Goal: Task Accomplishment & Management: Manage account settings

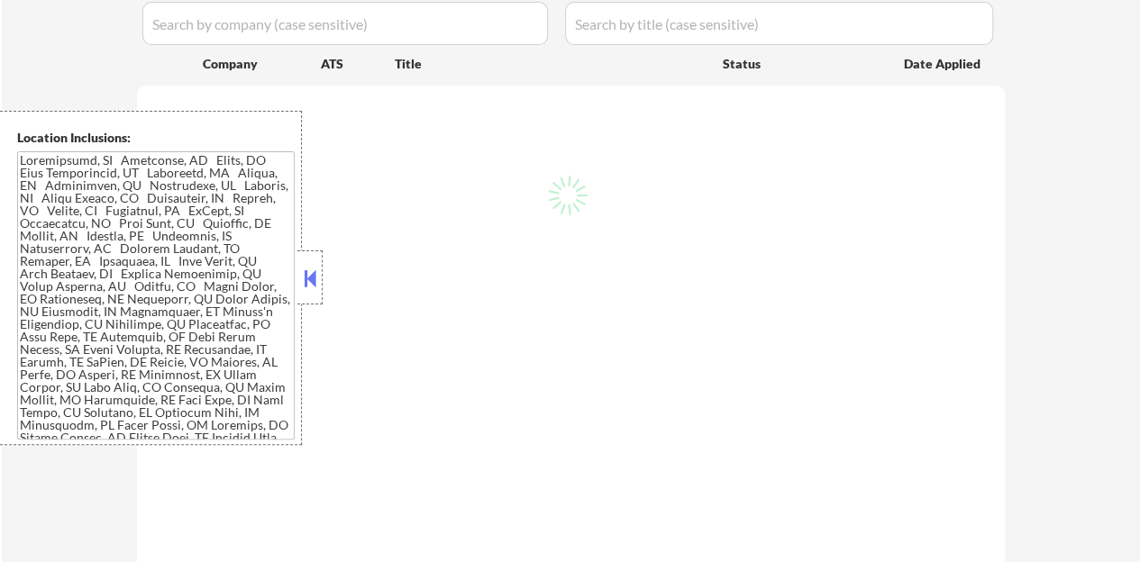
scroll to position [421, 0]
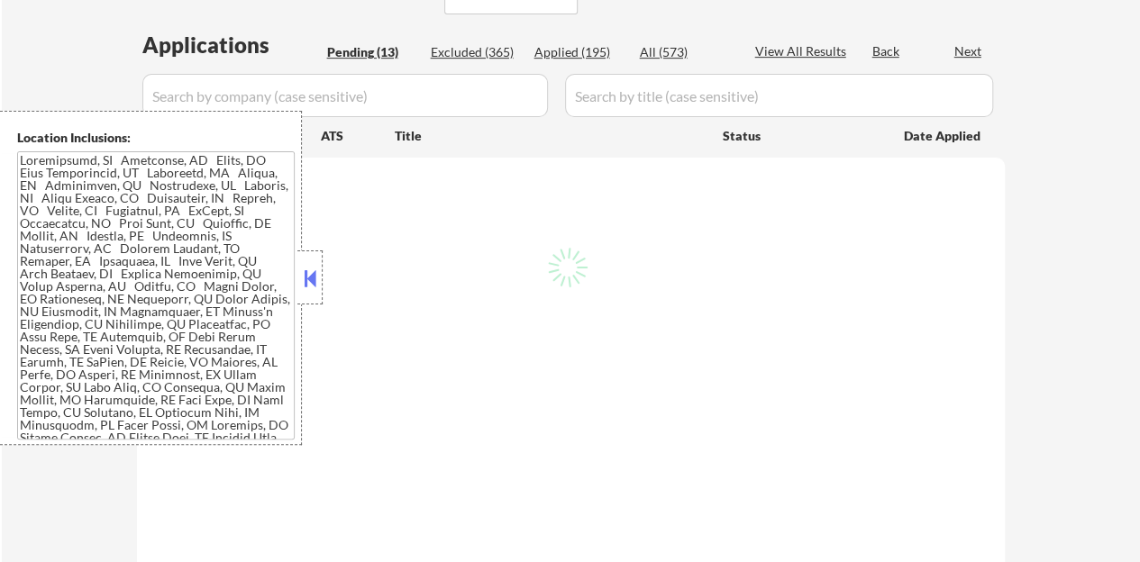
select select ""pending""
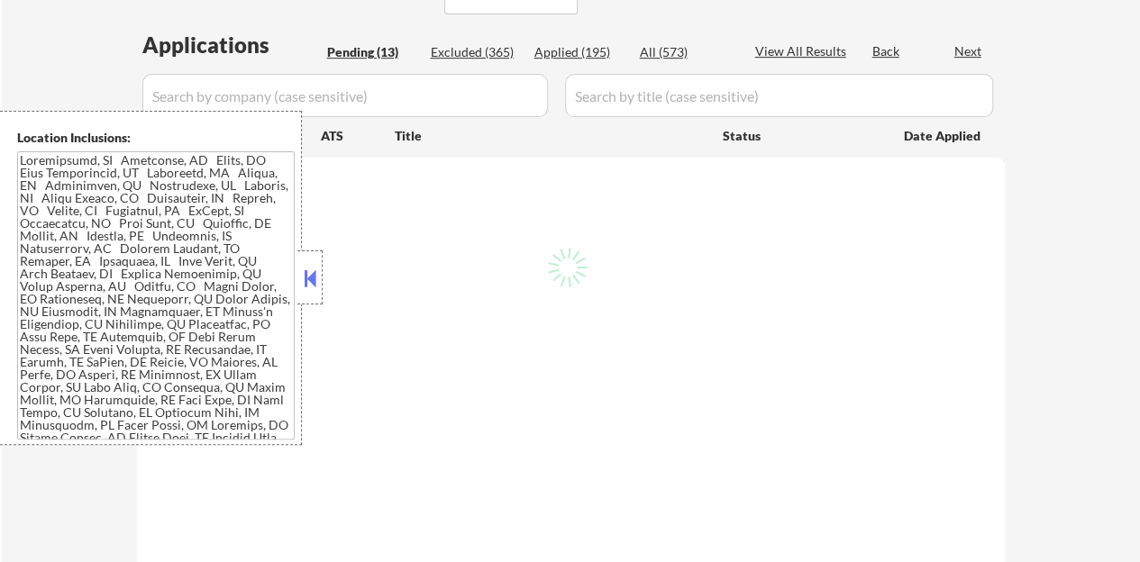
select select ""pending""
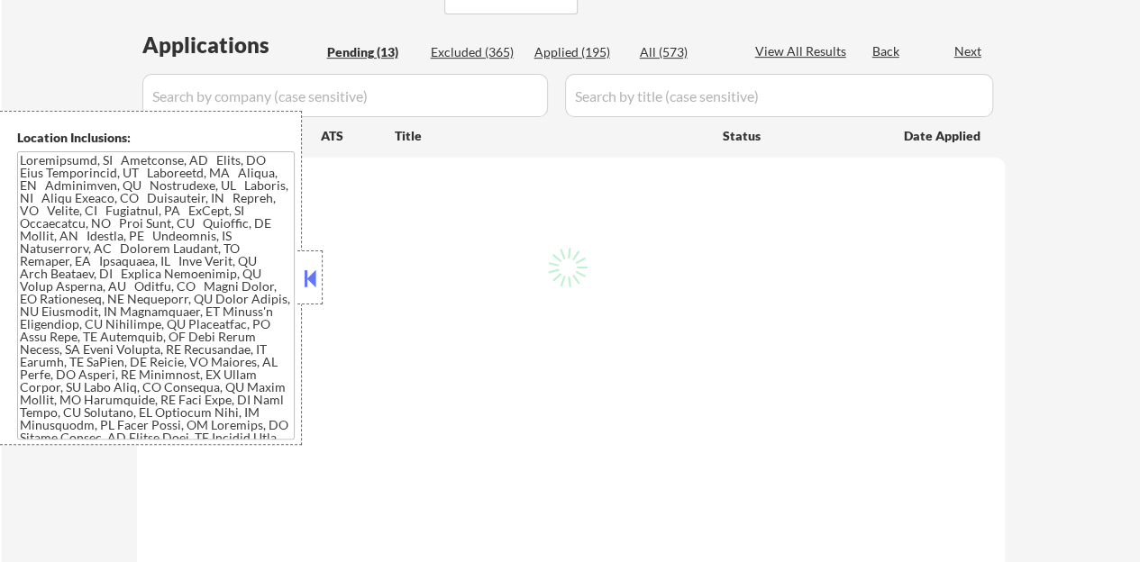
select select ""pending""
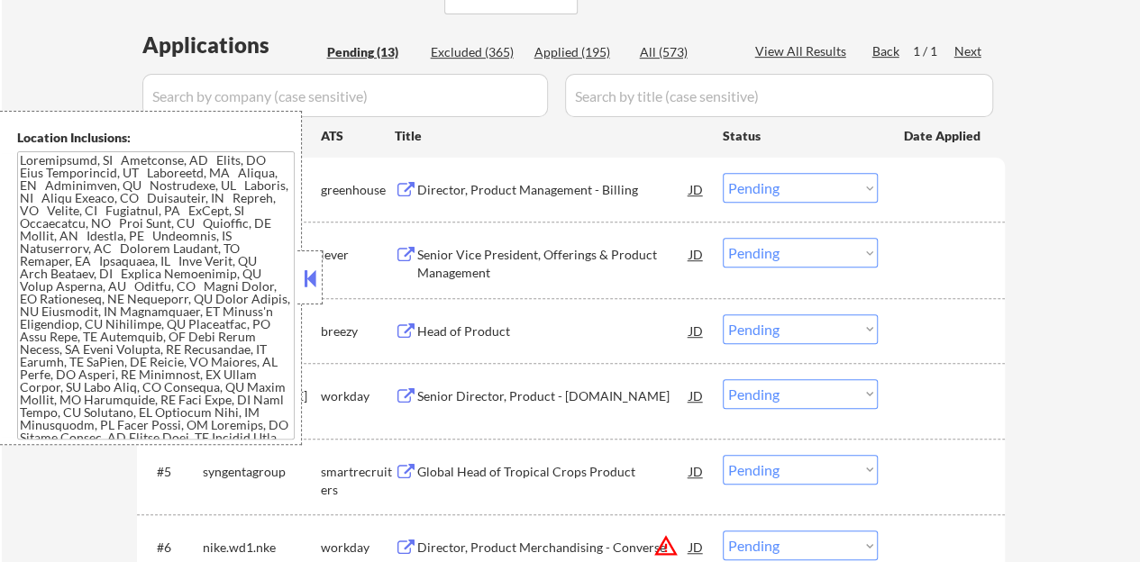
click at [318, 287] on button at bounding box center [310, 278] width 20 height 27
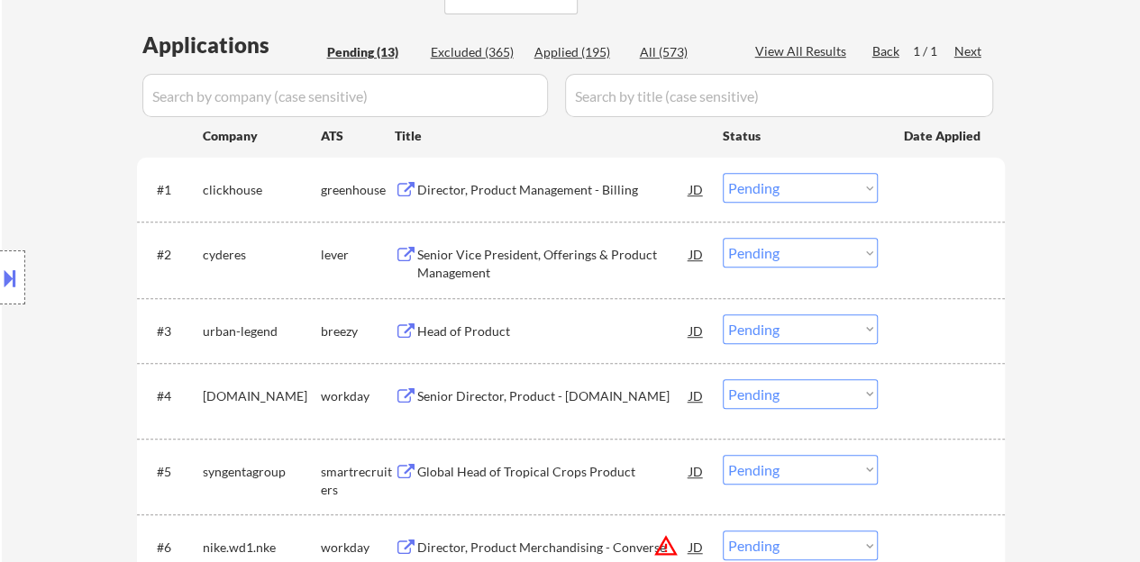
click at [946, 255] on div at bounding box center [943, 254] width 79 height 32
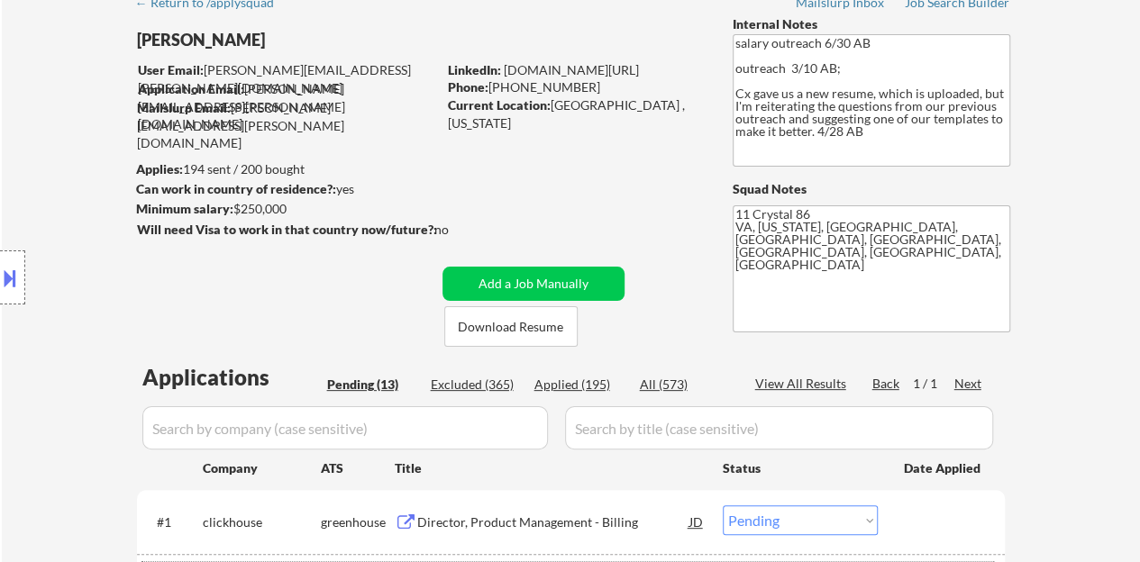
scroll to position [60, 0]
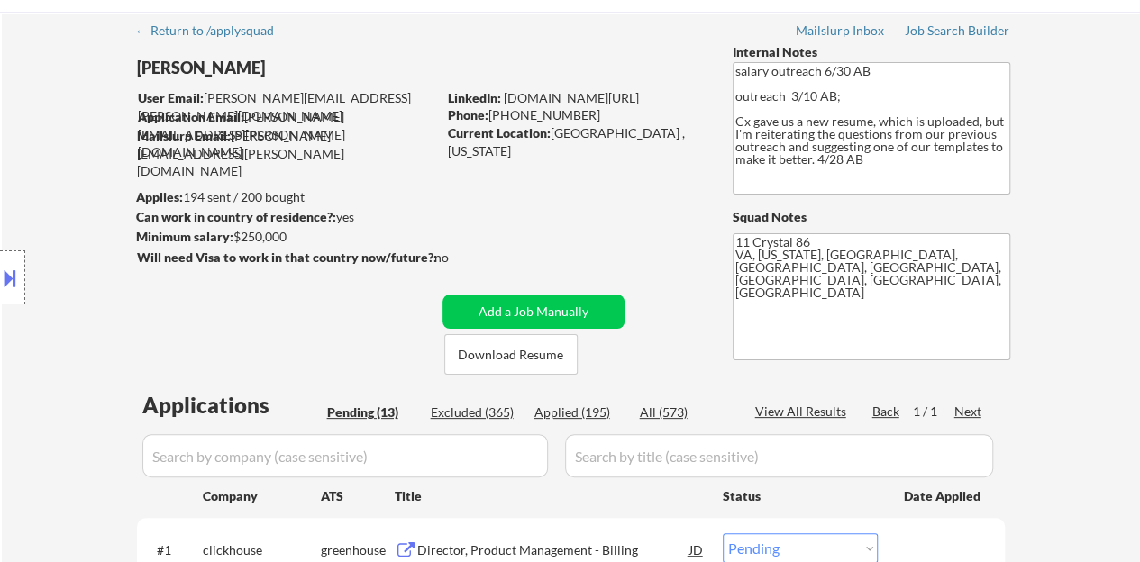
drag, startPoint x: 699, startPoint y: 89, endPoint x: 503, endPoint y: 104, distance: 197.0
click at [503, 104] on div "LinkedIn: www.LinkedIn.com/in/aliciabetha" at bounding box center [577, 98] width 258 height 18
copy link "www.LinkedIn.com/in/aliciabetha"
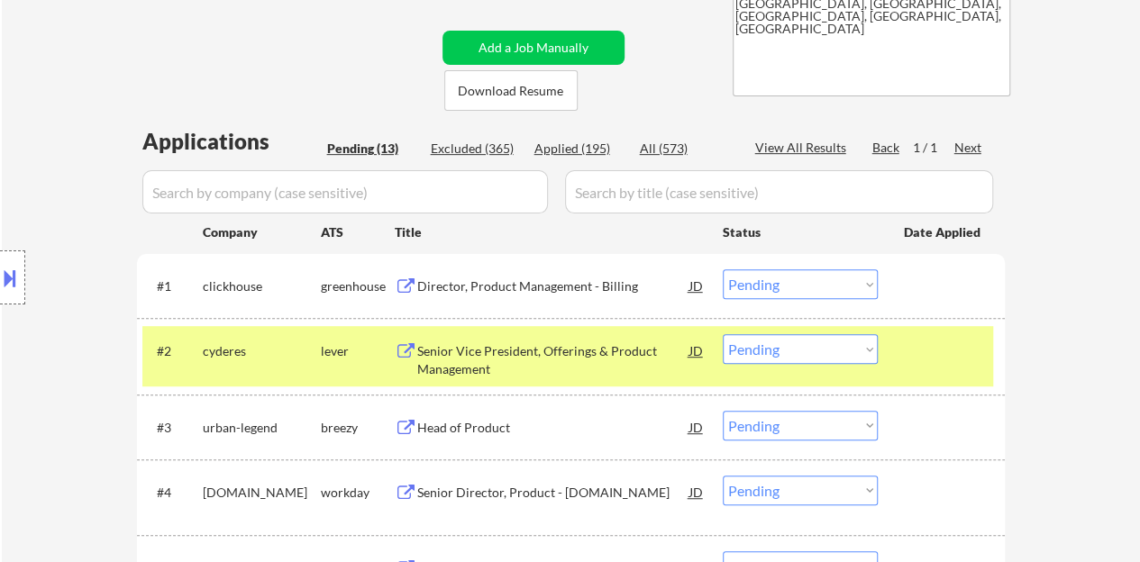
scroll to position [331, 0]
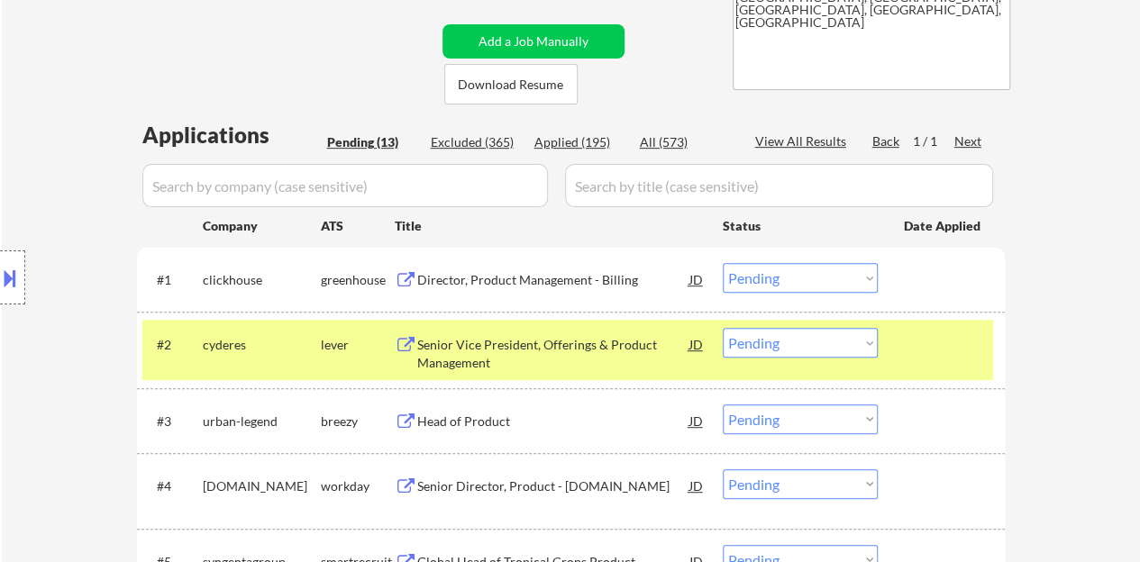
click at [740, 356] on select "Choose an option... Pending Applied Excluded (Questions) Excluded (Expired) Exc…" at bounding box center [800, 343] width 155 height 30
click at [723, 328] on select "Choose an option... Pending Applied Excluded (Questions) Excluded (Expired) Exc…" at bounding box center [800, 343] width 155 height 30
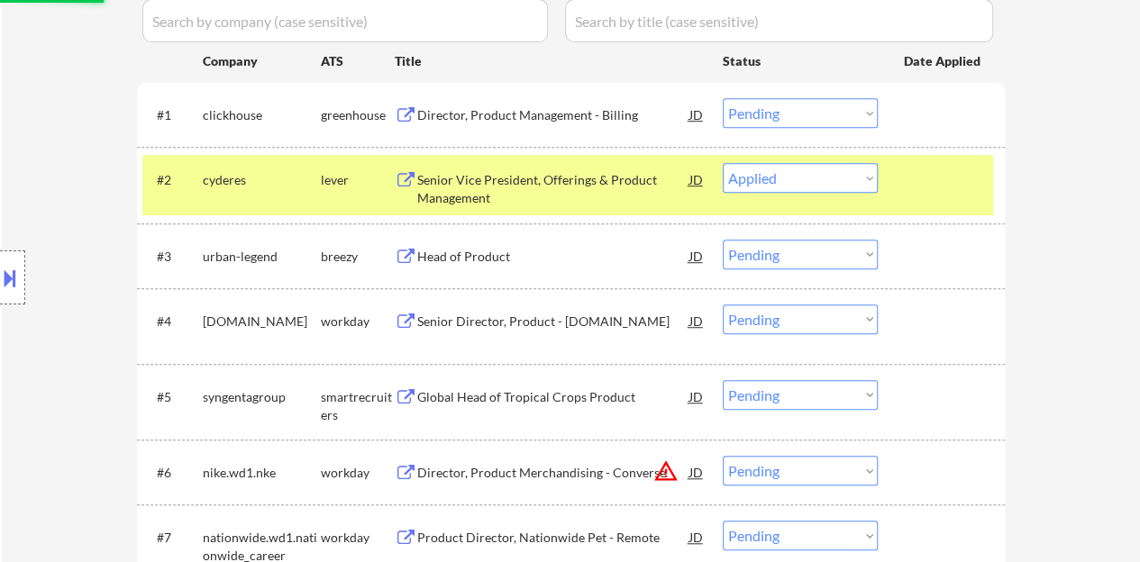
scroll to position [511, 0]
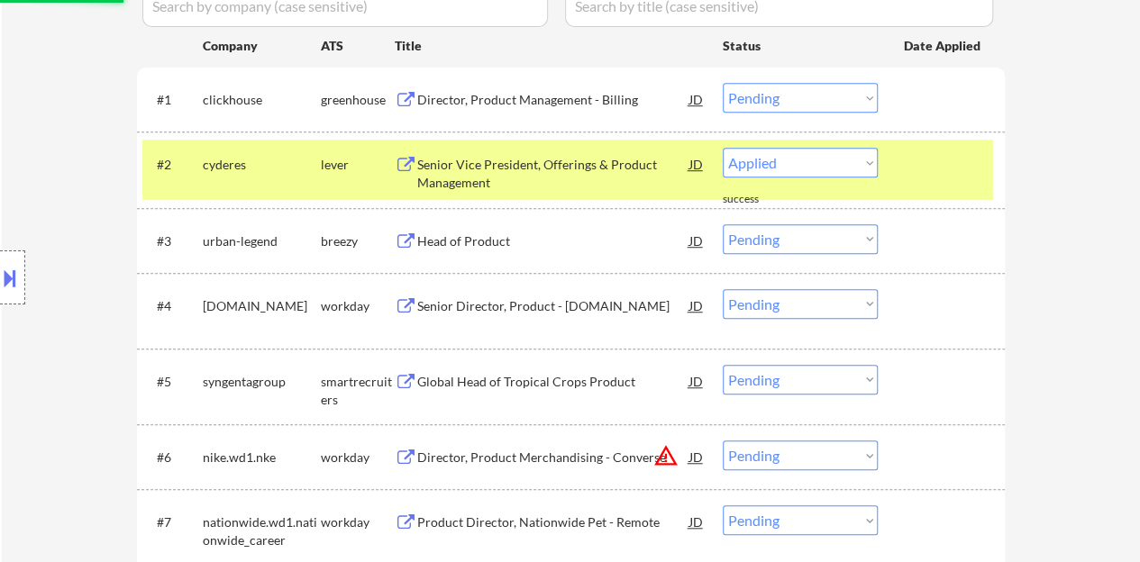
select select ""pending""
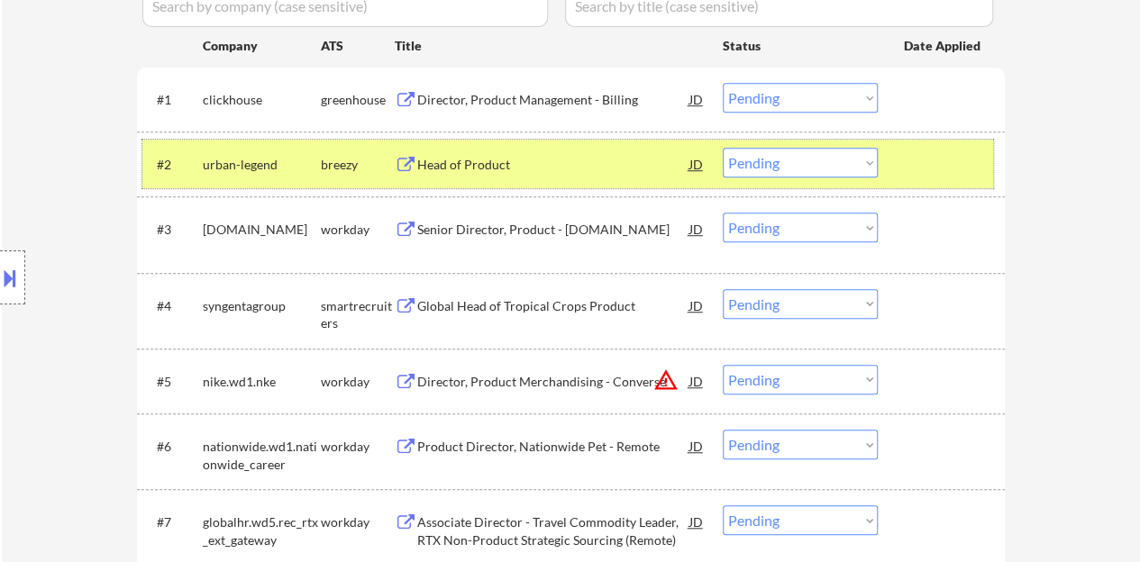
click at [918, 182] on div "#2 urban-legend breezy Head of Product JD Choose an option... Pending Applied E…" at bounding box center [567, 164] width 851 height 49
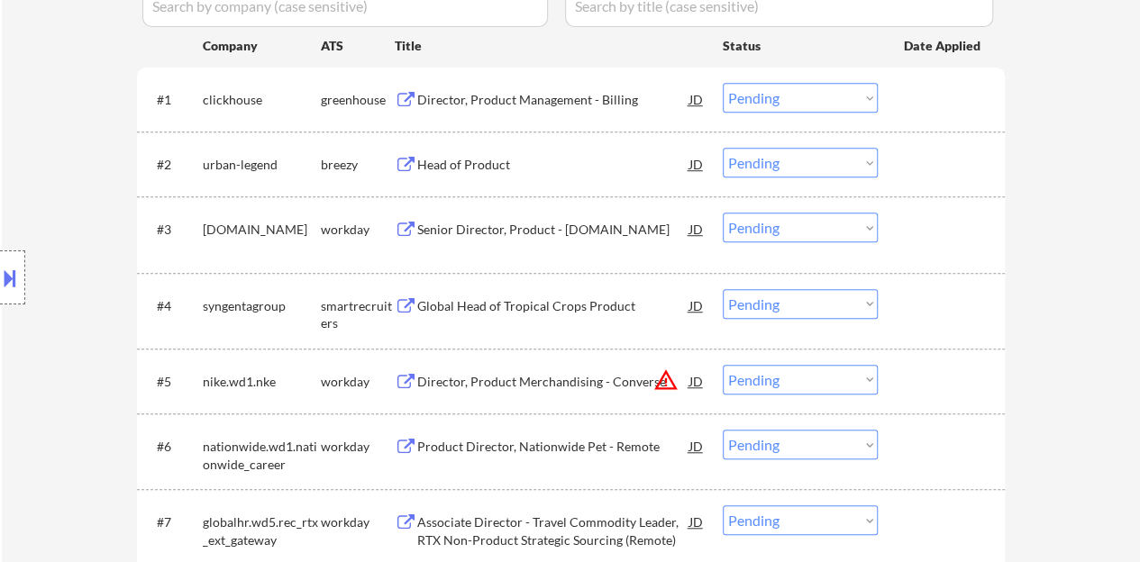
click at [524, 101] on div "Director, Product Management - Billing" at bounding box center [553, 100] width 272 height 18
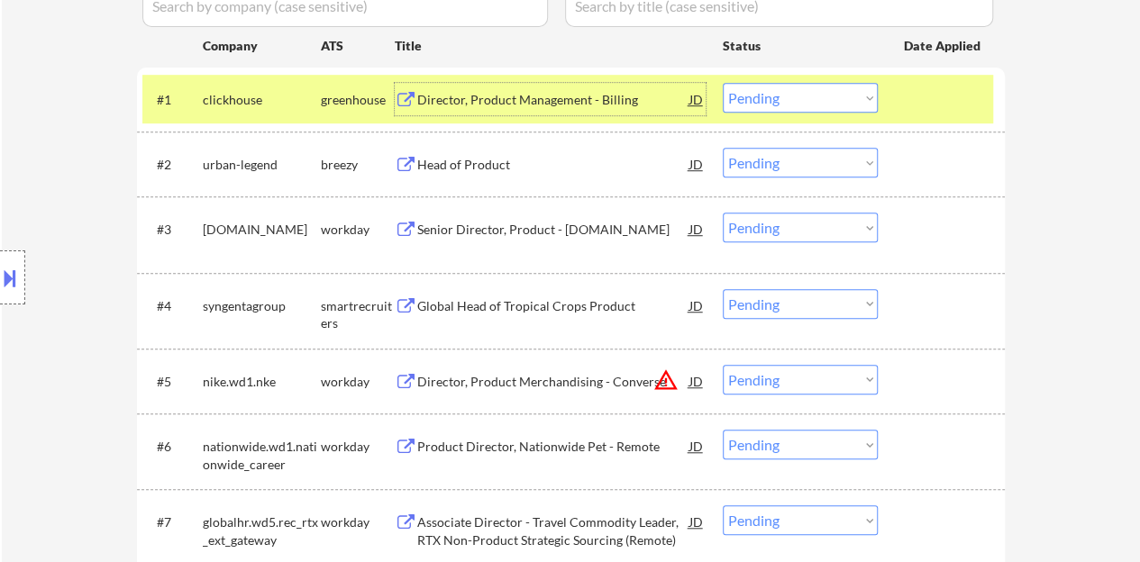
click at [779, 89] on select "Choose an option... Pending Applied Excluded (Questions) Excluded (Expired) Exc…" at bounding box center [800, 98] width 155 height 30
click at [723, 83] on select "Choose an option... Pending Applied Excluded (Questions) Excluded (Expired) Exc…" at bounding box center [800, 98] width 155 height 30
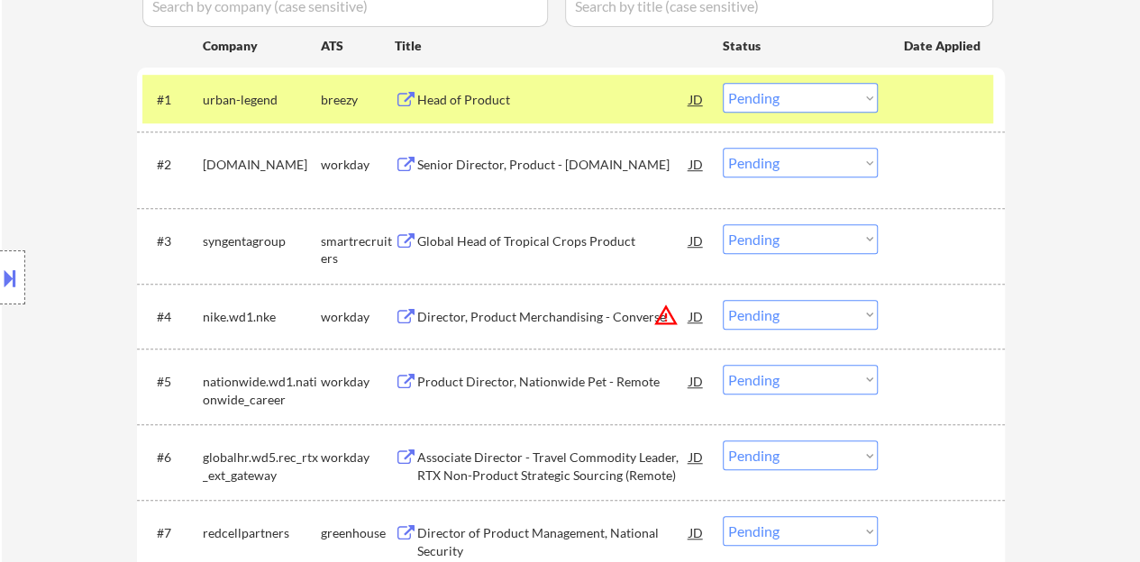
click at [483, 100] on div "Head of Product" at bounding box center [553, 100] width 272 height 18
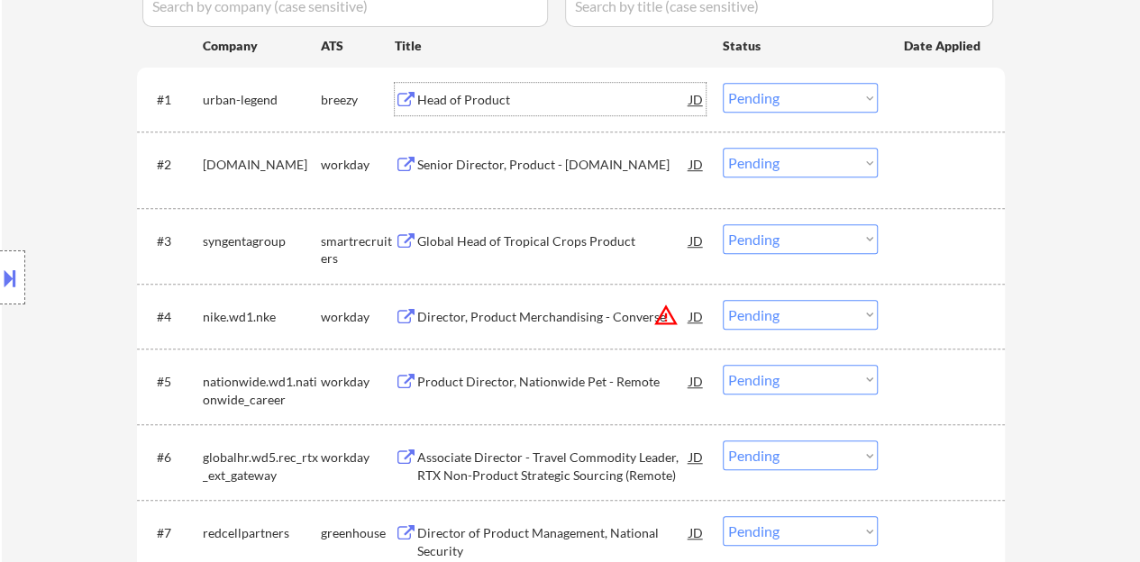
click at [928, 104] on div at bounding box center [943, 99] width 79 height 32
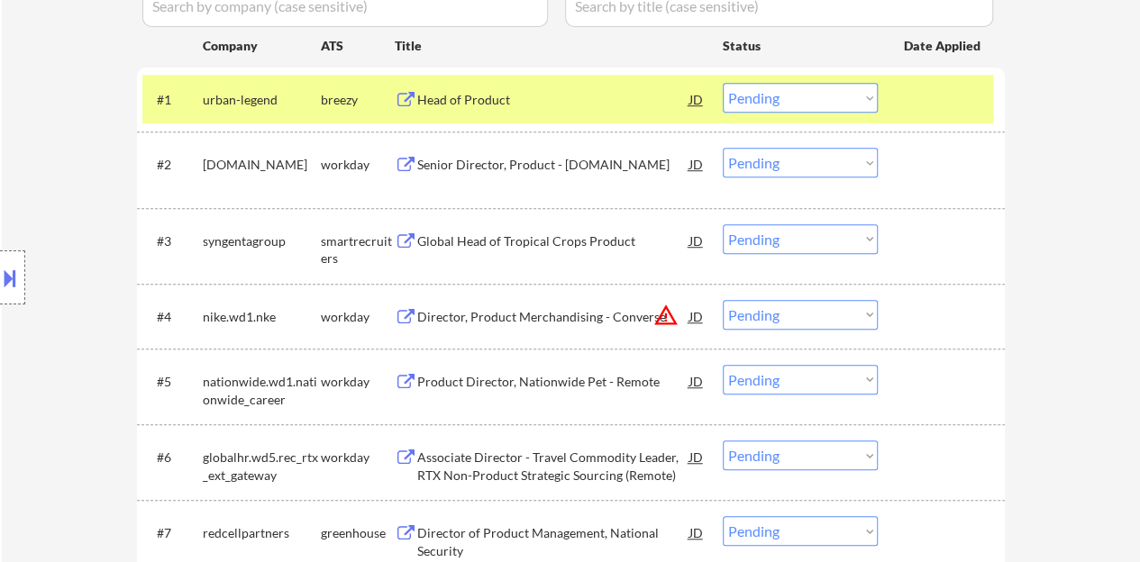
click at [12, 276] on button at bounding box center [10, 278] width 20 height 30
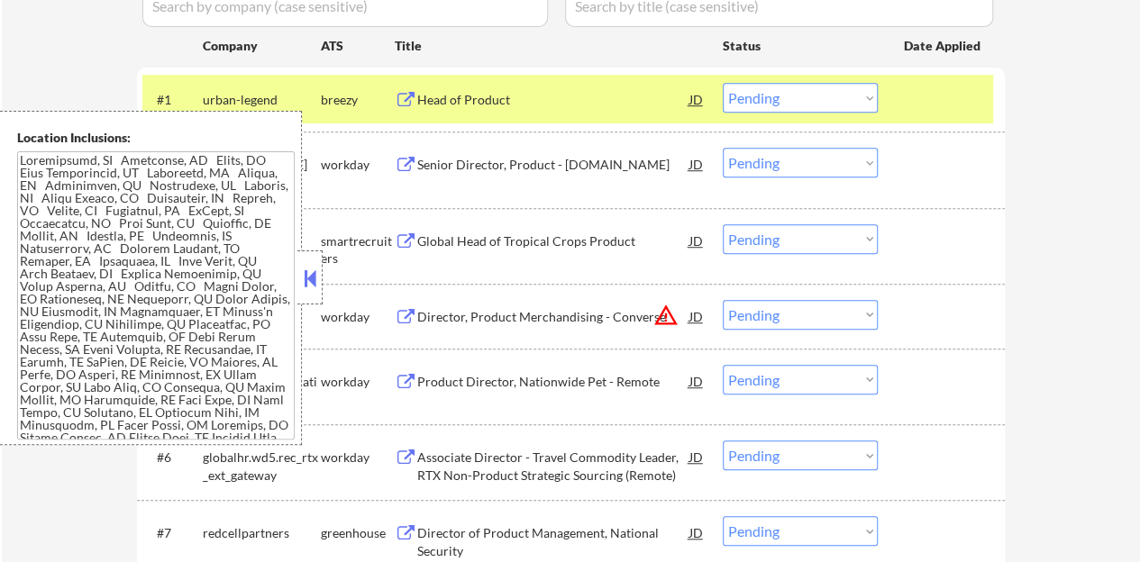
click at [314, 288] on button at bounding box center [310, 278] width 20 height 27
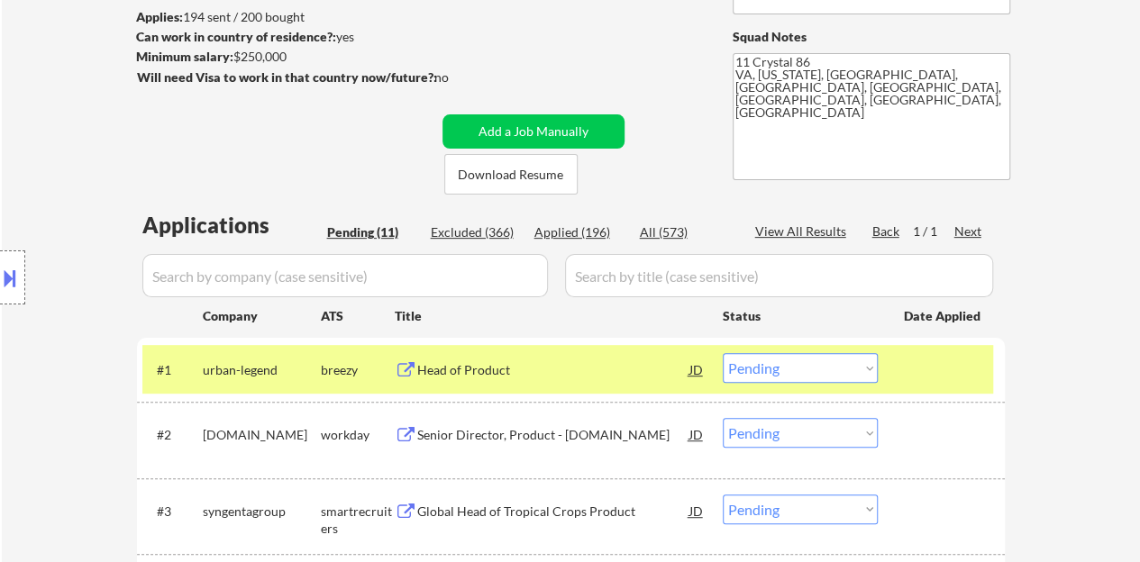
scroll to position [60, 0]
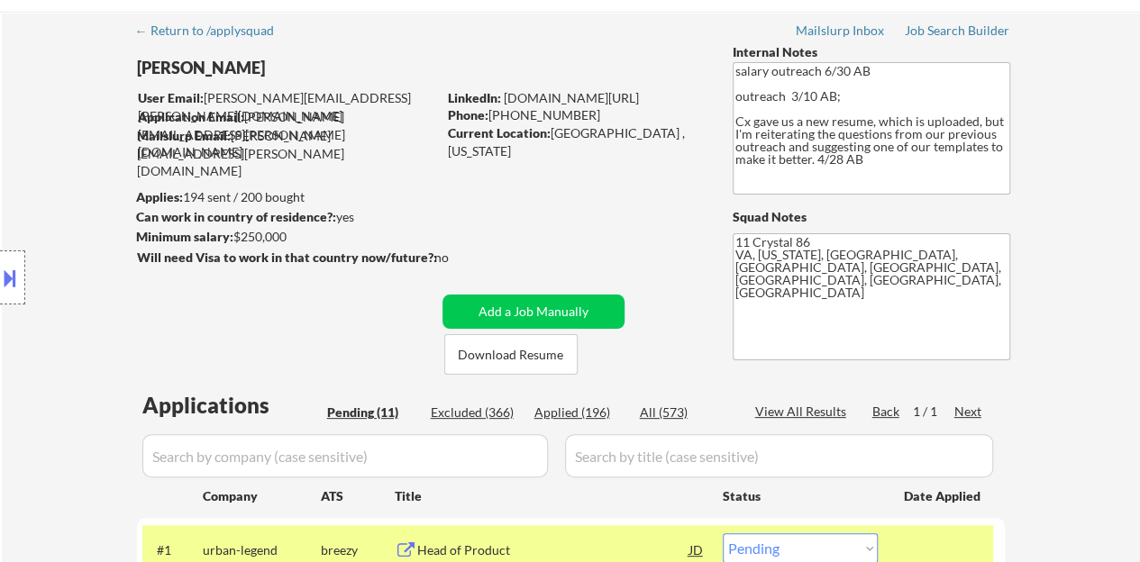
drag, startPoint x: 690, startPoint y: 87, endPoint x: 533, endPoint y: 62, distance: 158.7
drag, startPoint x: 692, startPoint y: 91, endPoint x: 507, endPoint y: 100, distance: 184.9
click at [507, 100] on div "LinkedIn: www.LinkedIn.com/in/aliciabetha" at bounding box center [577, 98] width 258 height 18
copy link "www.LinkedIn.com/in/aliciabetha"
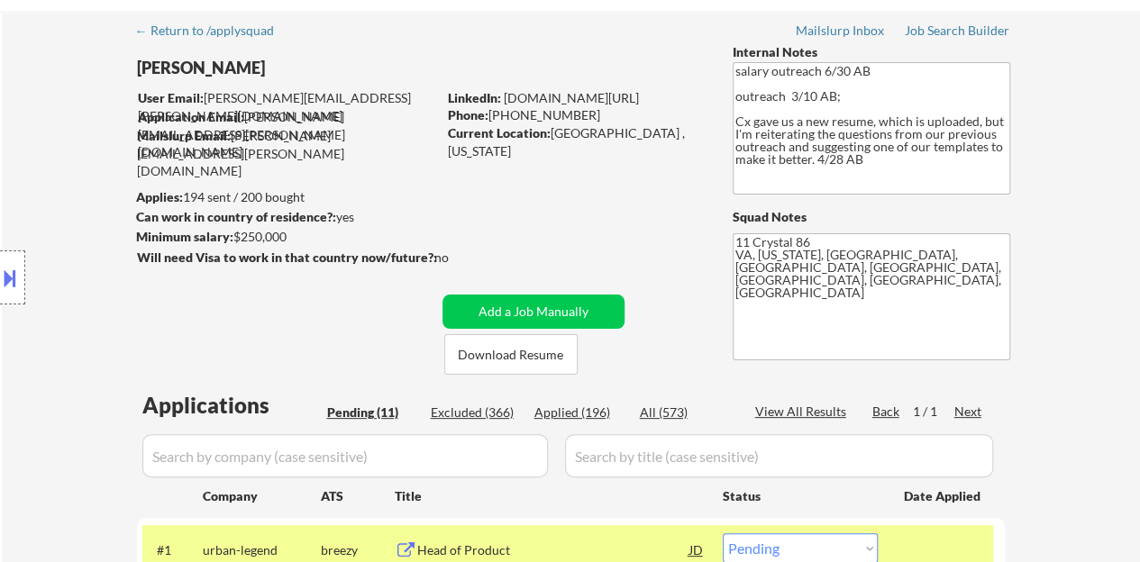
scroll to position [331, 0]
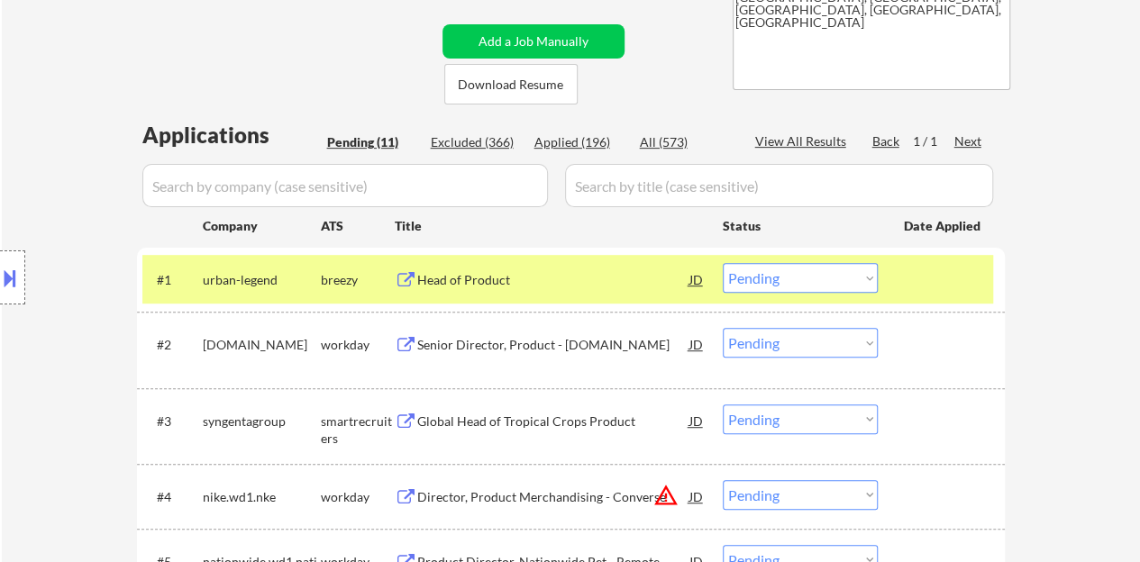
click at [812, 278] on select "Choose an option... Pending Applied Excluded (Questions) Excluded (Expired) Exc…" at bounding box center [800, 278] width 155 height 30
click at [723, 263] on select "Choose an option... Pending Applied Excluded (Questions) Excluded (Expired) Exc…" at bounding box center [800, 278] width 155 height 30
select select ""pending""
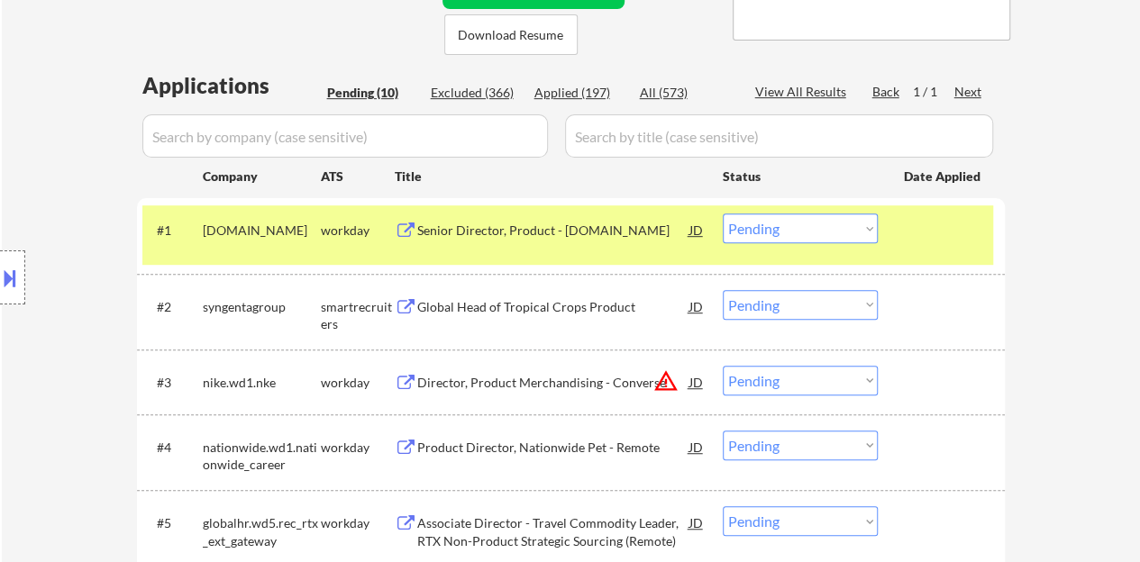
scroll to position [421, 0]
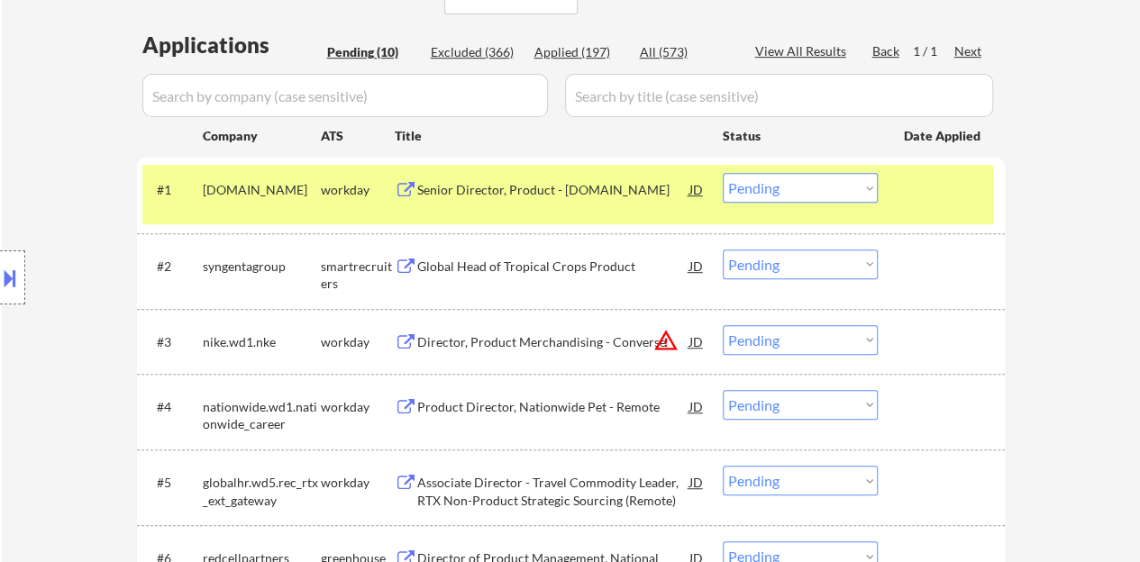
click at [943, 185] on div at bounding box center [943, 189] width 79 height 32
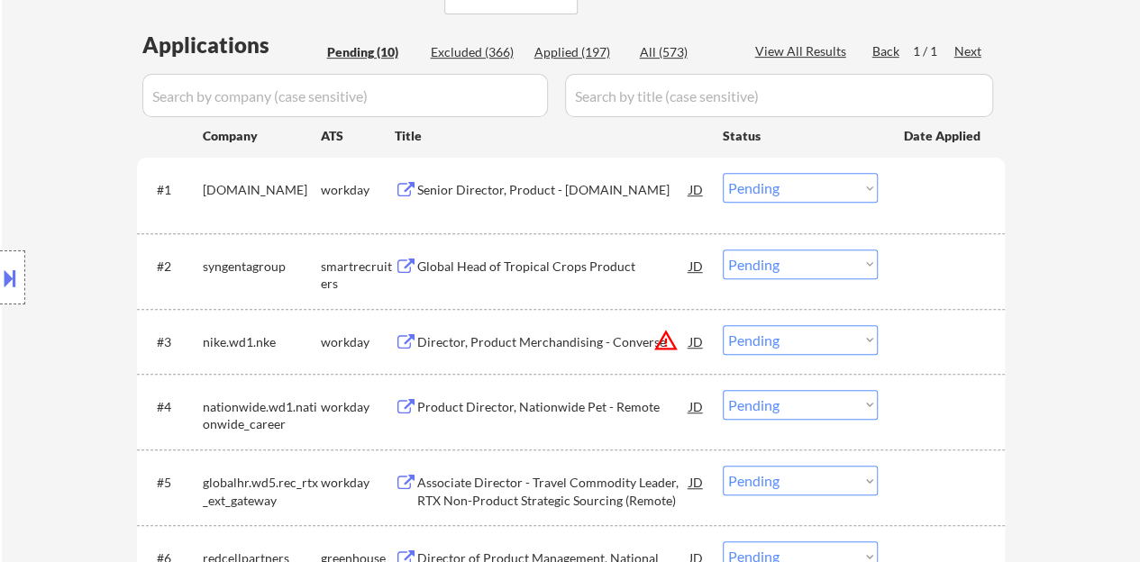
click at [474, 260] on div "Global Head of Tropical Crops Product" at bounding box center [553, 267] width 272 height 18
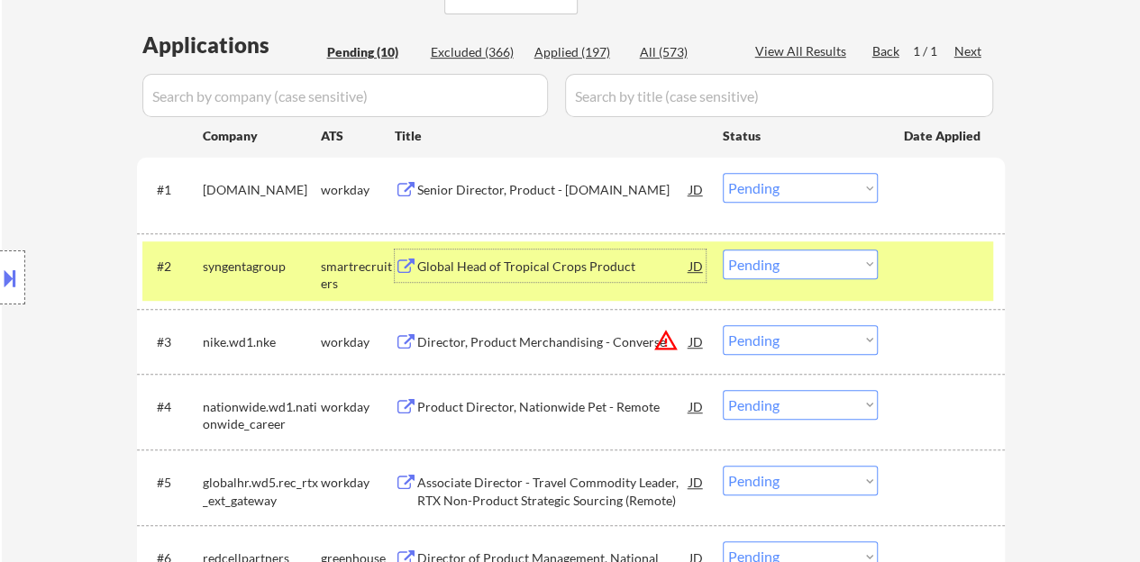
click at [781, 268] on select "Choose an option... Pending Applied Excluded (Questions) Excluded (Expired) Exc…" at bounding box center [800, 265] width 155 height 30
click at [723, 250] on select "Choose an option... Pending Applied Excluded (Questions) Excluded (Expired) Exc…" at bounding box center [800, 265] width 155 height 30
select select ""pending""
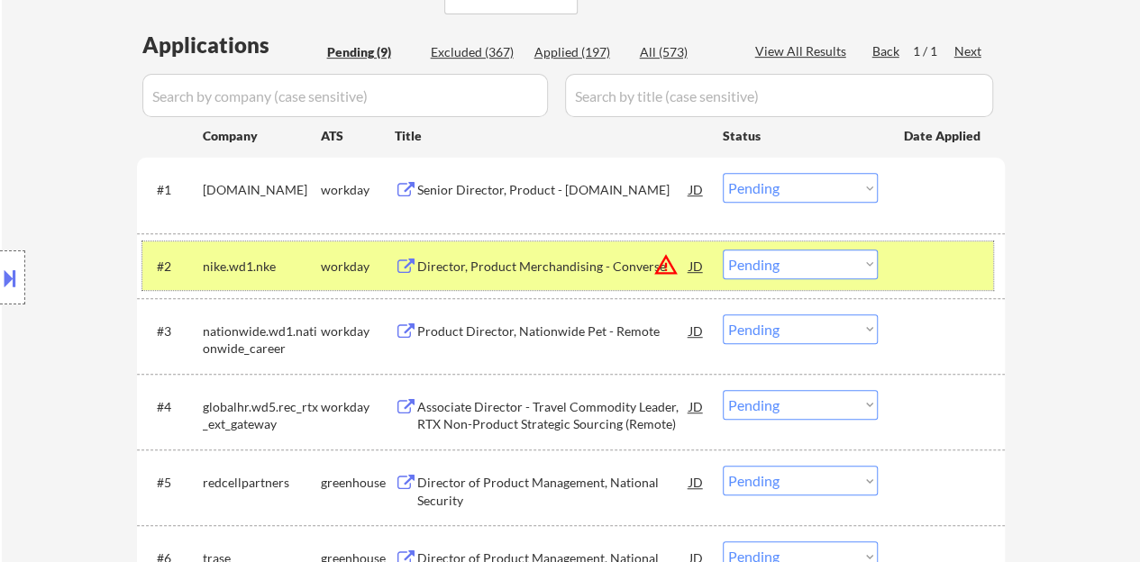
click at [954, 259] on div at bounding box center [943, 266] width 79 height 32
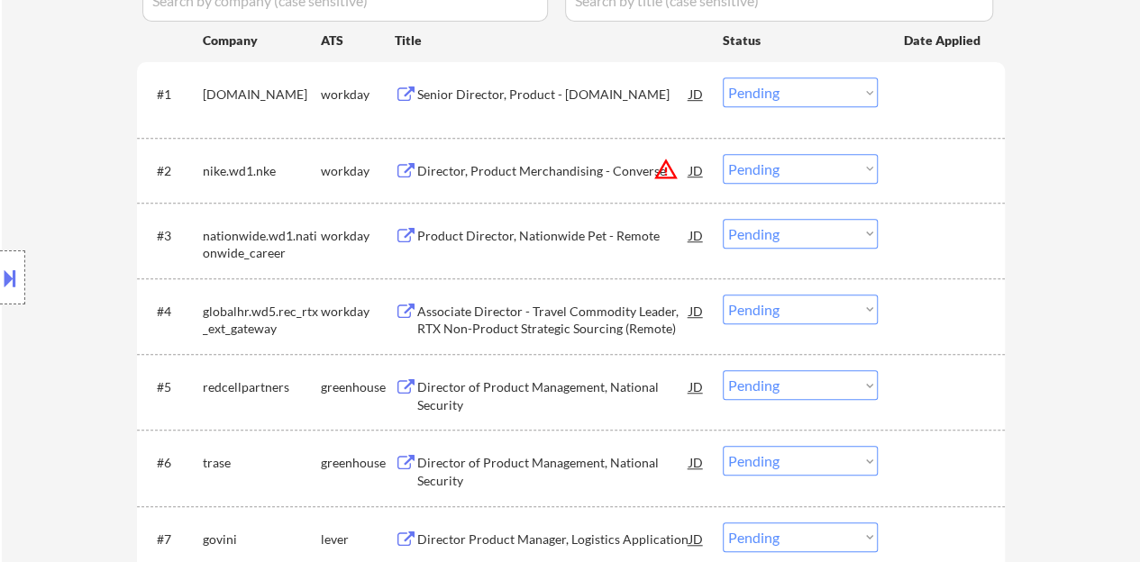
scroll to position [601, 0]
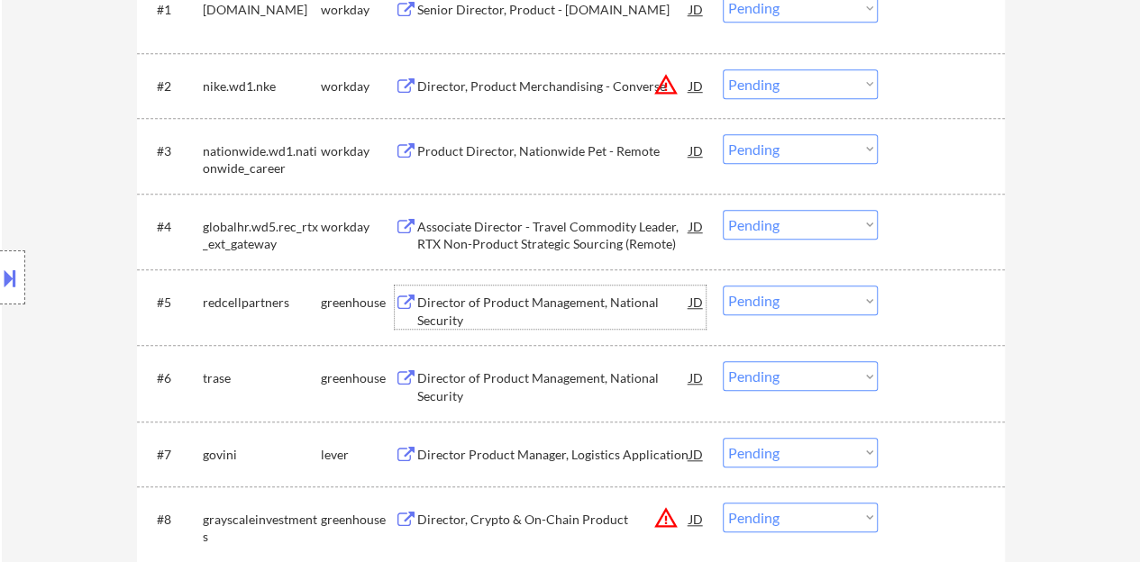
click at [525, 295] on div "Director of Product Management, National Security" at bounding box center [553, 311] width 272 height 35
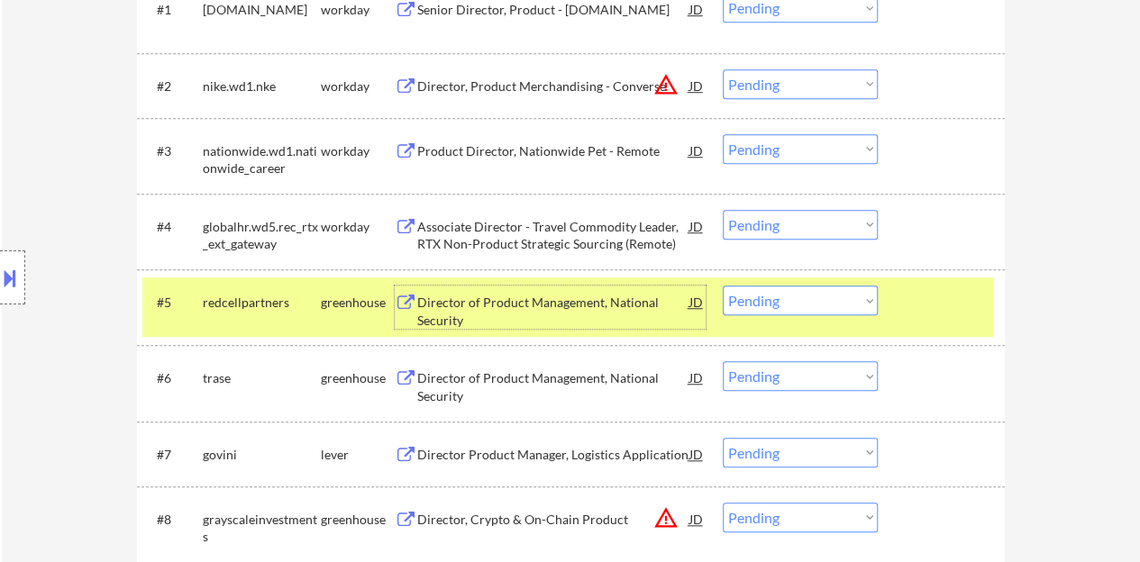
click at [792, 291] on select "Choose an option... Pending Applied Excluded (Questions) Excluded (Expired) Exc…" at bounding box center [800, 301] width 155 height 30
click at [723, 286] on select "Choose an option... Pending Applied Excluded (Questions) Excluded (Expired) Exc…" at bounding box center [800, 301] width 155 height 30
select select ""pending""
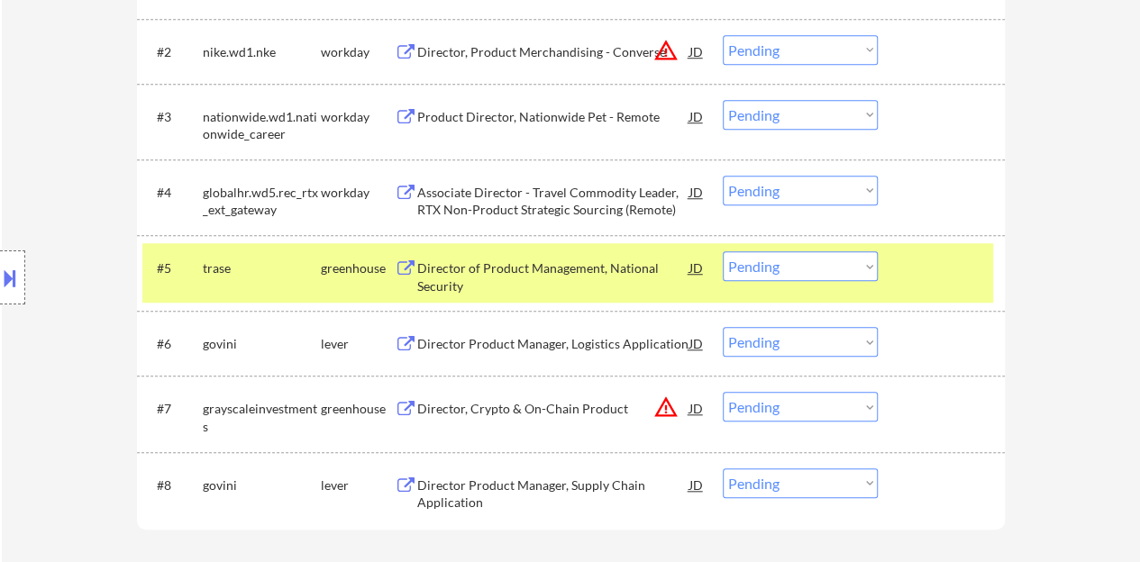
scroll to position [721, 0]
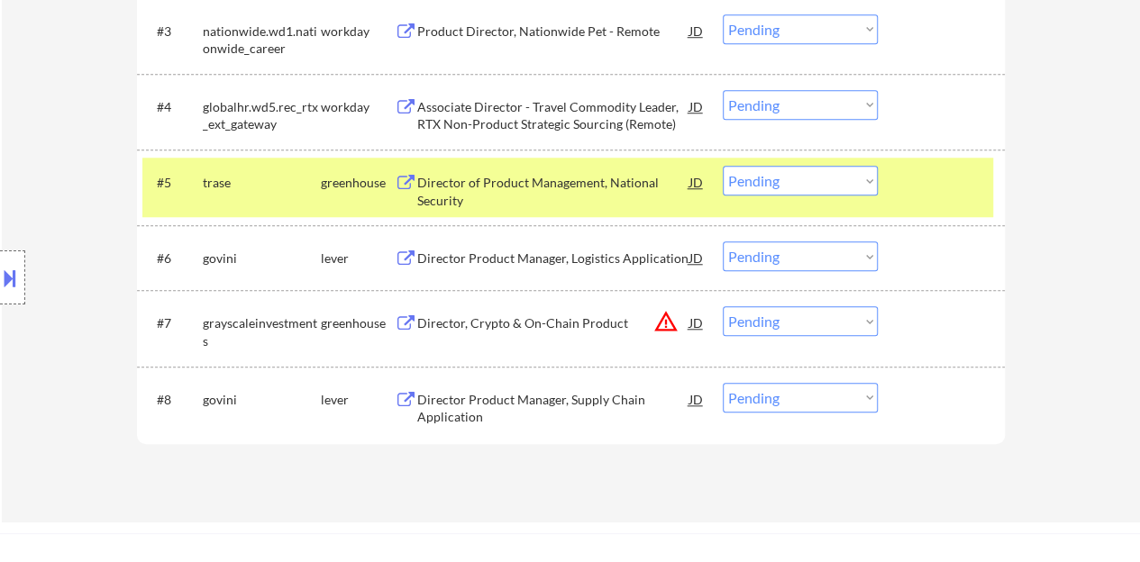
click at [925, 188] on div at bounding box center [943, 182] width 79 height 32
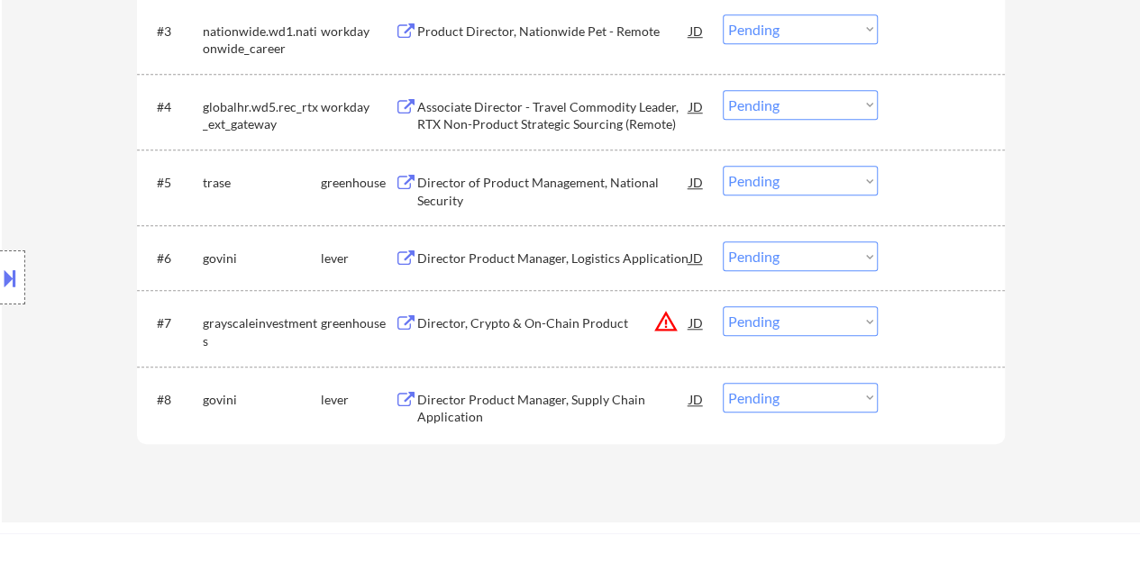
click at [496, 248] on div "Director Product Manager, Logistics Application" at bounding box center [553, 257] width 272 height 32
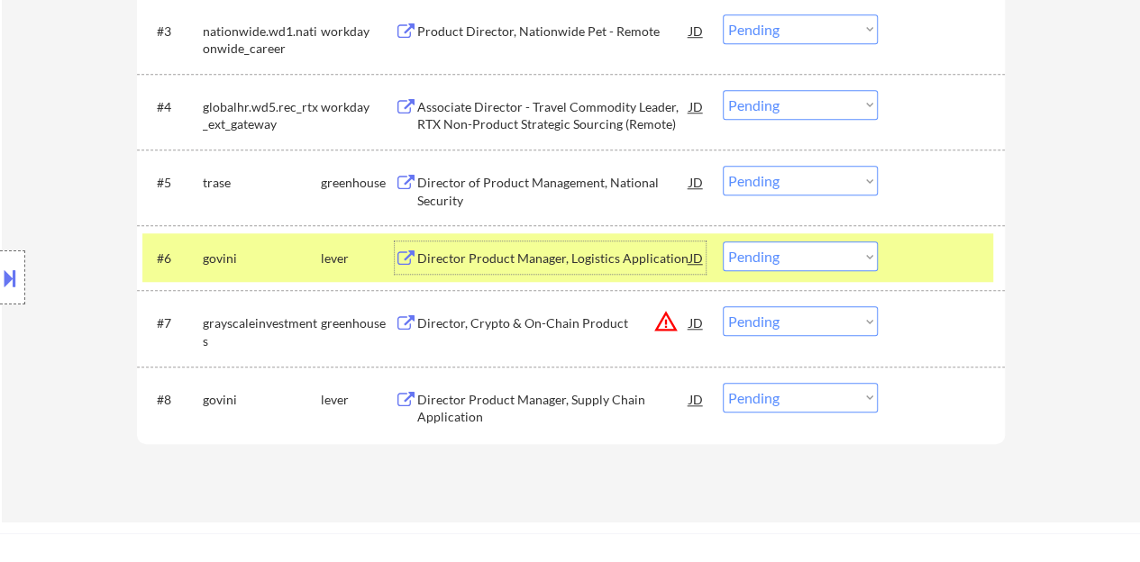
click at [797, 254] on select "Choose an option... Pending Applied Excluded (Questions) Excluded (Expired) Exc…" at bounding box center [800, 256] width 155 height 30
click at [723, 241] on select "Choose an option... Pending Applied Excluded (Questions) Excluded (Expired) Exc…" at bounding box center [800, 256] width 155 height 30
select select ""pending""
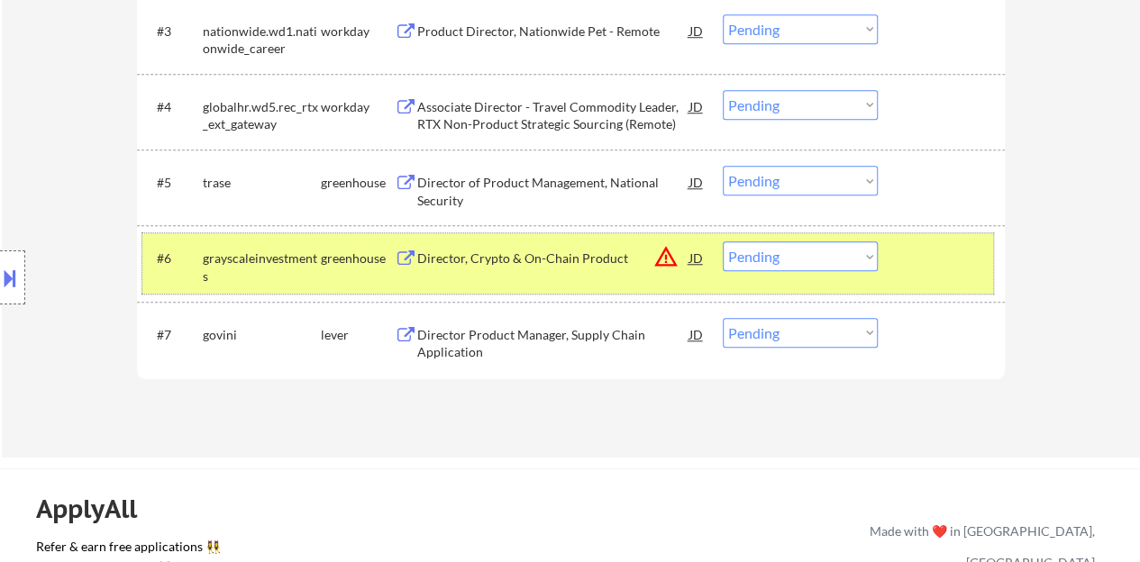
click at [907, 260] on div at bounding box center [943, 257] width 79 height 32
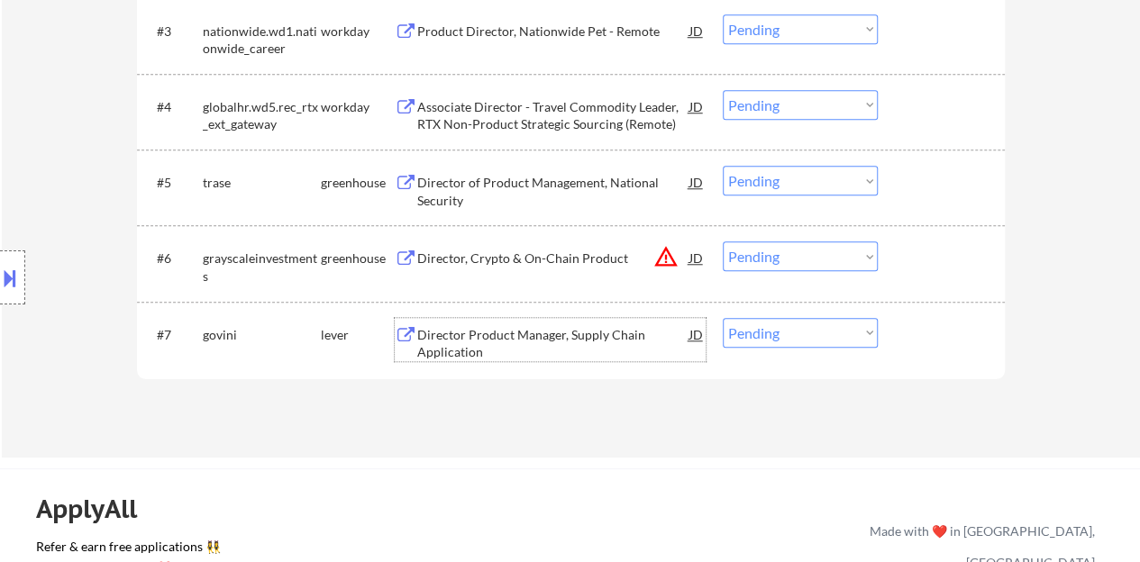
click at [555, 334] on div "Director Product Manager, Supply Chain Application" at bounding box center [553, 343] width 272 height 35
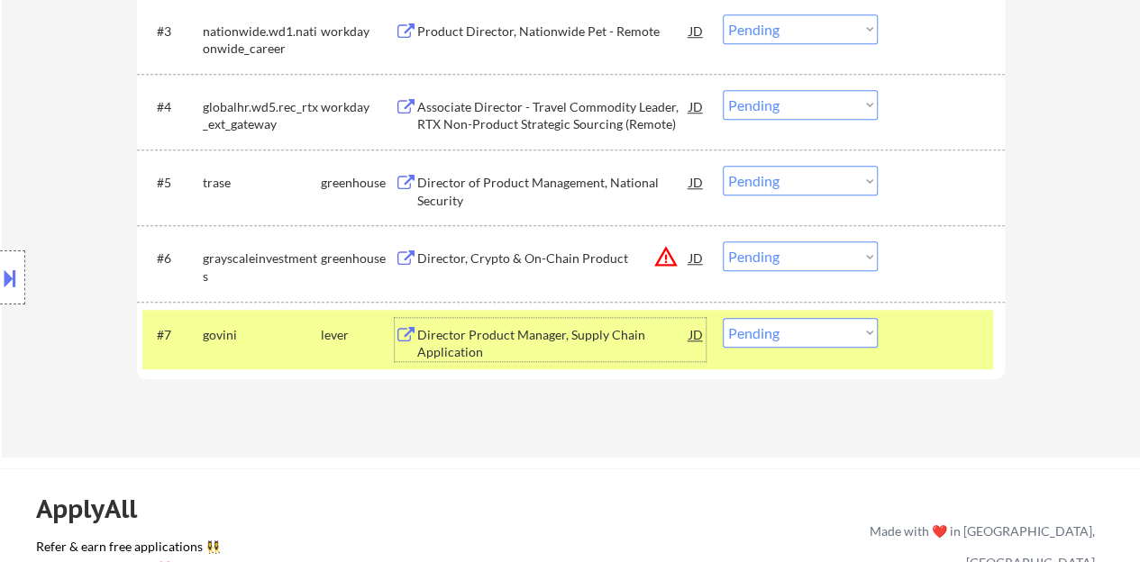
click at [827, 333] on select "Choose an option... Pending Applied Excluded (Questions) Excluded (Expired) Exc…" at bounding box center [800, 333] width 155 height 30
select select ""excluded__bad_match_""
click at [723, 318] on select "Choose an option... Pending Applied Excluded (Questions) Excluded (Expired) Exc…" at bounding box center [800, 333] width 155 height 30
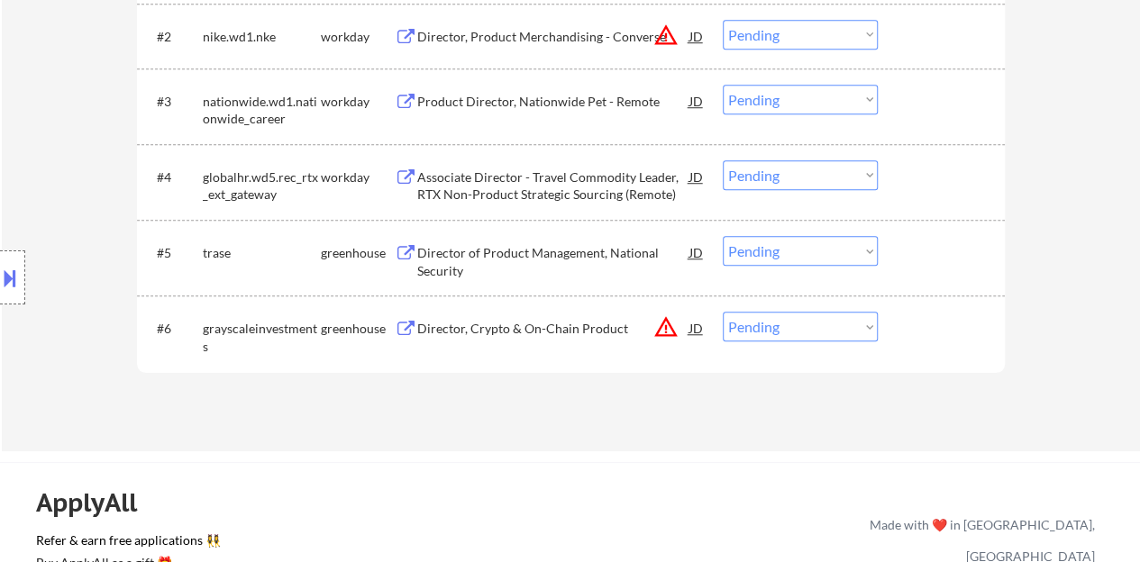
scroll to position [541, 0]
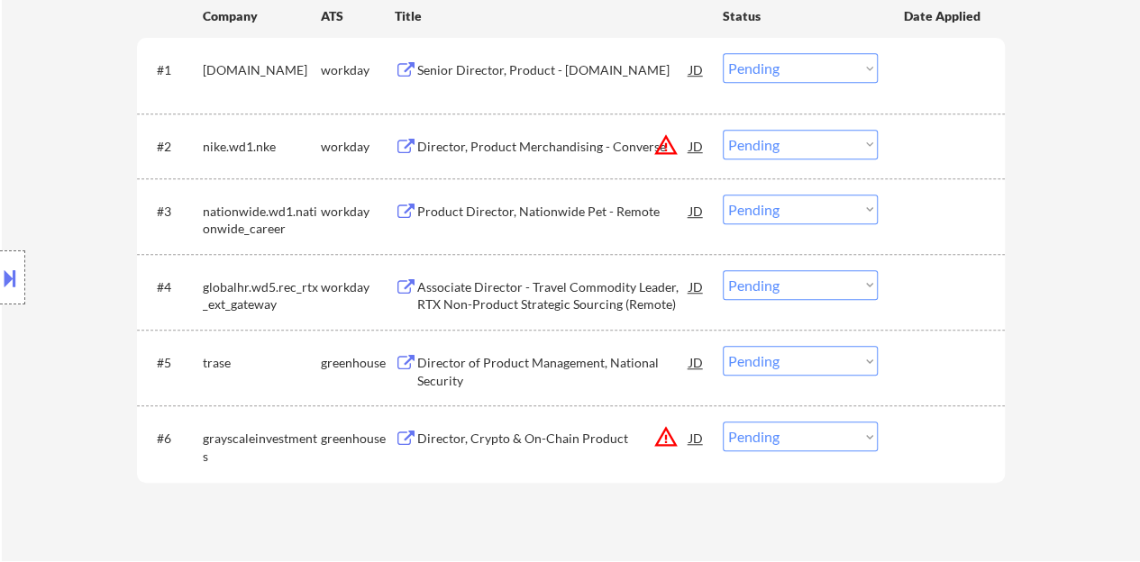
click at [509, 368] on div "Director of Product Management, National Security" at bounding box center [553, 371] width 272 height 35
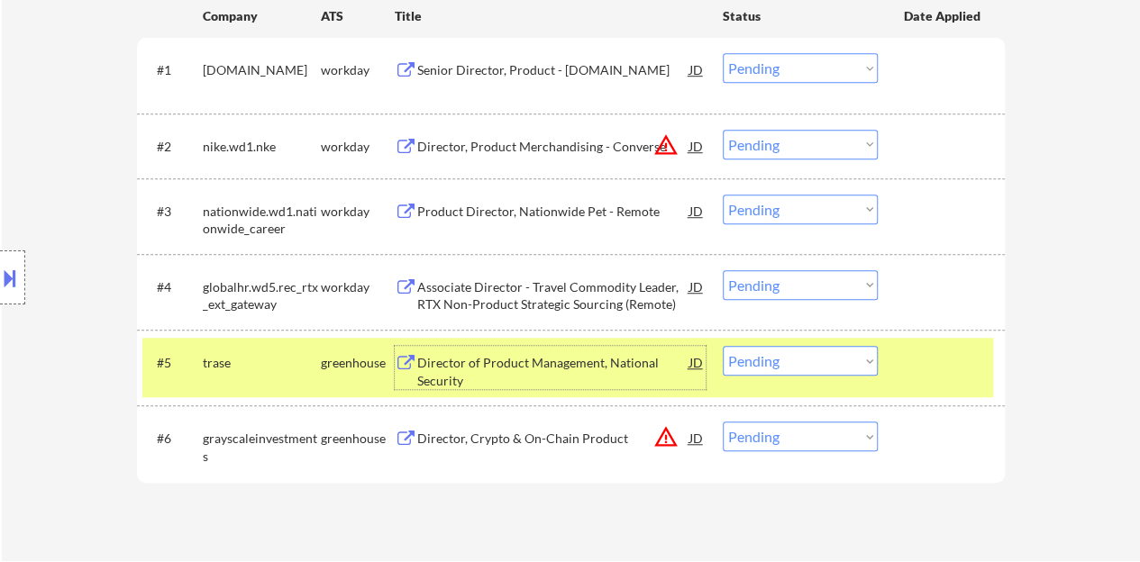
click at [834, 370] on select "Choose an option... Pending Applied Excluded (Questions) Excluded (Expired) Exc…" at bounding box center [800, 361] width 155 height 30
click at [723, 346] on select "Choose an option... Pending Applied Excluded (Questions) Excluded (Expired) Exc…" at bounding box center [800, 361] width 155 height 30
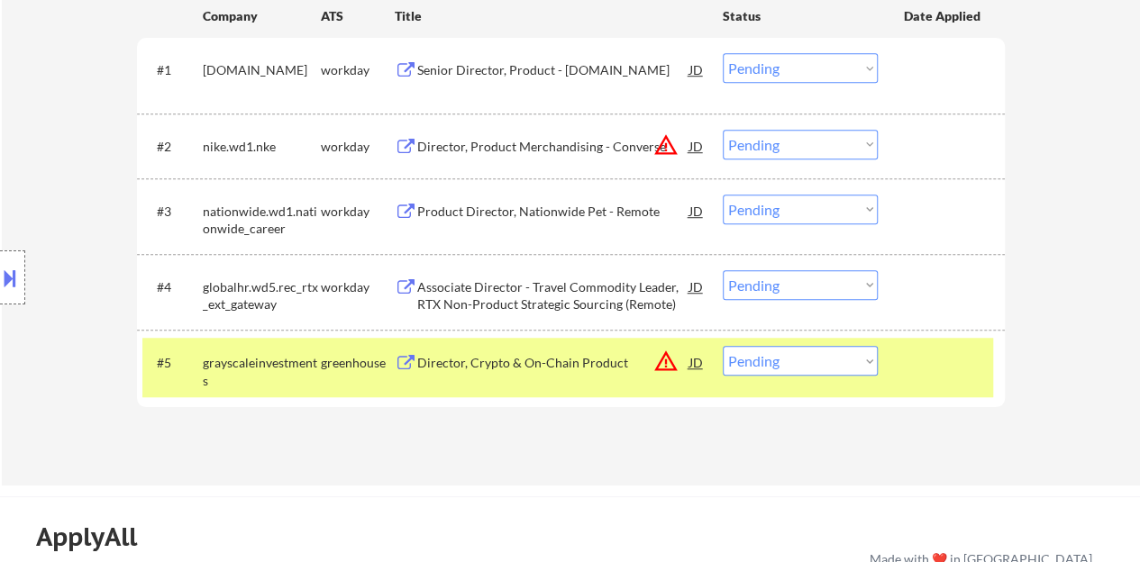
click at [957, 360] on div at bounding box center [943, 362] width 79 height 32
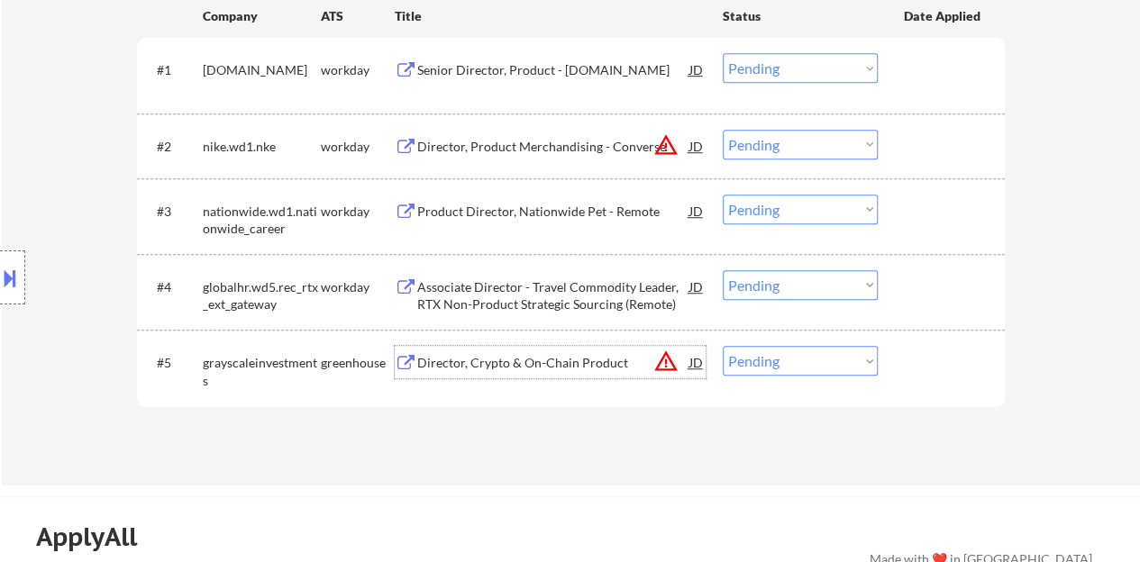
click at [459, 357] on div "Director, Crypto & On-Chain Product" at bounding box center [553, 363] width 272 height 18
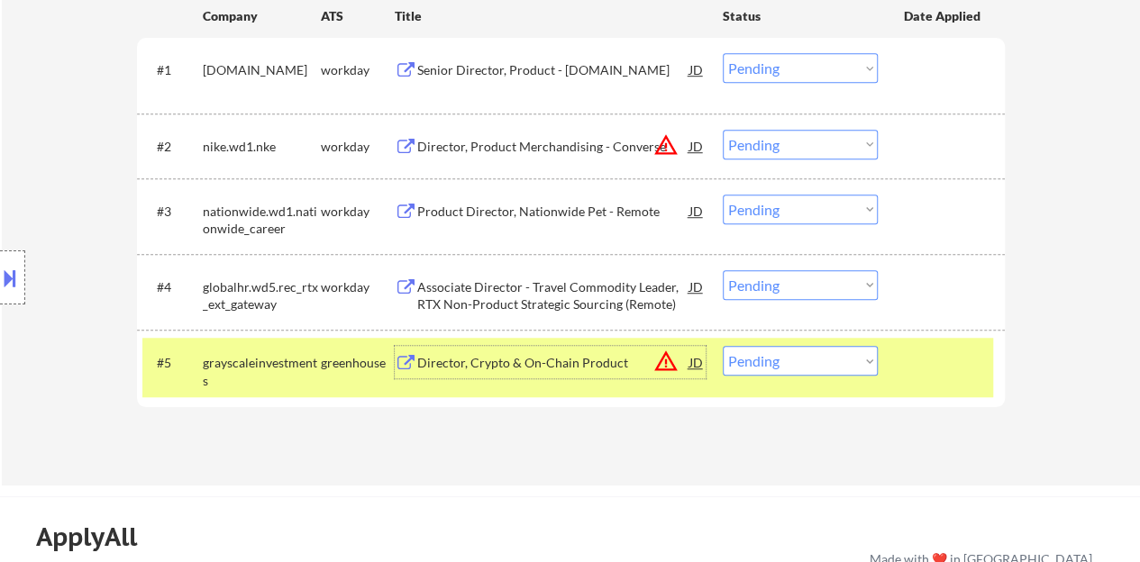
click at [855, 359] on select "Choose an option... Pending Applied Excluded (Questions) Excluded (Expired) Exc…" at bounding box center [800, 361] width 155 height 30
select select ""excluded__bad_match_""
click at [723, 346] on select "Choose an option... Pending Applied Excluded (Questions) Excluded (Expired) Exc…" at bounding box center [800, 361] width 155 height 30
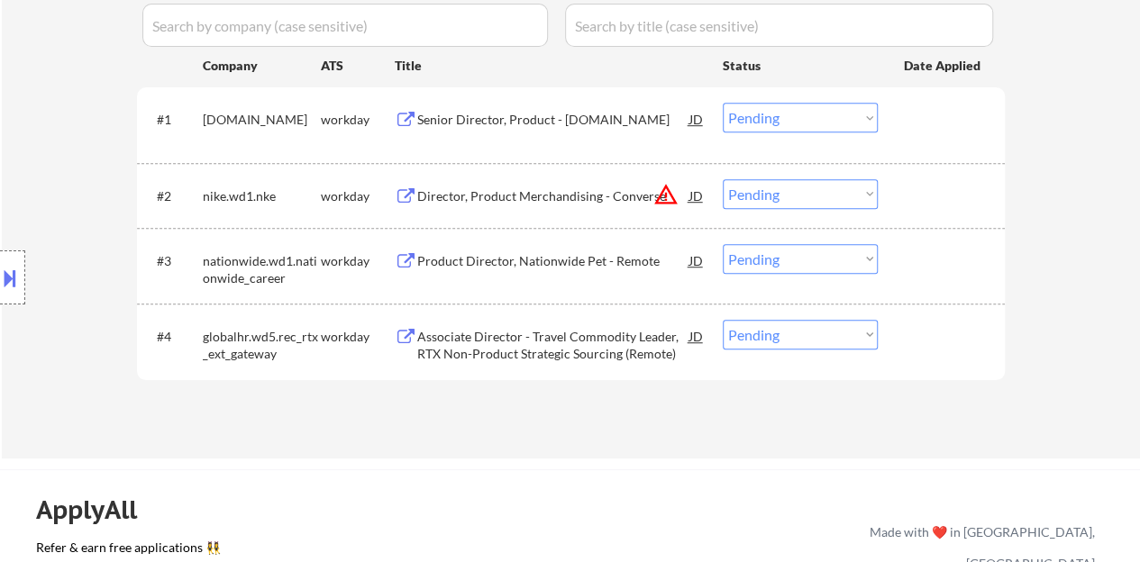
scroll to position [451, 0]
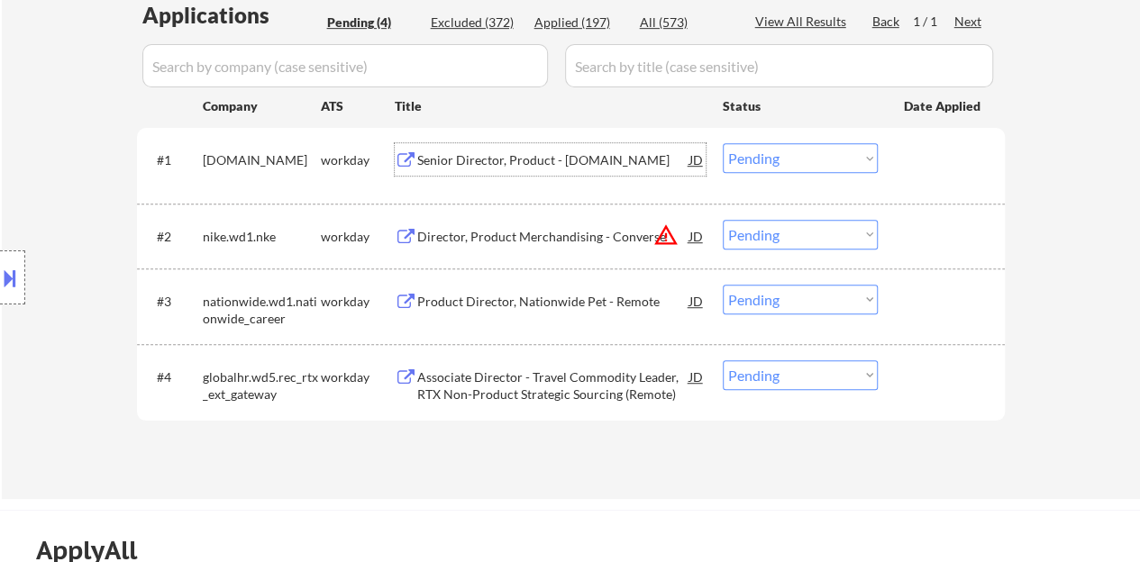
click at [548, 156] on div "Senior Director, Product - BigFuture.org" at bounding box center [553, 160] width 272 height 18
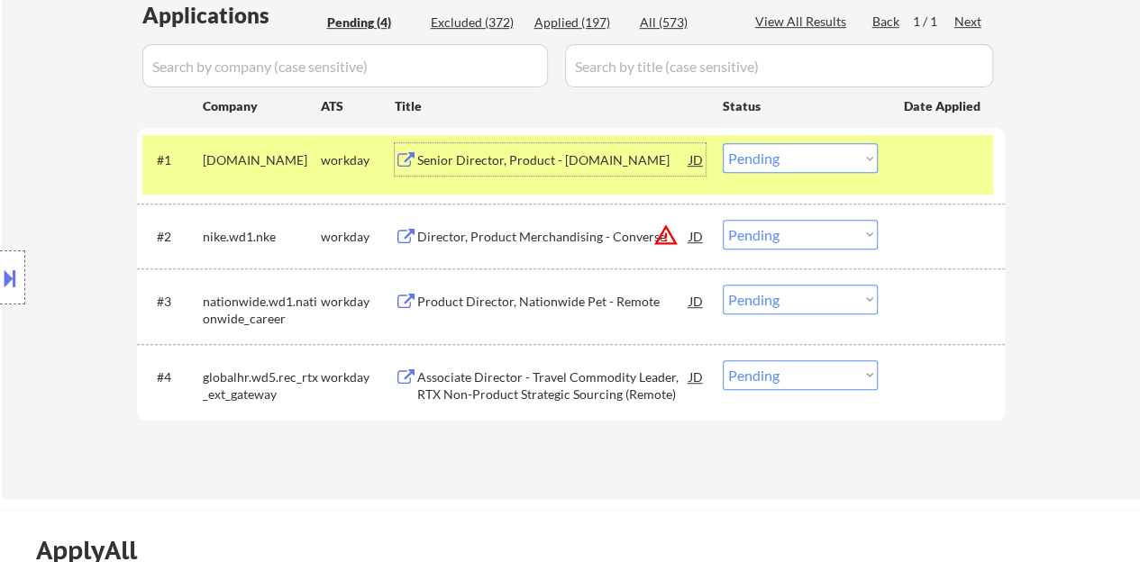
click at [815, 156] on select "Choose an option... Pending Applied Excluded (Questions) Excluded (Expired) Exc…" at bounding box center [800, 158] width 155 height 30
click at [723, 143] on select "Choose an option... Pending Applied Excluded (Questions) Excluded (Expired) Exc…" at bounding box center [800, 158] width 155 height 30
select select ""pending""
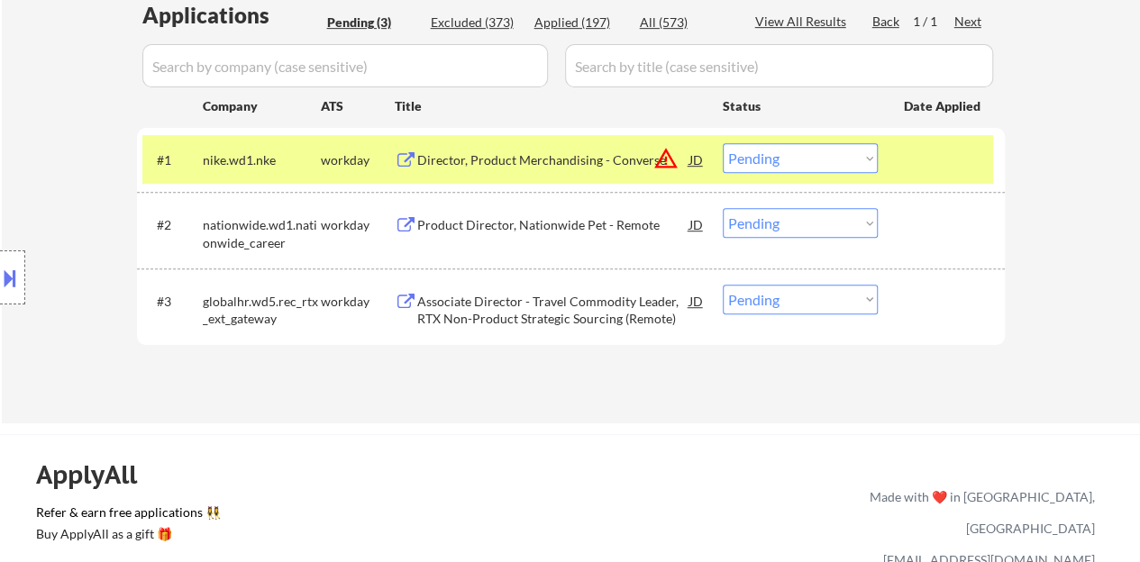
click at [895, 168] on div "#1 nike.wd1.nke workday Director, Product Merchandising - Converse JD warning_a…" at bounding box center [567, 159] width 851 height 49
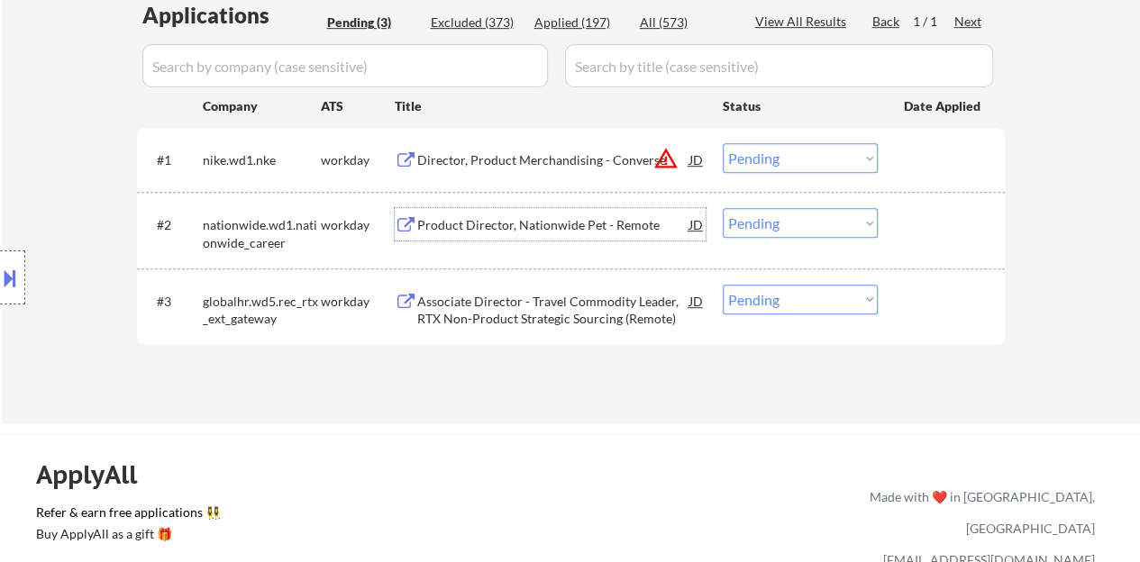
click at [537, 223] on div "Product Director, Nationwide Pet - Remote" at bounding box center [553, 225] width 272 height 18
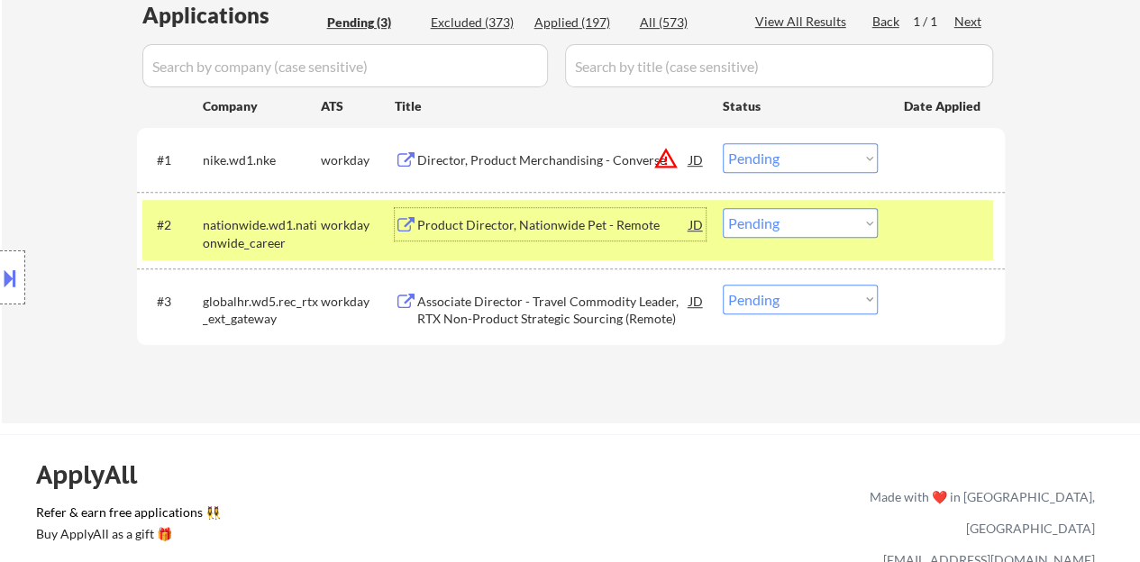
click at [778, 226] on select "Choose an option... Pending Applied Excluded (Questions) Excluded (Expired) Exc…" at bounding box center [800, 223] width 155 height 30
click at [723, 208] on select "Choose an option... Pending Applied Excluded (Questions) Excluded (Expired) Exc…" at bounding box center [800, 223] width 155 height 30
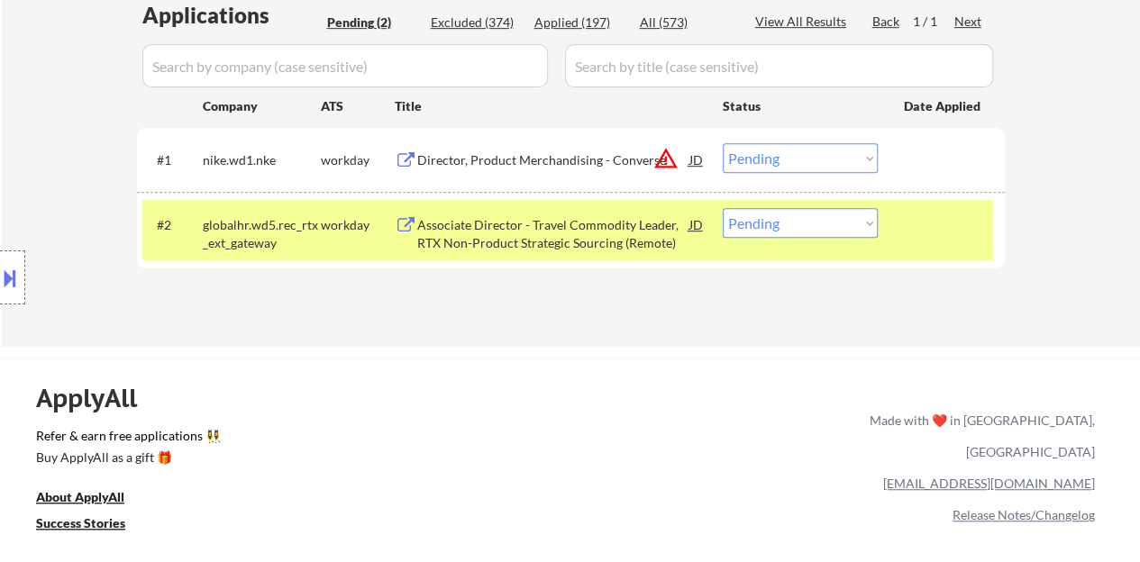
click at [623, 230] on div "Associate Director - Travel Commodity Leader, RTX Non-Product Strategic Sourcin…" at bounding box center [553, 233] width 272 height 35
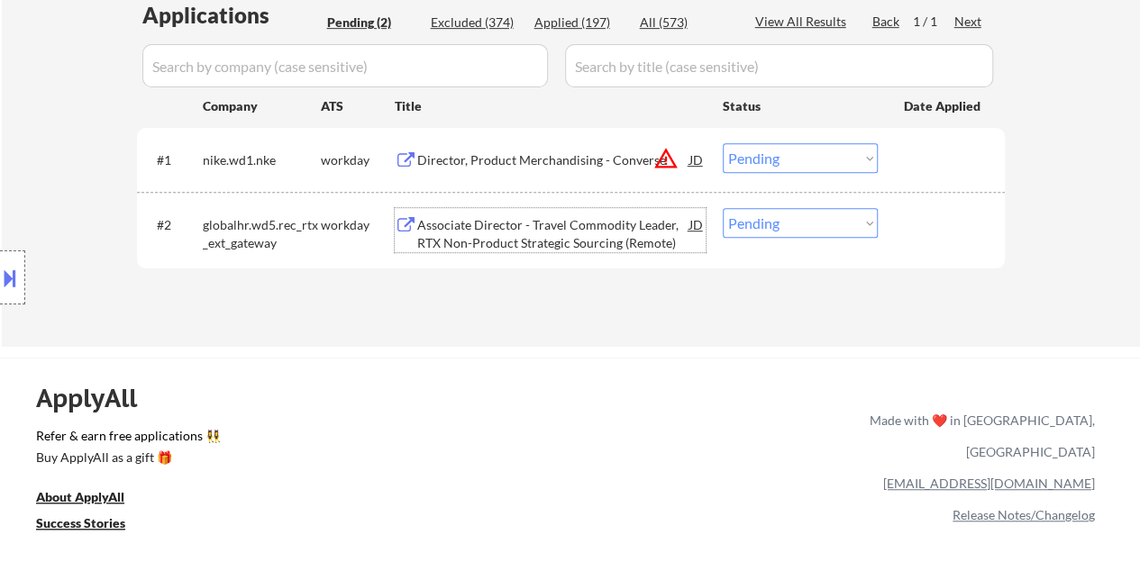
click at [797, 228] on select "Choose an option... Pending Applied Excluded (Questions) Excluded (Expired) Exc…" at bounding box center [800, 223] width 155 height 30
select select ""excluded__expired_""
click at [723, 208] on select "Choose an option... Pending Applied Excluded (Questions) Excluded (Expired) Exc…" at bounding box center [800, 223] width 155 height 30
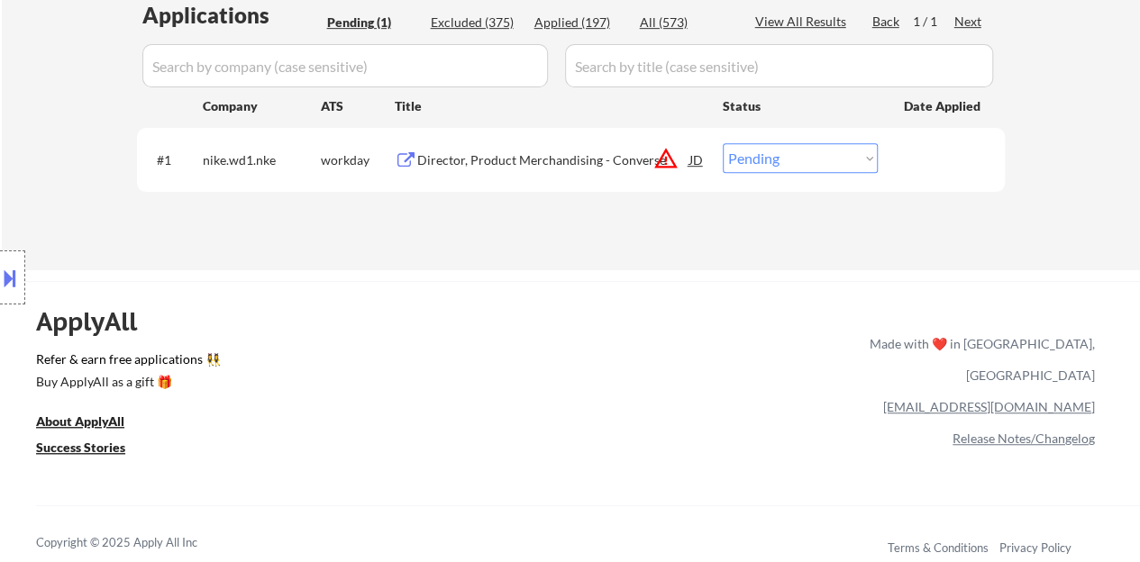
click at [574, 161] on div "Director, Product Merchandising - Converse" at bounding box center [553, 160] width 272 height 18
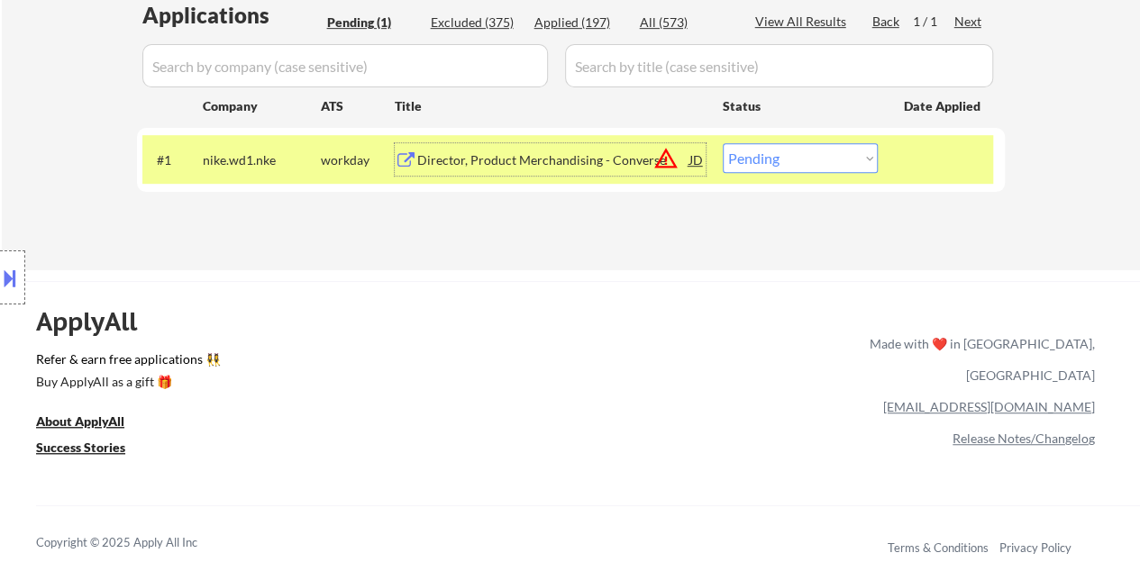
click at [801, 141] on div "#1 nike.wd1.nke workday Director, Product Merchandising - Converse JD warning_a…" at bounding box center [567, 159] width 851 height 49
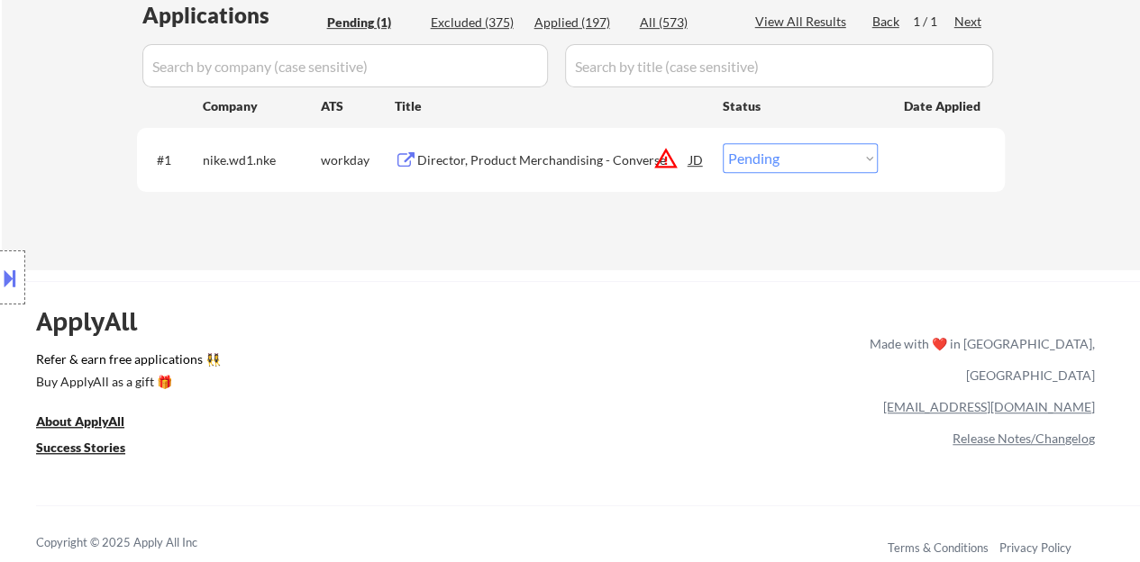
click at [802, 147] on select "Choose an option... Pending Applied Excluded (Questions) Excluded (Expired) Exc…" at bounding box center [800, 158] width 155 height 30
select select ""excluded__bad_match_""
click at [723, 143] on select "Choose an option... Pending Applied Excluded (Questions) Excluded (Expired) Exc…" at bounding box center [800, 158] width 155 height 30
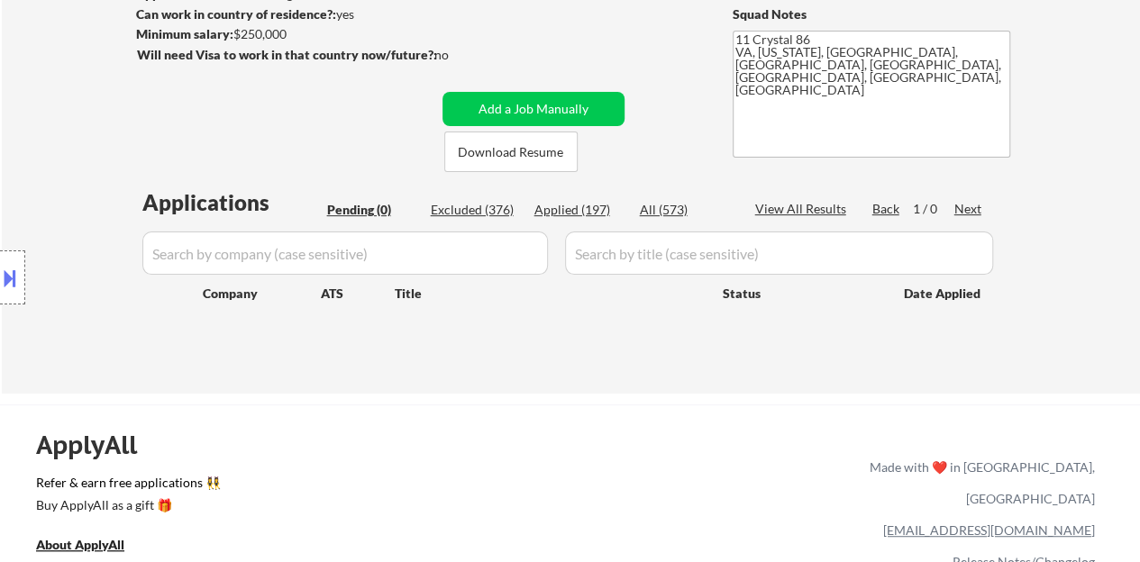
scroll to position [180, 0]
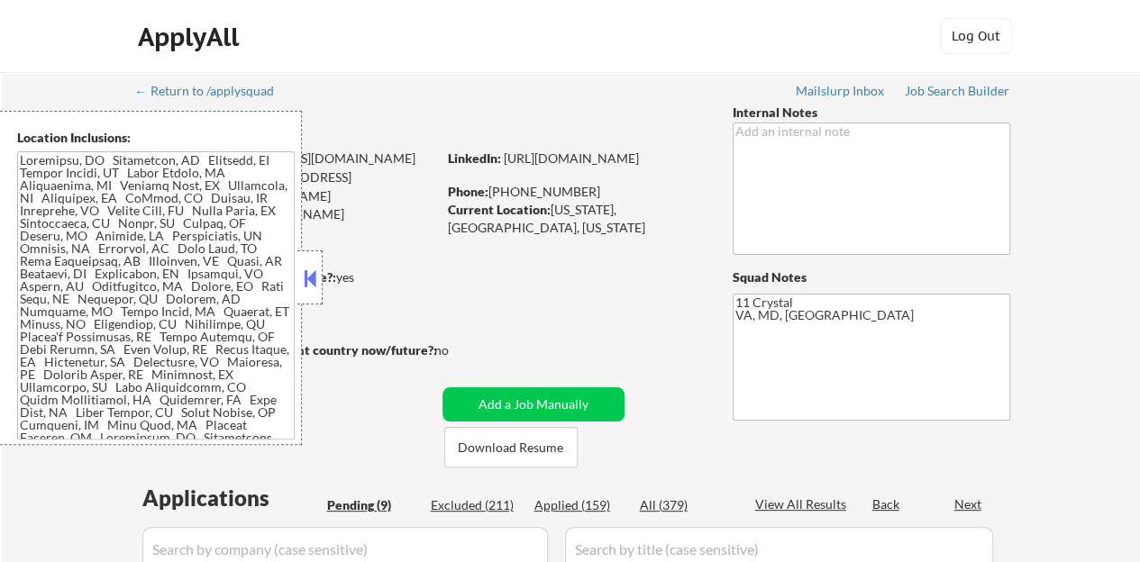
select select ""pending""
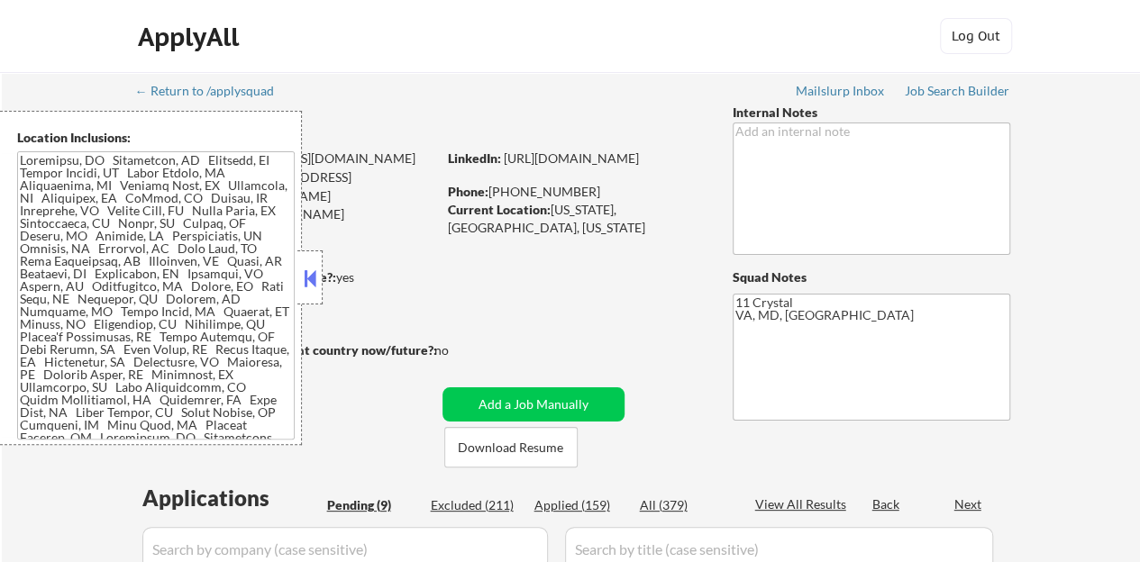
select select ""pending""
click at [308, 277] on button at bounding box center [310, 278] width 20 height 27
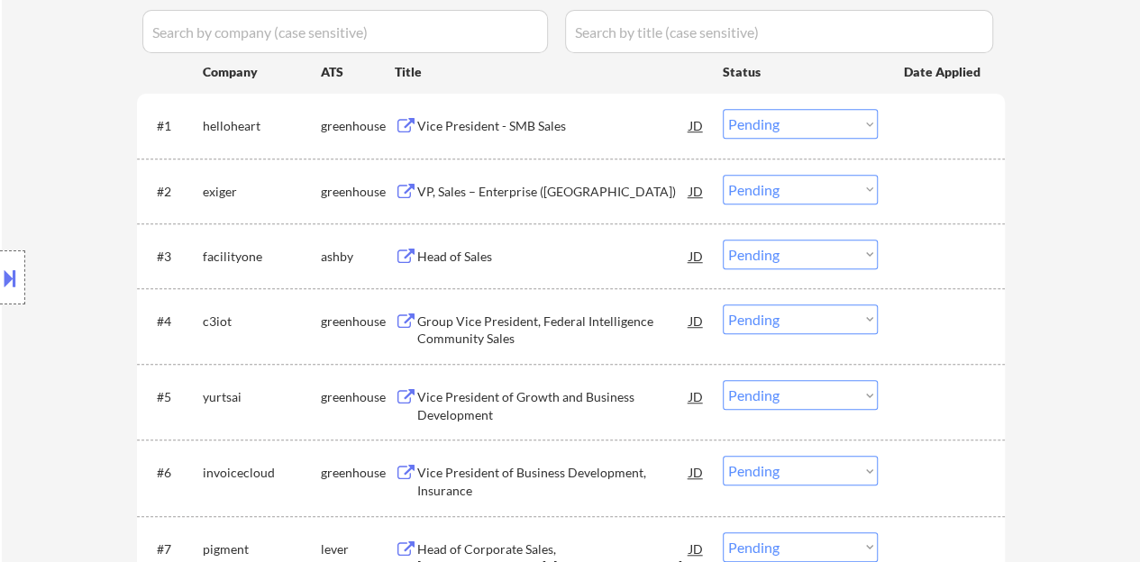
scroll to position [541, 0]
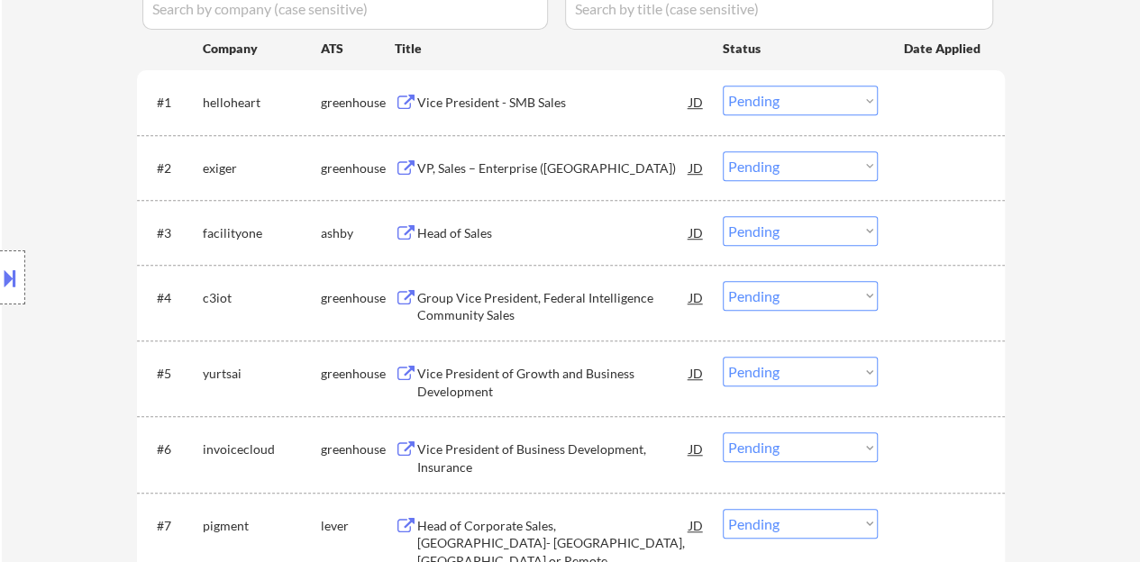
click at [429, 227] on div "Head of Sales" at bounding box center [553, 233] width 272 height 18
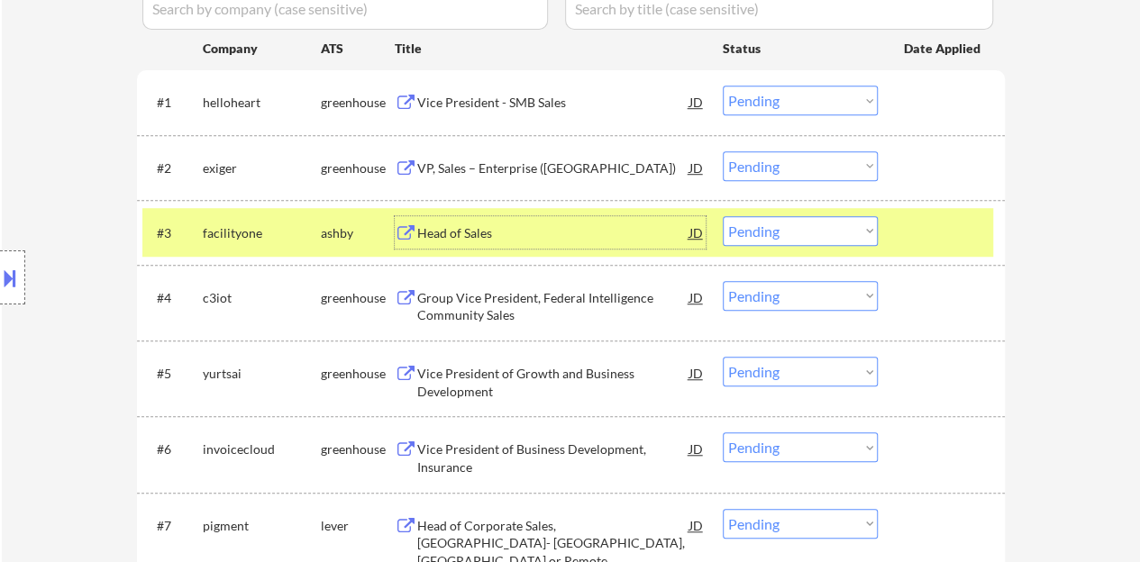
click at [802, 231] on select "Choose an option... Pending Applied Excluded (Questions) Excluded (Expired) Exc…" at bounding box center [800, 231] width 155 height 30
click at [723, 216] on select "Choose an option... Pending Applied Excluded (Questions) Excluded (Expired) Exc…" at bounding box center [800, 231] width 155 height 30
select select ""pending""
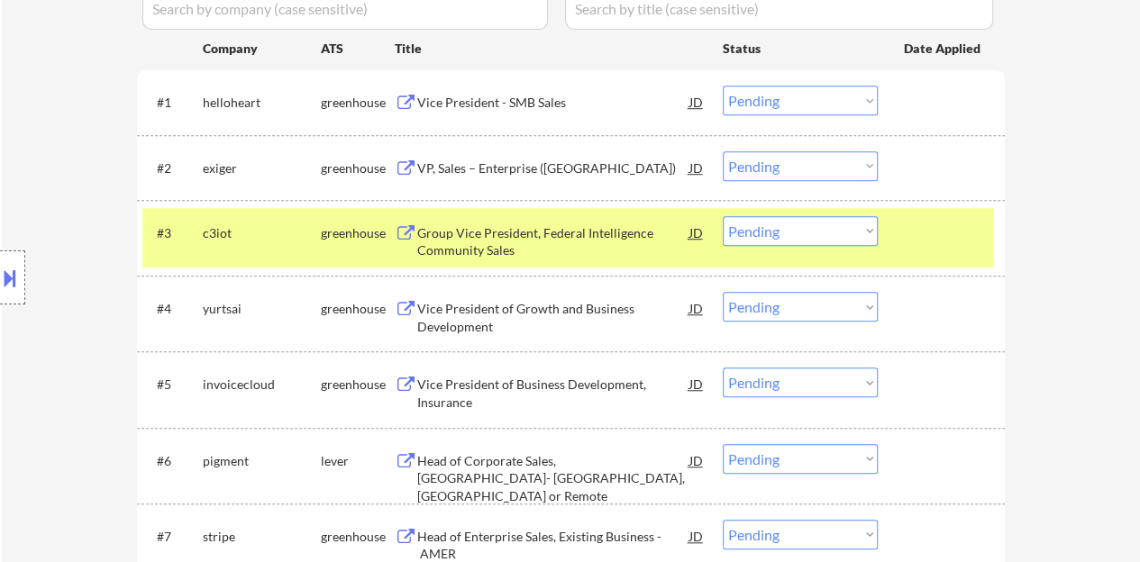
click at [939, 250] on div "#3 c3iot greenhouse Group Vice President, Federal Intelligence Community Sales …" at bounding box center [567, 237] width 851 height 59
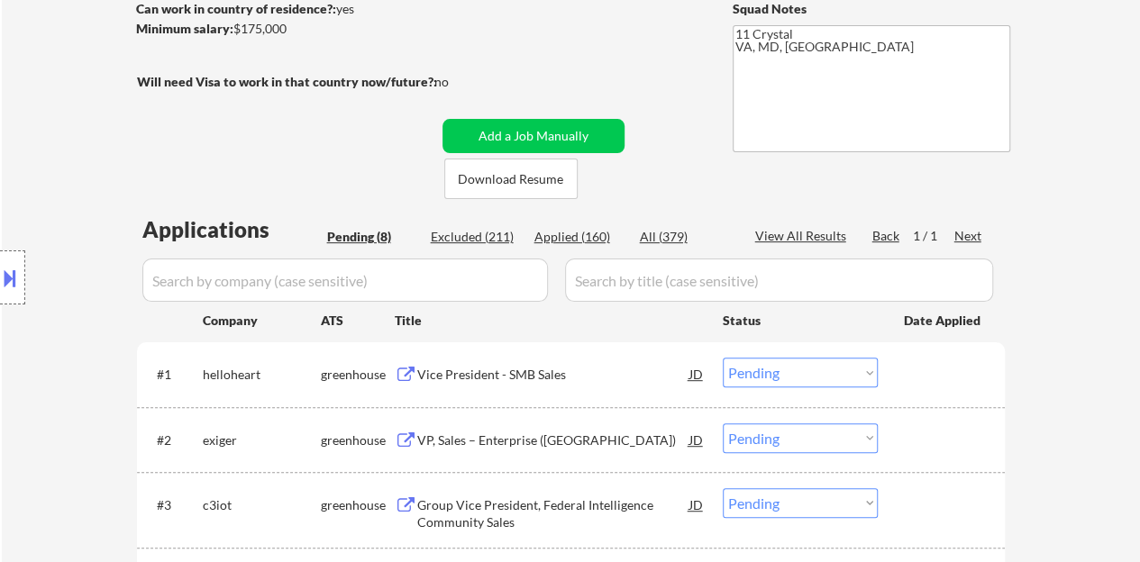
scroll to position [360, 0]
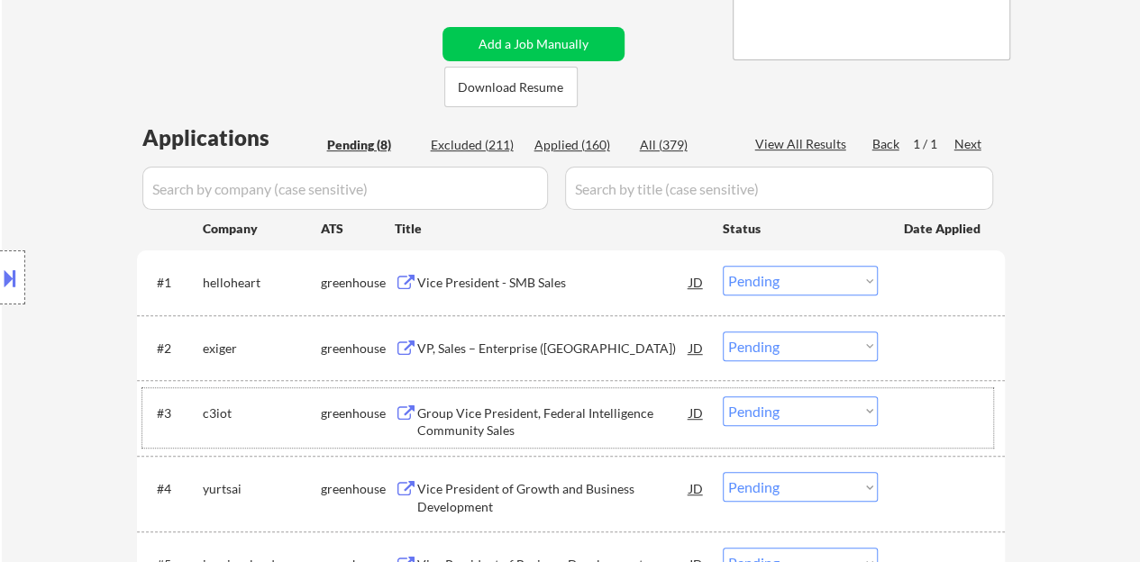
click at [743, 267] on select "Choose an option... Pending Applied Excluded (Questions) Excluded (Expired) Exc…" at bounding box center [800, 281] width 155 height 30
click at [488, 282] on div "Vice President - SMB Sales" at bounding box center [553, 283] width 272 height 18
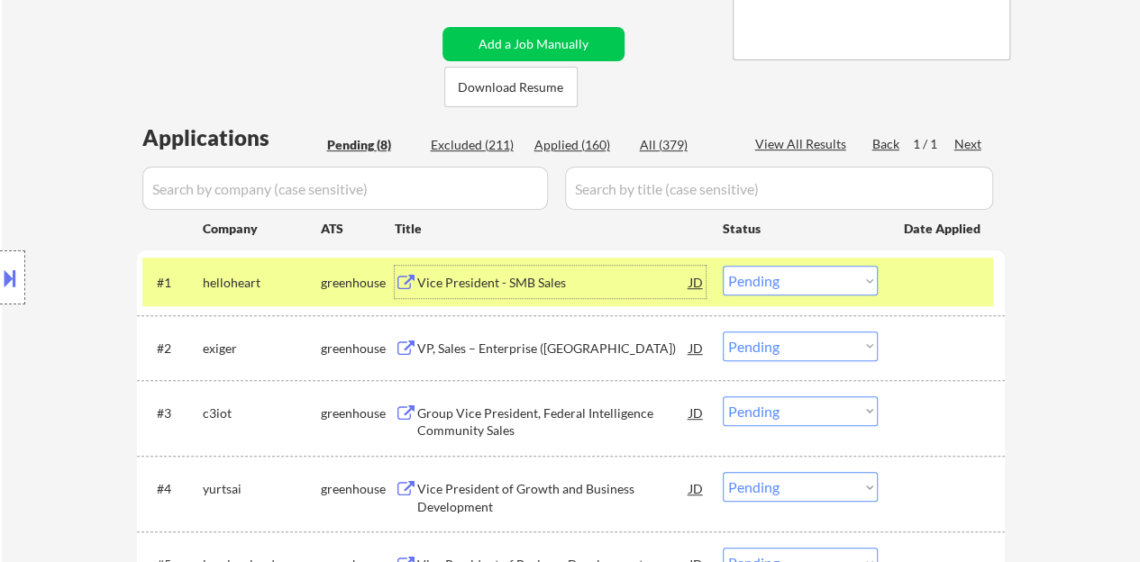
click at [767, 275] on select "Choose an option... Pending Applied Excluded (Questions) Excluded (Expired) Exc…" at bounding box center [800, 281] width 155 height 30
click at [723, 266] on select "Choose an option... Pending Applied Excluded (Questions) Excluded (Expired) Exc…" at bounding box center [800, 281] width 155 height 30
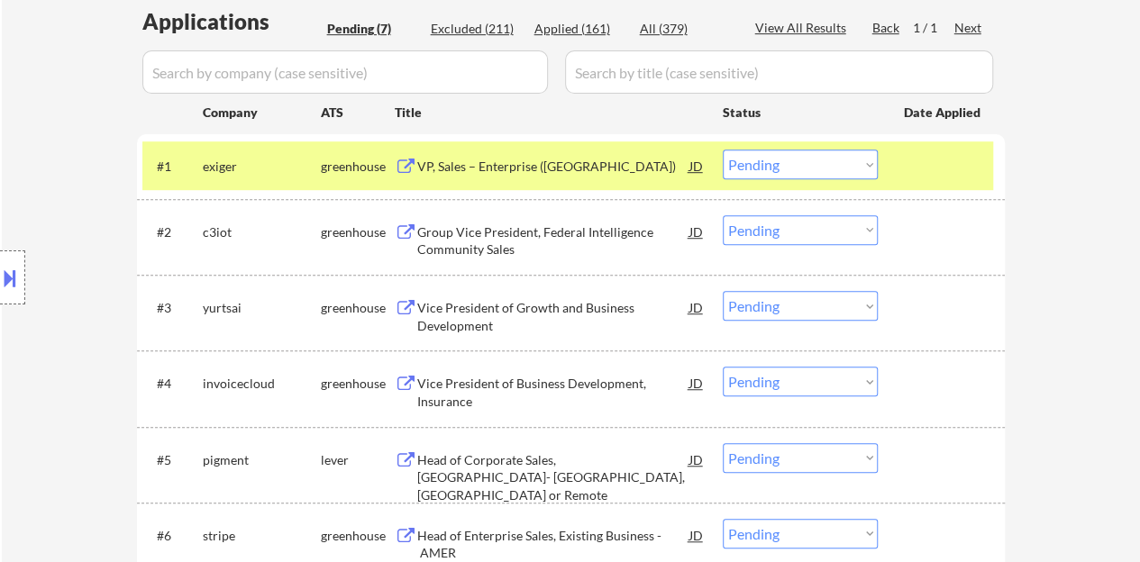
scroll to position [451, 0]
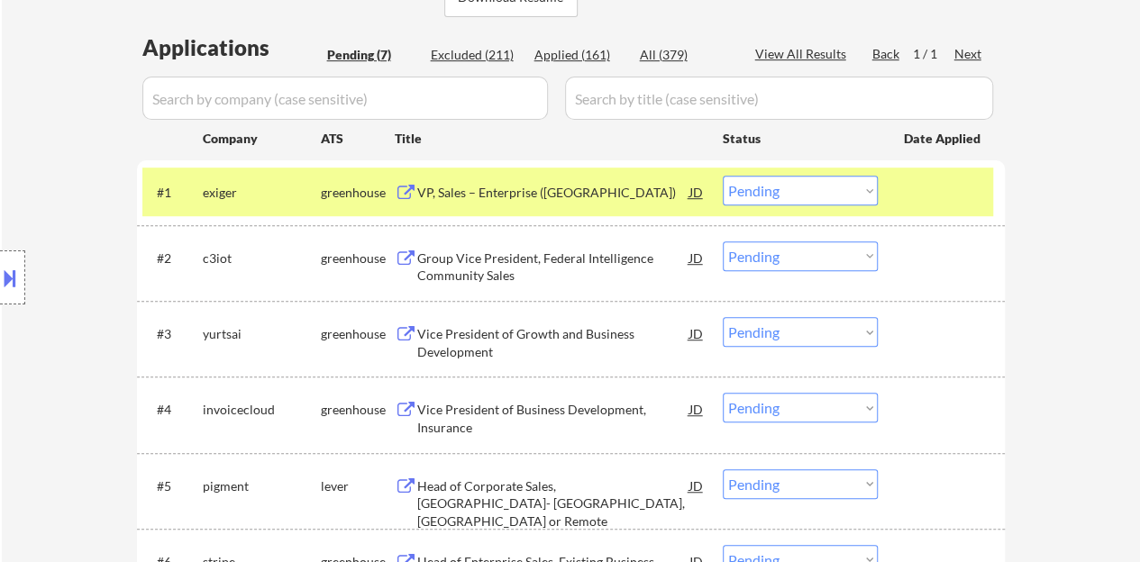
click at [550, 176] on div "VP, Sales – Enterprise ([GEOGRAPHIC_DATA])" at bounding box center [553, 192] width 272 height 32
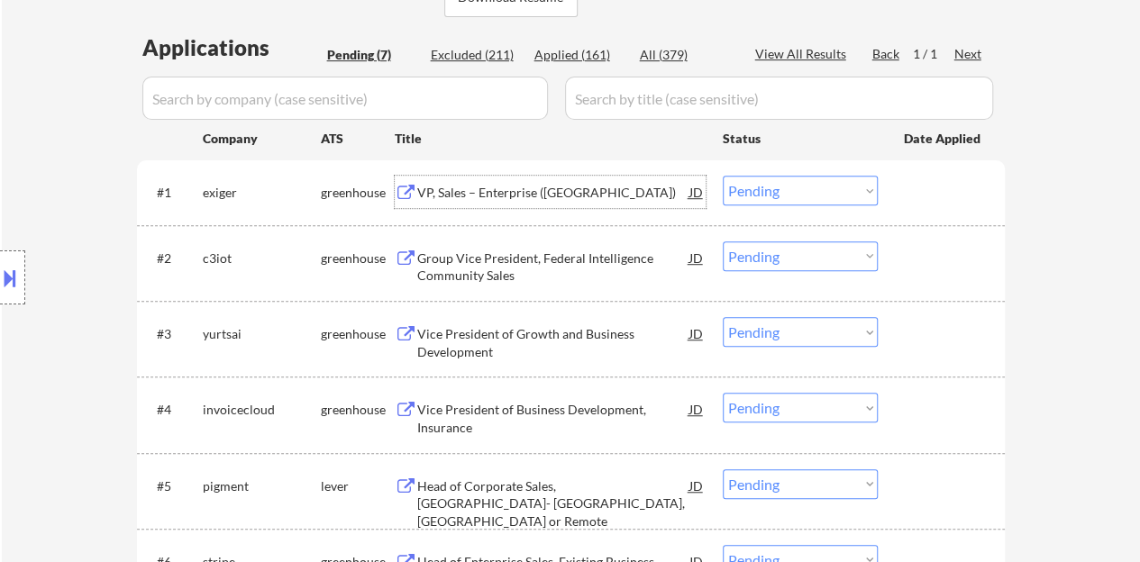
click at [956, 190] on div at bounding box center [943, 192] width 79 height 32
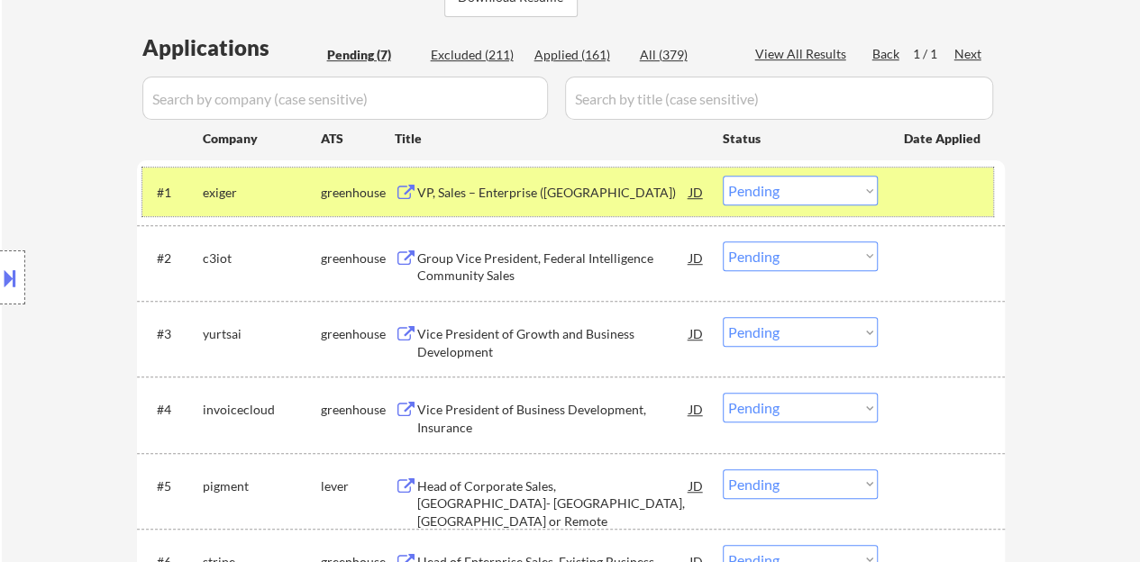
click at [765, 187] on select "Choose an option... Pending Applied Excluded (Questions) Excluded (Expired) Exc…" at bounding box center [800, 191] width 155 height 30
click at [723, 176] on select "Choose an option... Pending Applied Excluded (Questions) Excluded (Expired) Exc…" at bounding box center [800, 191] width 155 height 30
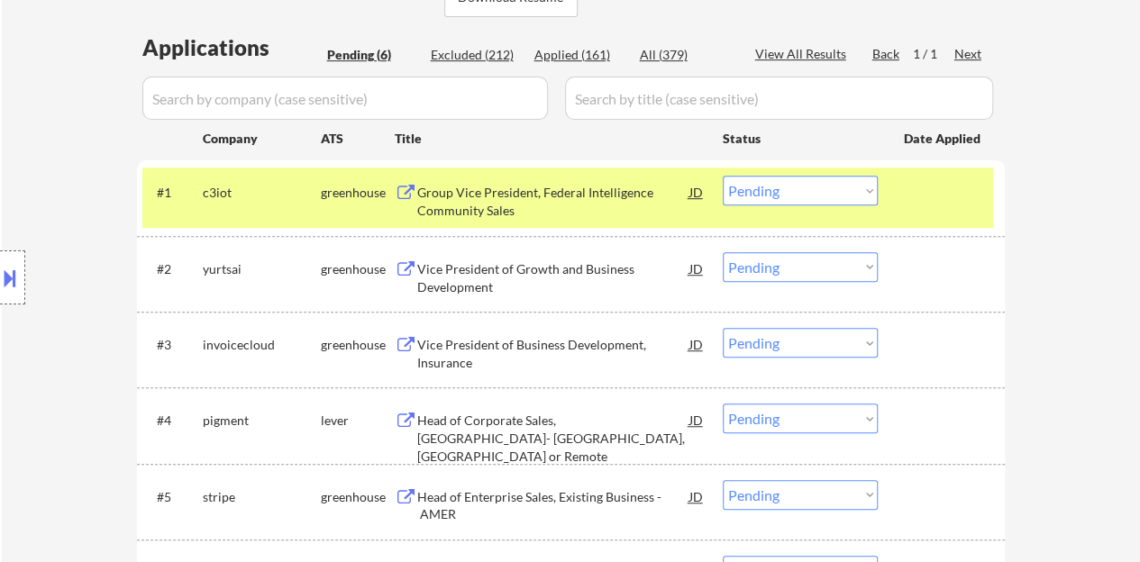
click at [514, 190] on div "Group Vice President, Federal Intelligence Community Sales" at bounding box center [553, 201] width 272 height 35
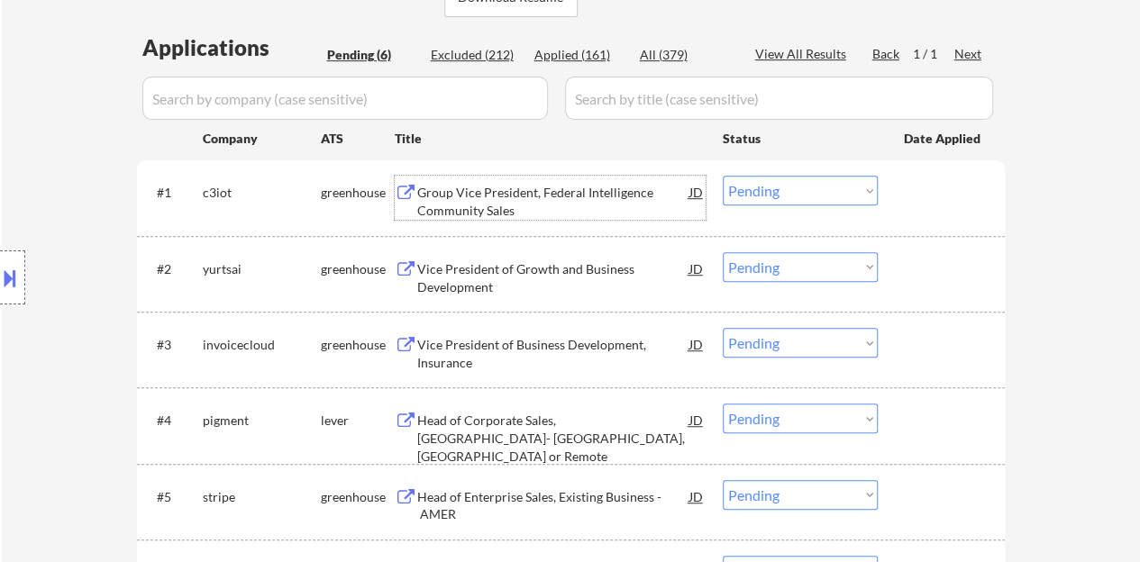
click at [881, 219] on div "#1 c3iot greenhouse Group Vice President, Federal Intelligence Community Sales …" at bounding box center [567, 197] width 851 height 59
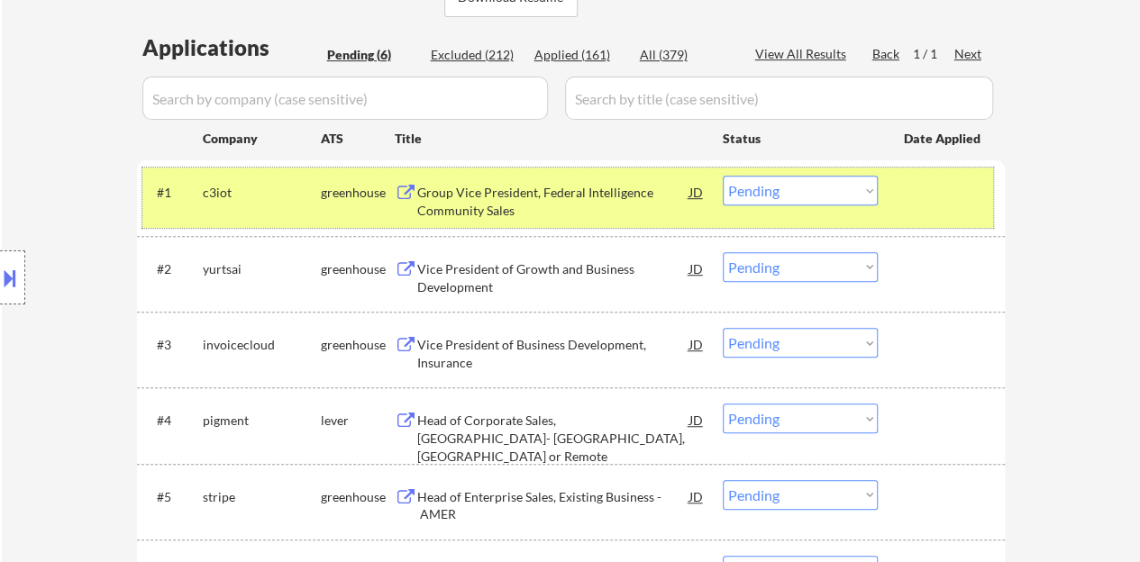
click at [860, 187] on select "Choose an option... Pending Applied Excluded (Questions) Excluded (Expired) Exc…" at bounding box center [800, 191] width 155 height 30
click at [723, 176] on select "Choose an option... Pending Applied Excluded (Questions) Excluded (Expired) Exc…" at bounding box center [800, 191] width 155 height 30
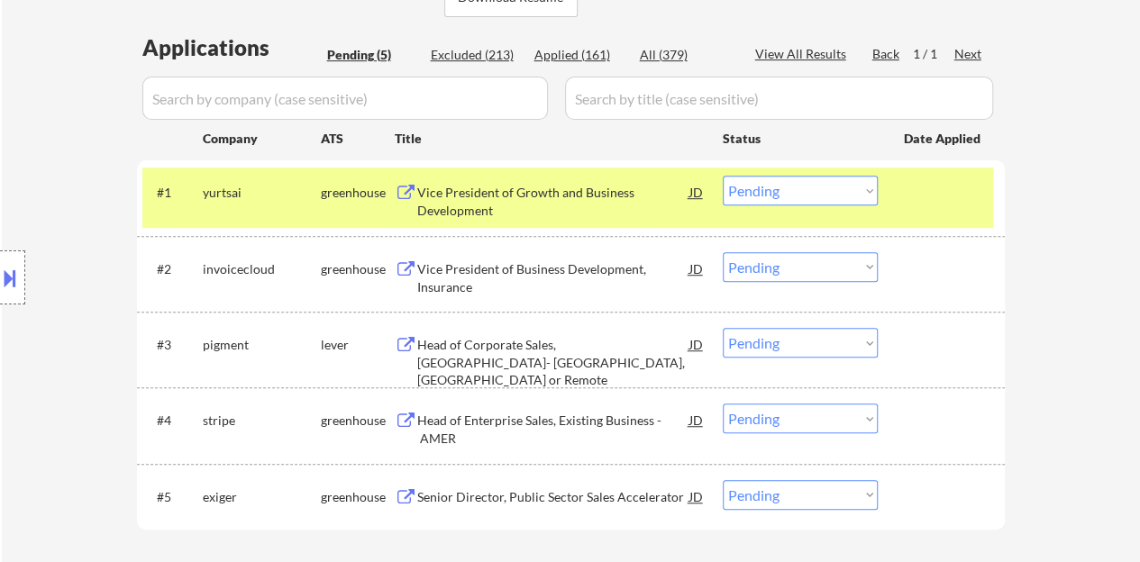
click at [569, 195] on div "Vice President of Growth and Business Development" at bounding box center [553, 201] width 272 height 35
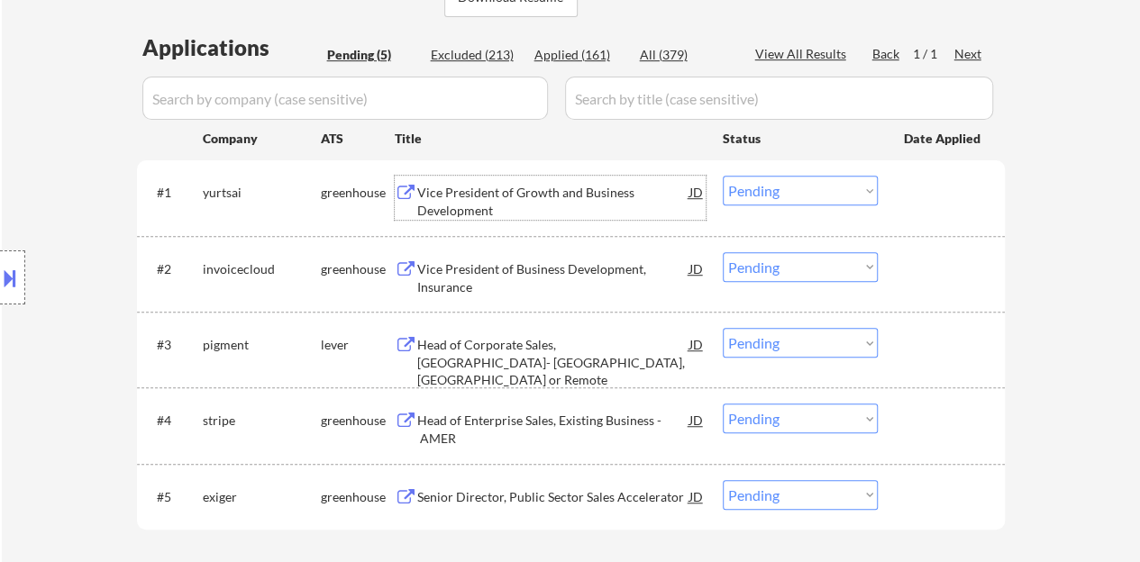
click at [921, 186] on div at bounding box center [943, 192] width 79 height 32
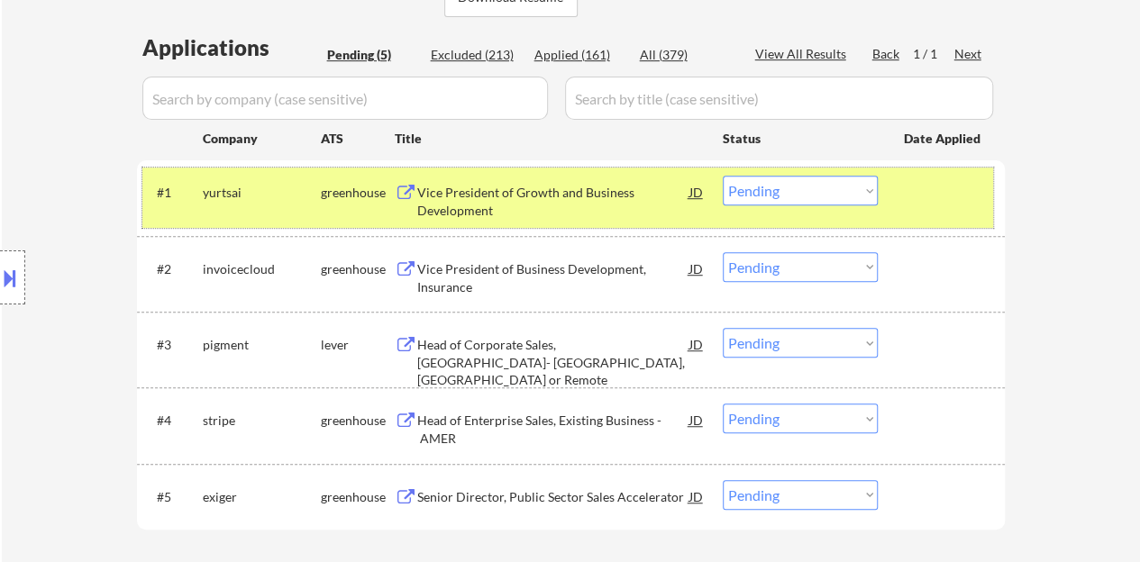
click at [831, 205] on select "Choose an option... Pending Applied Excluded (Questions) Excluded (Expired) Exc…" at bounding box center [800, 191] width 155 height 30
click at [723, 176] on select "Choose an option... Pending Applied Excluded (Questions) Excluded (Expired) Exc…" at bounding box center [800, 191] width 155 height 30
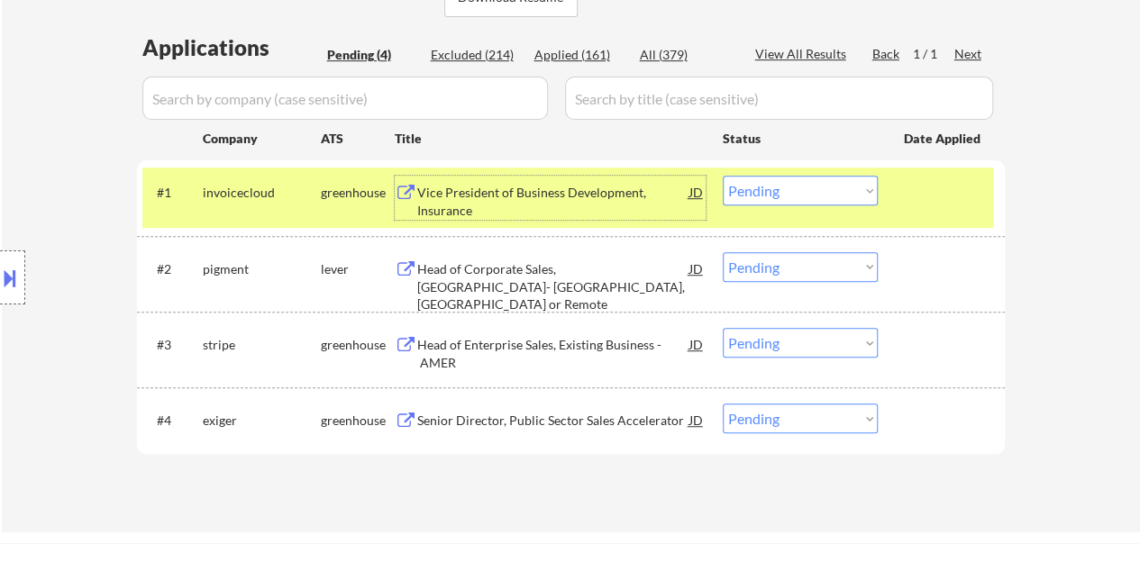
click at [555, 199] on div "Vice President of Business Development, Insurance" at bounding box center [553, 201] width 272 height 35
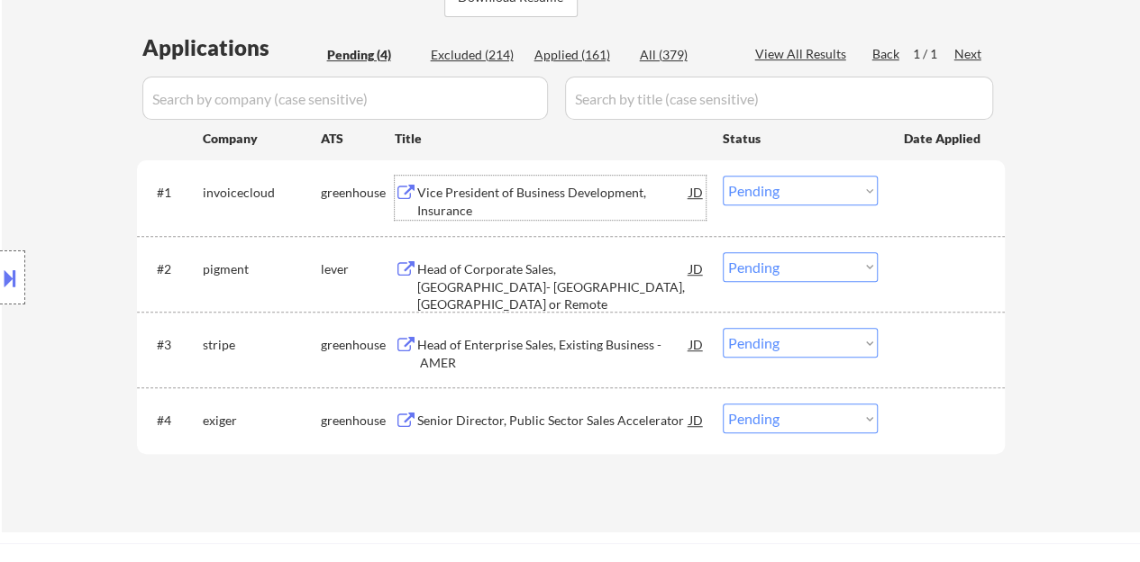
click at [952, 215] on div "#1 invoicecloud greenhouse Vice President of Business Development, Insurance JD…" at bounding box center [567, 197] width 851 height 59
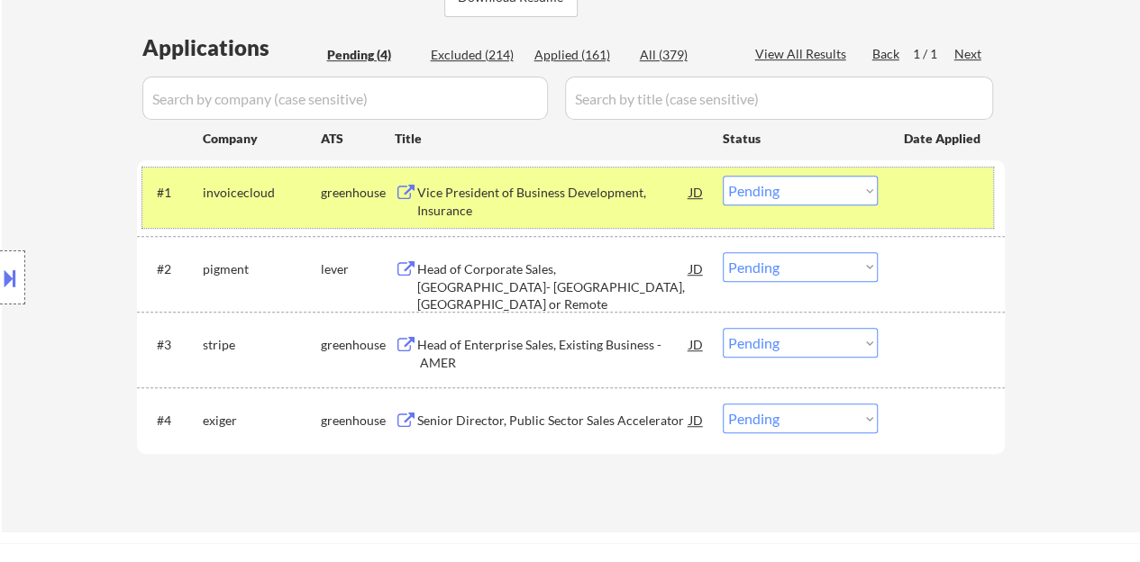
click at [833, 191] on select "Choose an option... Pending Applied Excluded (Questions) Excluded (Expired) Exc…" at bounding box center [800, 191] width 155 height 30
click at [723, 176] on select "Choose an option... Pending Applied Excluded (Questions) Excluded (Expired) Exc…" at bounding box center [800, 191] width 155 height 30
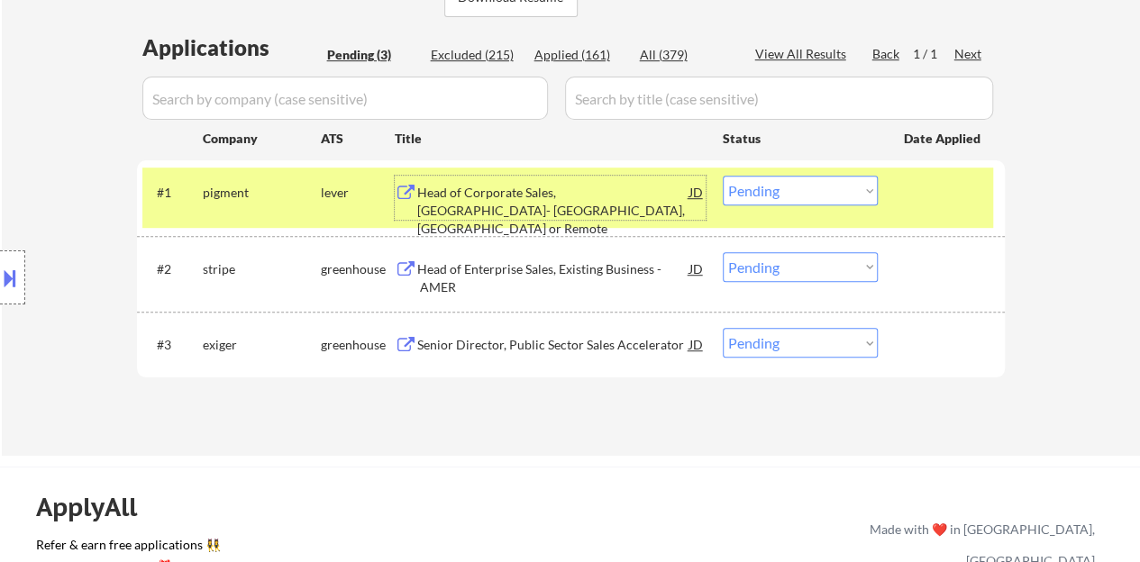
click at [600, 194] on div "Head of Corporate Sales, [GEOGRAPHIC_DATA]- [GEOGRAPHIC_DATA], [GEOGRAPHIC_DATA…" at bounding box center [553, 210] width 272 height 53
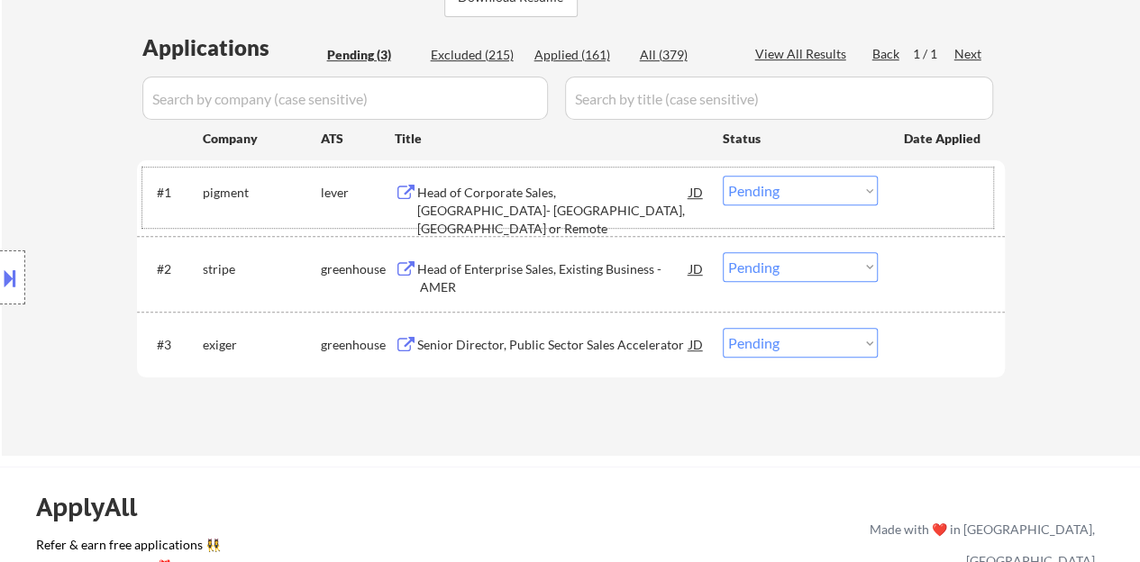
click at [935, 189] on div at bounding box center [943, 192] width 79 height 32
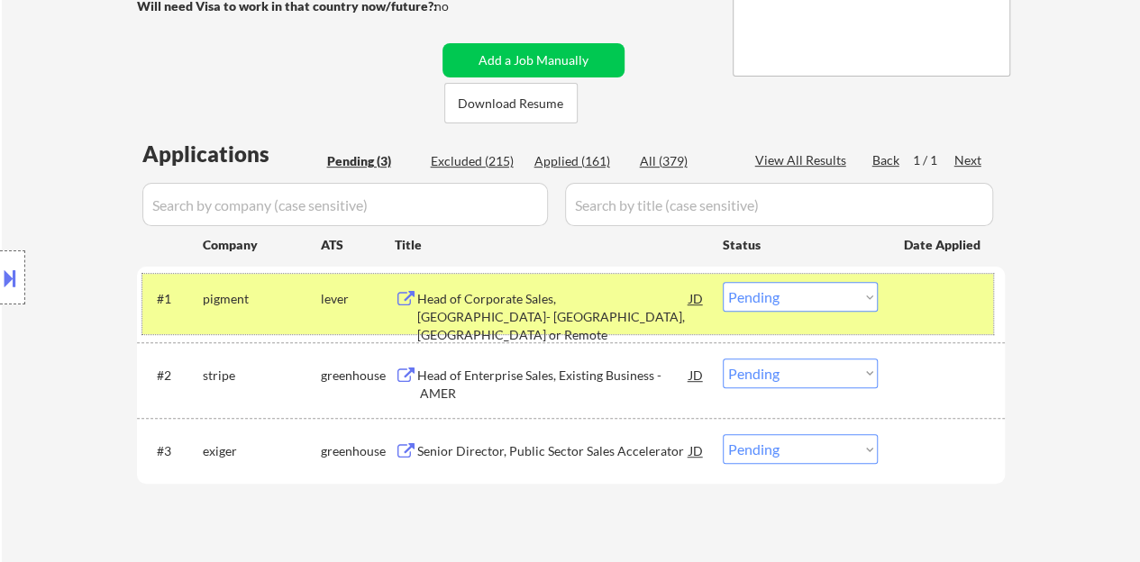
scroll to position [360, 0]
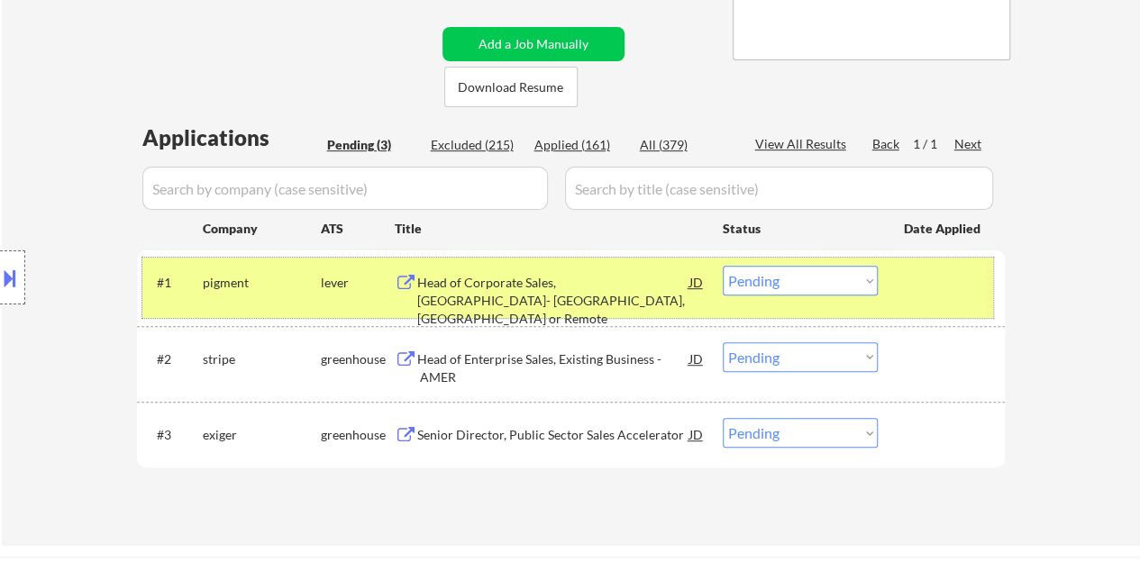
click at [23, 269] on div at bounding box center [12, 278] width 25 height 54
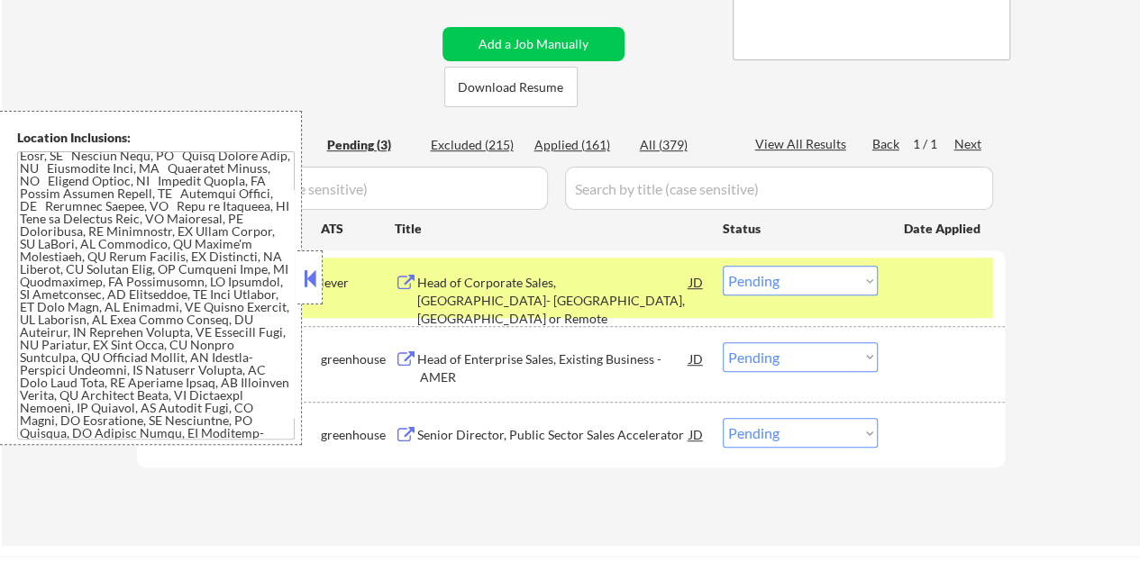
scroll to position [473, 0]
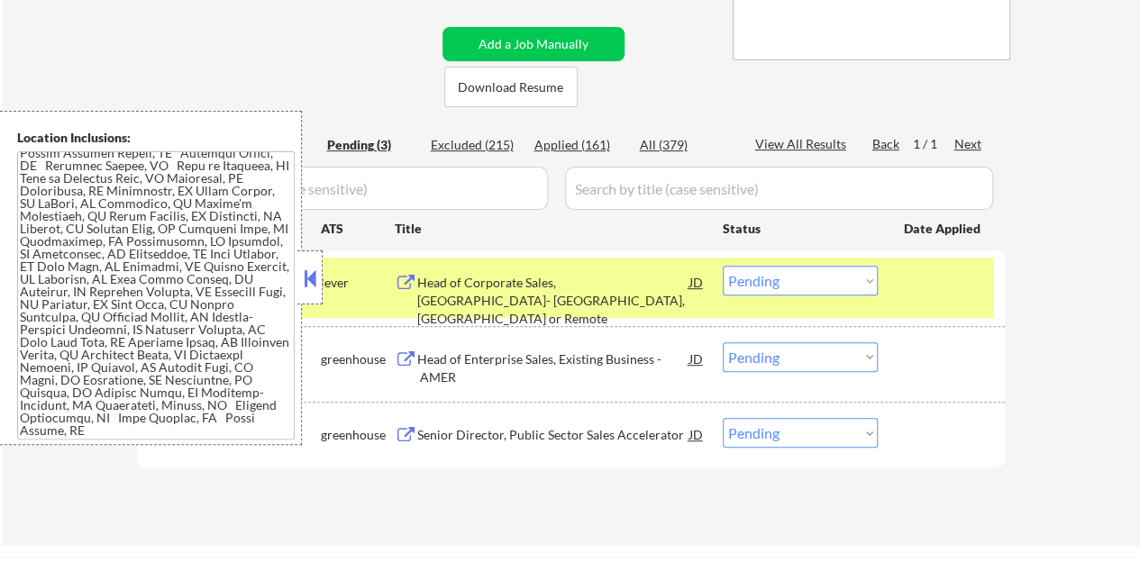
click at [302, 282] on button at bounding box center [310, 278] width 20 height 27
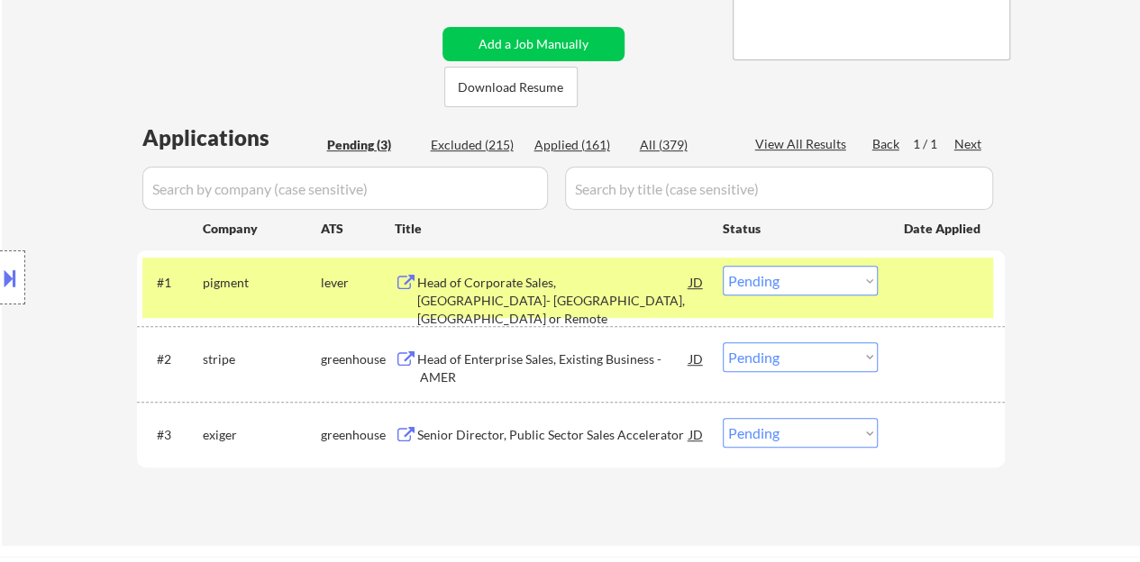
click at [794, 296] on div "#1 pigment lever Head of Corporate Sales, [GEOGRAPHIC_DATA]- [GEOGRAPHIC_DATA],…" at bounding box center [567, 287] width 851 height 59
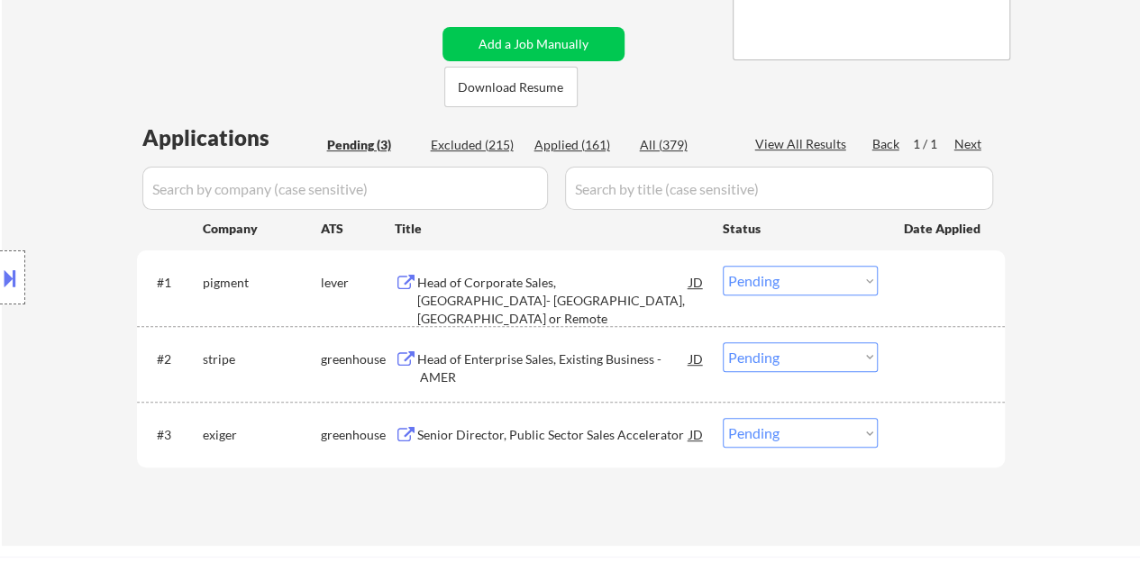
drag, startPoint x: 815, startPoint y: 279, endPoint x: 816, endPoint y: 294, distance: 14.5
click at [815, 279] on select "Choose an option... Pending Applied Excluded (Questions) Excluded (Expired) Exc…" at bounding box center [800, 281] width 155 height 30
click at [723, 266] on select "Choose an option... Pending Applied Excluded (Questions) Excluded (Expired) Exc…" at bounding box center [800, 281] width 155 height 30
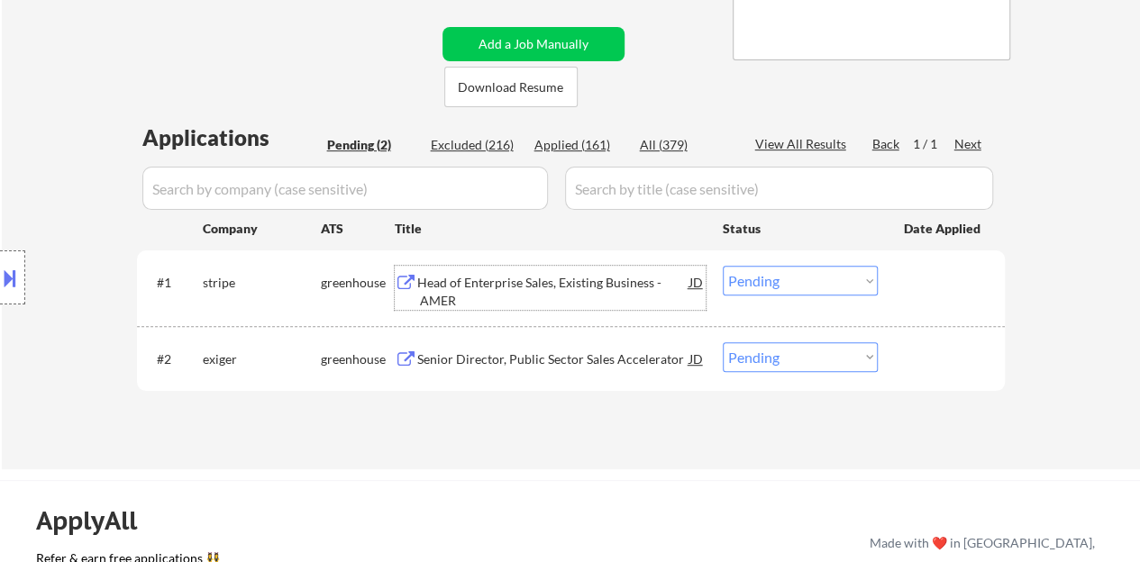
click at [595, 278] on div "Head of Enterprise Sales, Existing Business - AMER" at bounding box center [553, 291] width 272 height 35
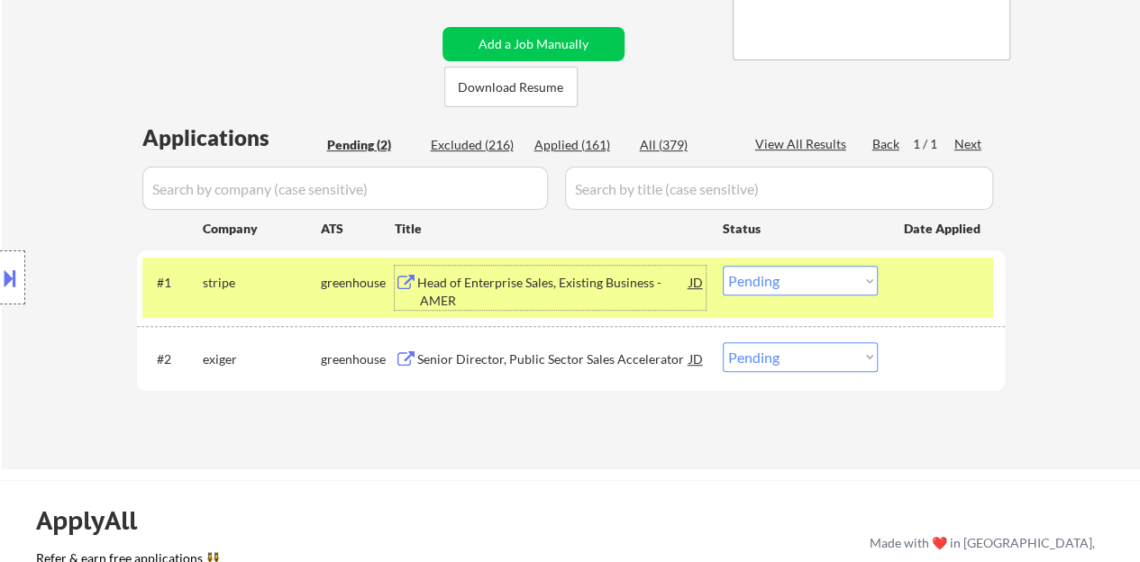
click at [777, 277] on select "Choose an option... Pending Applied Excluded (Questions) Excluded (Expired) Exc…" at bounding box center [800, 281] width 155 height 30
click at [723, 266] on select "Choose an option... Pending Applied Excluded (Questions) Excluded (Expired) Exc…" at bounding box center [800, 281] width 155 height 30
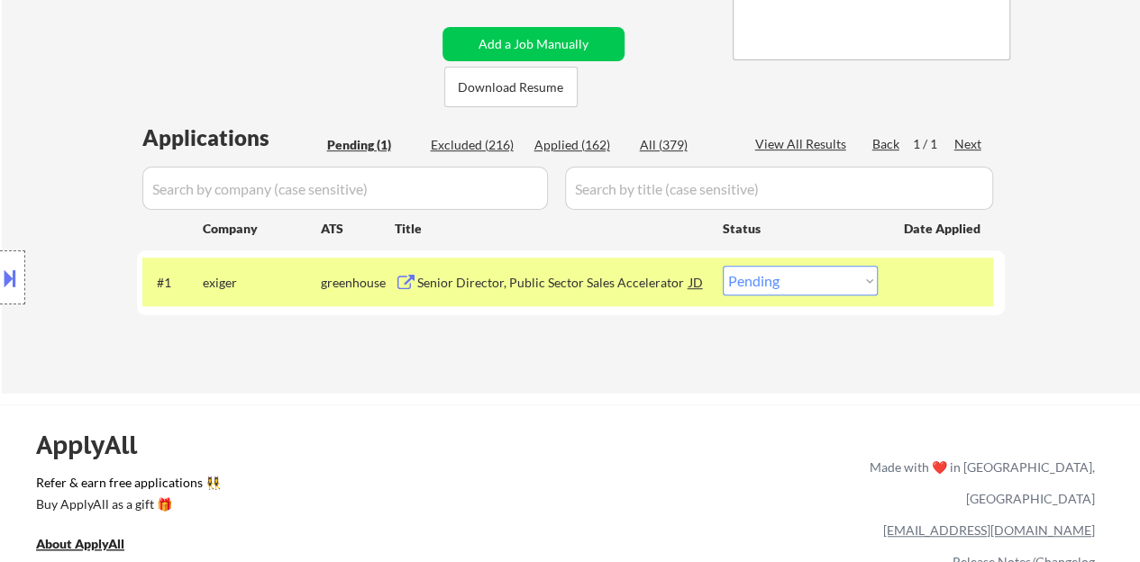
click at [618, 308] on div "#1 exiger greenhouse Senior Director, Public Sector Sales Accelerator JD Choose…" at bounding box center [571, 283] width 868 height 64
click at [612, 300] on div "#1 exiger greenhouse Senior Director, Public Sector Sales Accelerator JD Choose…" at bounding box center [567, 282] width 851 height 49
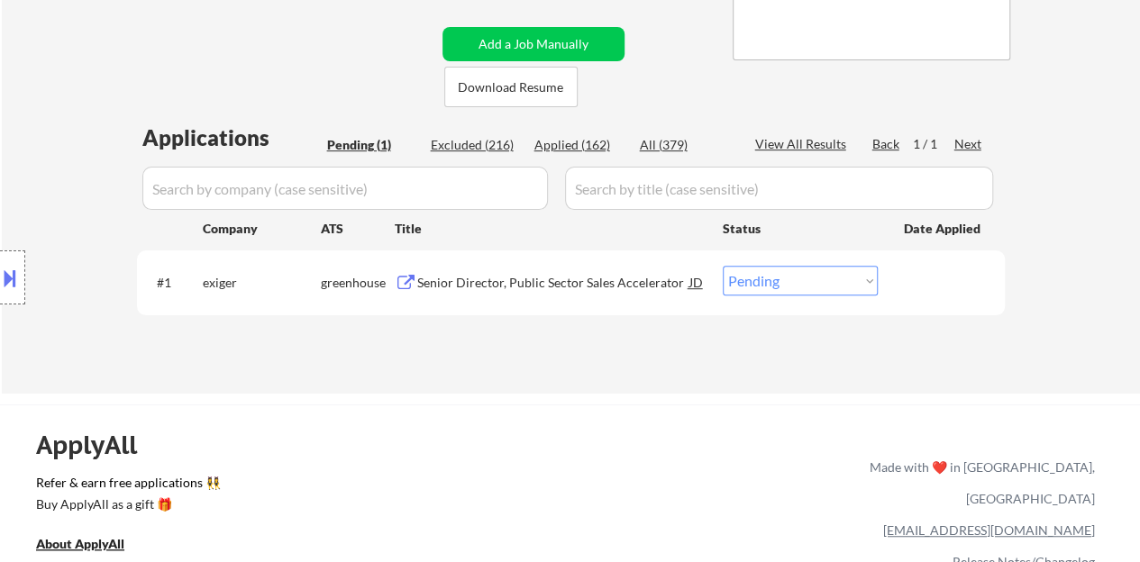
click at [622, 268] on div "Senior Director, Public Sector Sales Accelerator" at bounding box center [553, 282] width 272 height 32
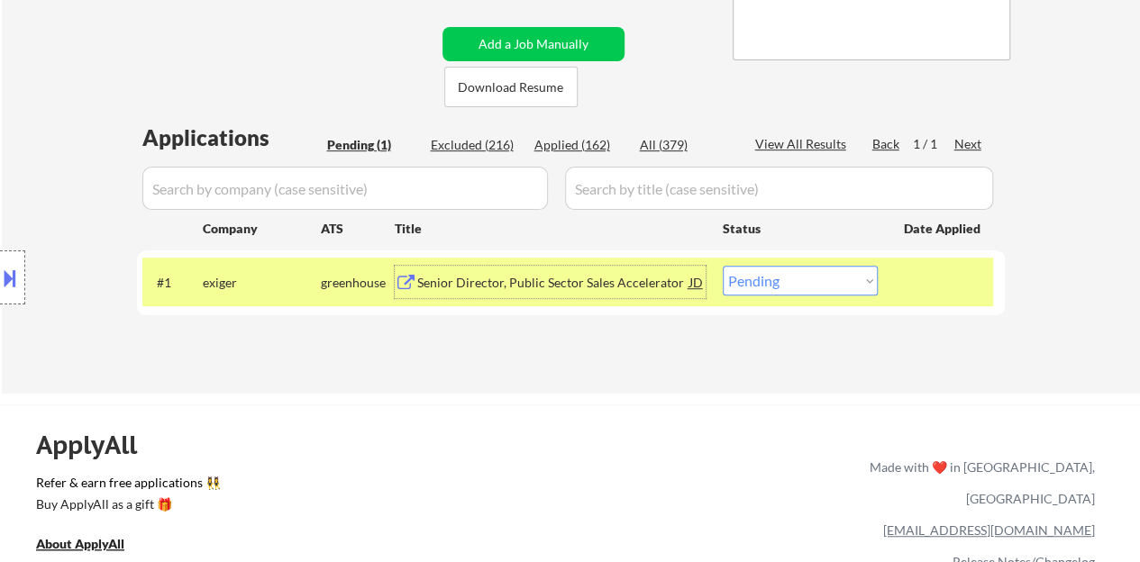
click at [809, 291] on select "Choose an option... Pending Applied Excluded (Questions) Excluded (Expired) Exc…" at bounding box center [800, 281] width 155 height 30
select select ""excluded__expired_""
click at [723, 266] on select "Choose an option... Pending Applied Excluded (Questions) Excluded (Expired) Exc…" at bounding box center [800, 281] width 155 height 30
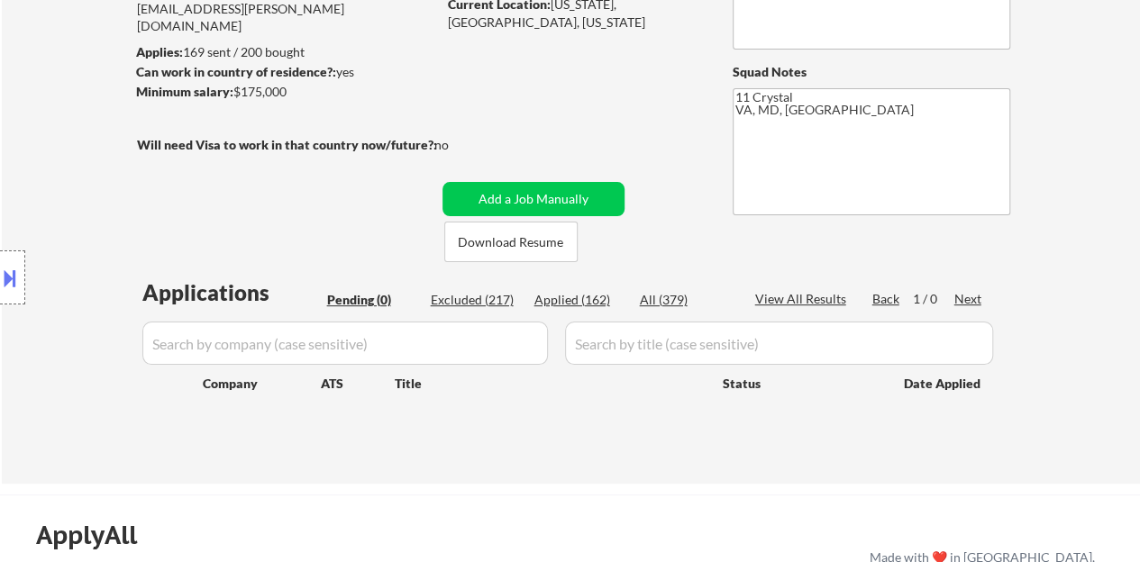
scroll to position [180, 0]
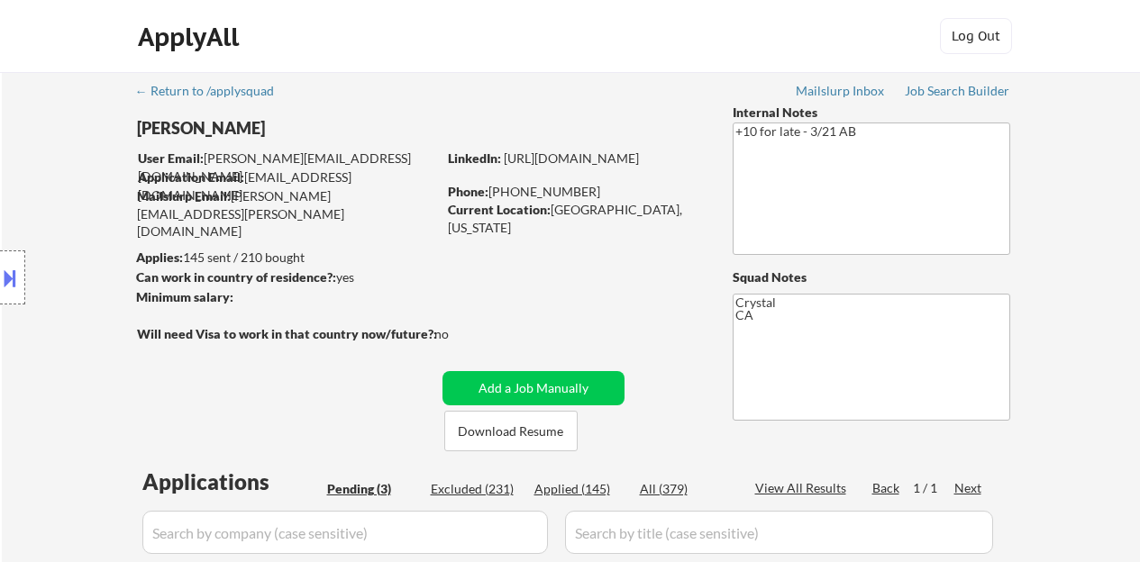
select select ""pending""
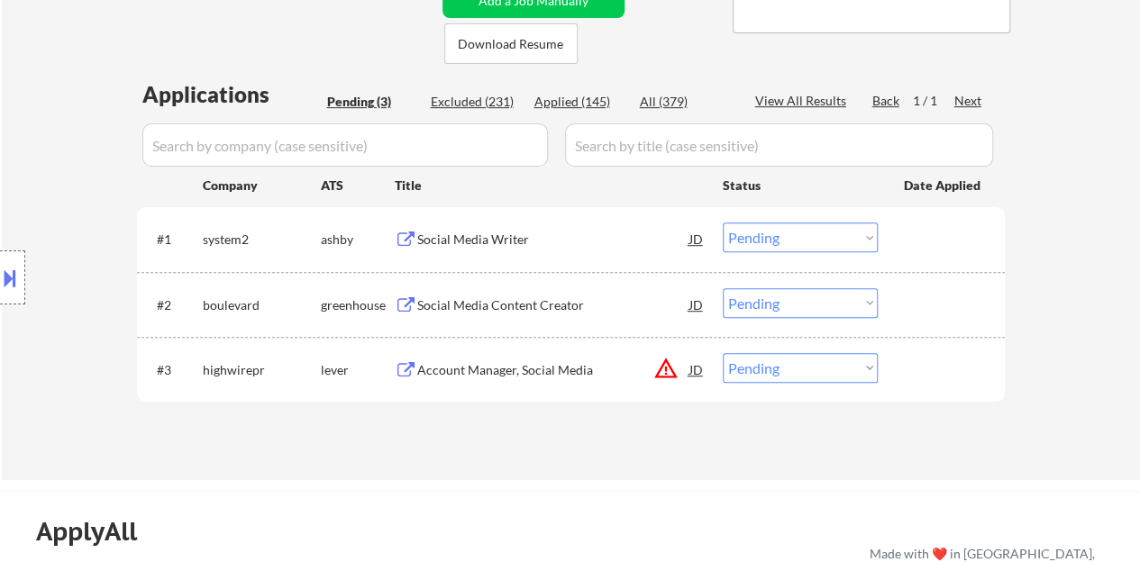
scroll to position [360, 0]
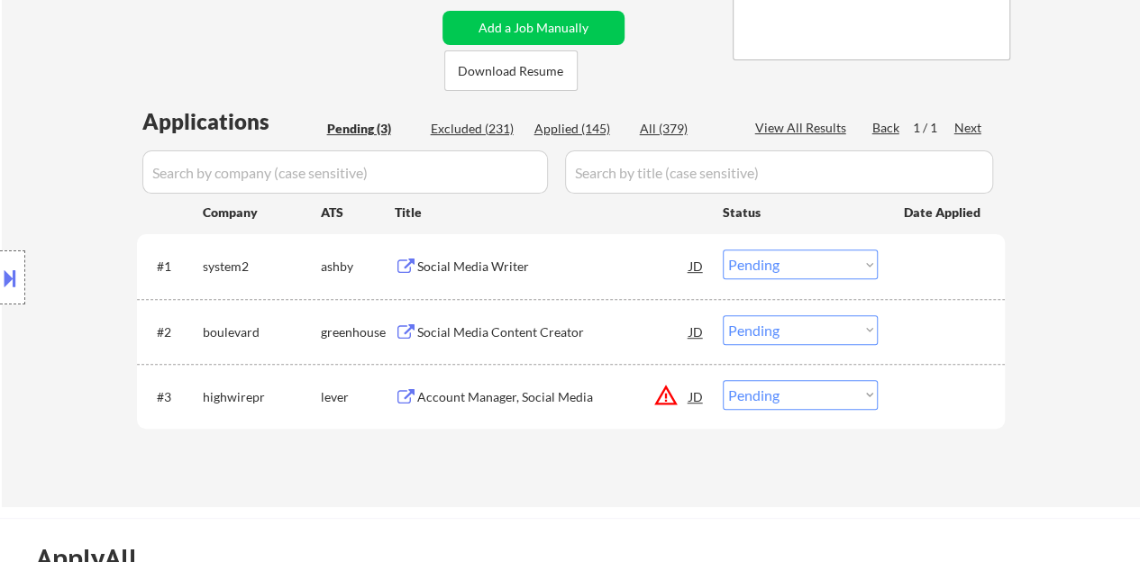
click at [474, 320] on div "Social Media Content Creator" at bounding box center [553, 331] width 272 height 32
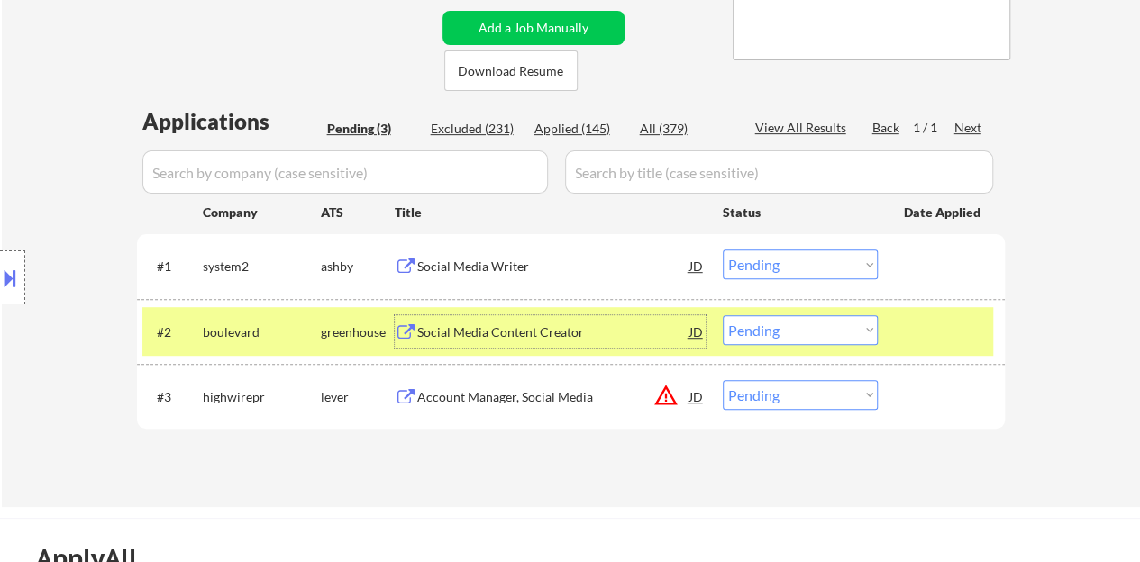
click at [860, 339] on select "Choose an option... Pending Applied Excluded (Questions) Excluded (Expired) Exc…" at bounding box center [800, 330] width 155 height 30
click at [723, 315] on select "Choose an option... Pending Applied Excluded (Questions) Excluded (Expired) Exc…" at bounding box center [800, 330] width 155 height 30
select select ""pending""
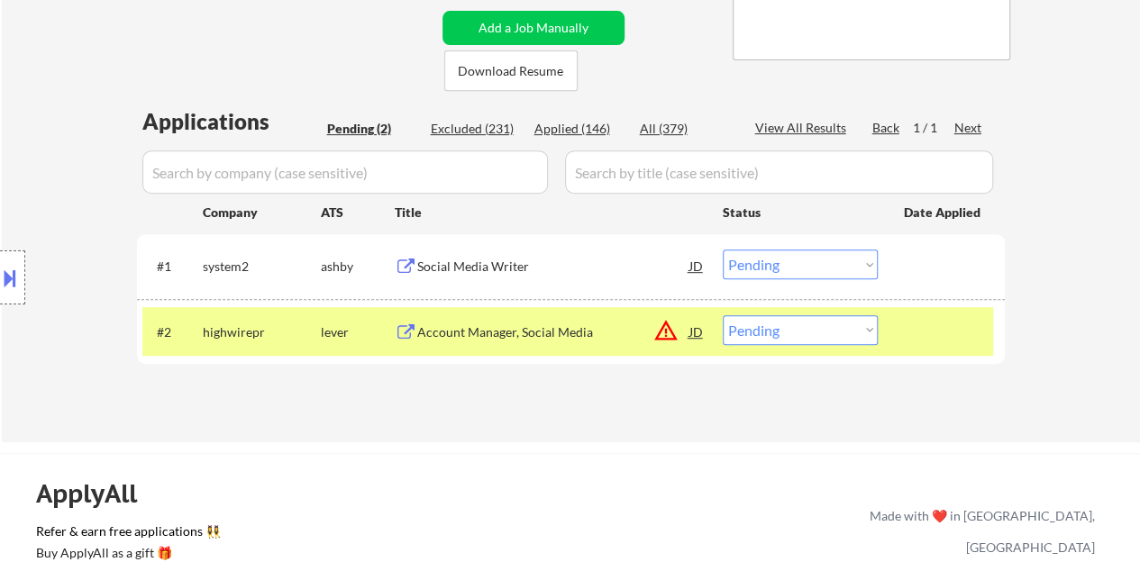
click at [905, 322] on div at bounding box center [943, 331] width 79 height 32
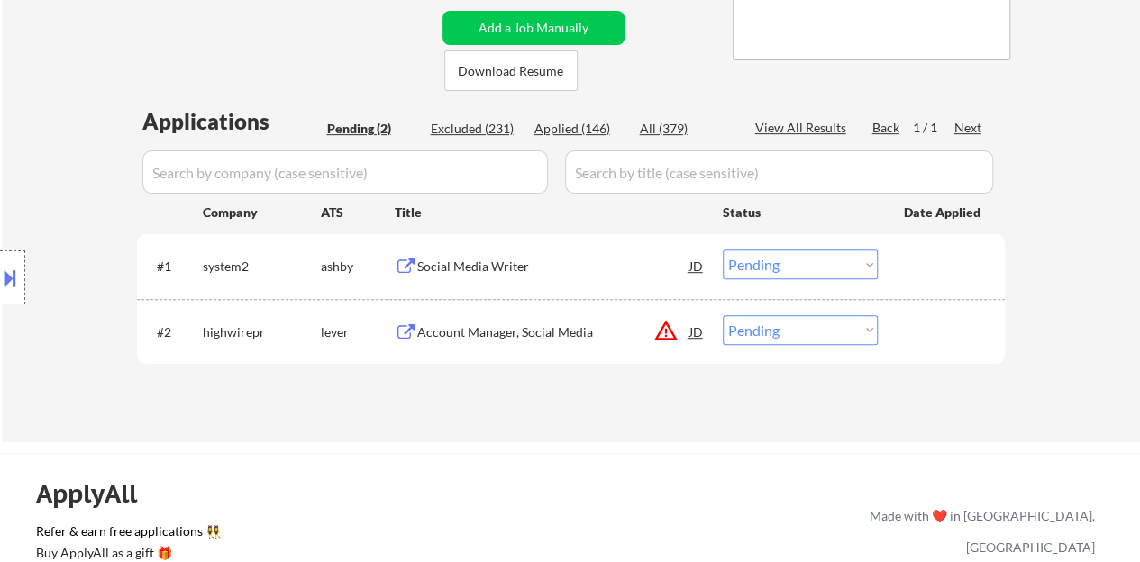
click at [443, 262] on div "Social Media Writer" at bounding box center [553, 267] width 272 height 18
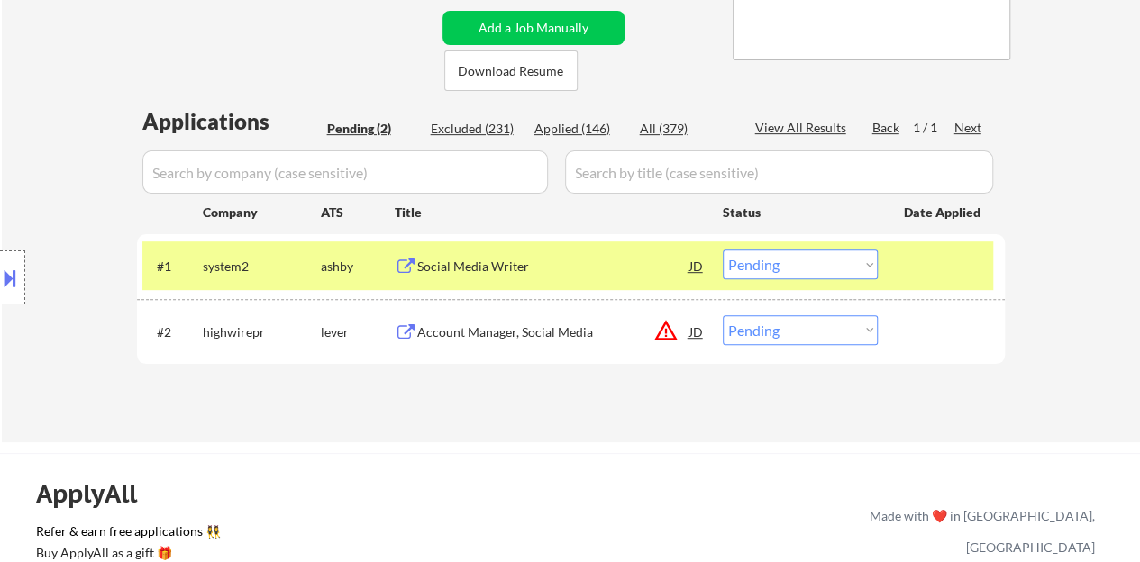
click at [0, 232] on div "Location Inclusions: San Francisco, CA Daly City, CA South San Francisco, CA Br…" at bounding box center [161, 278] width 323 height 334
click at [0, 266] on button at bounding box center [10, 278] width 20 height 30
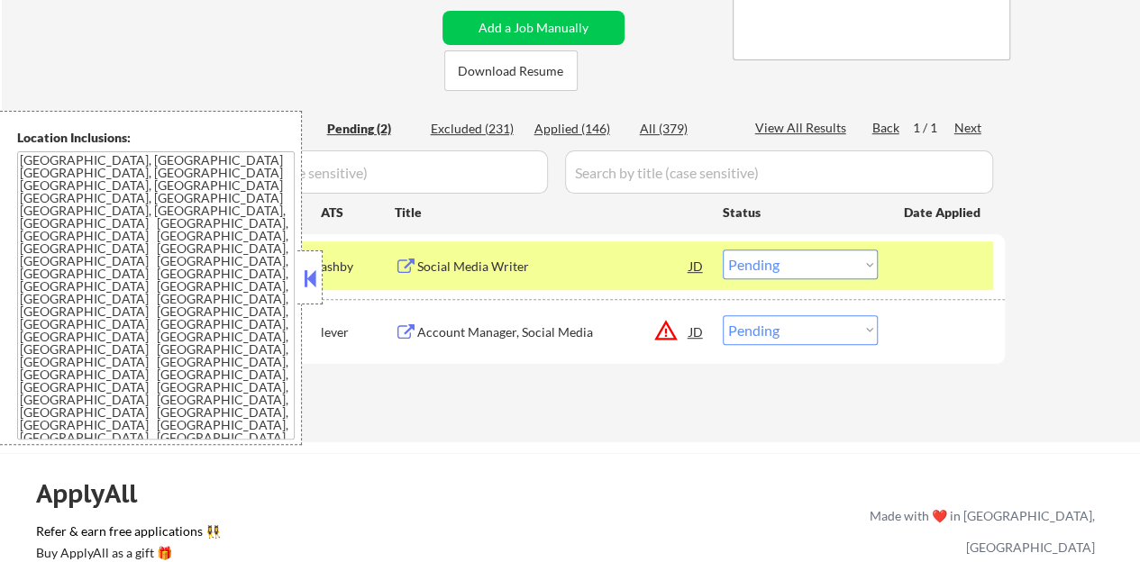
click at [314, 285] on button at bounding box center [310, 278] width 20 height 27
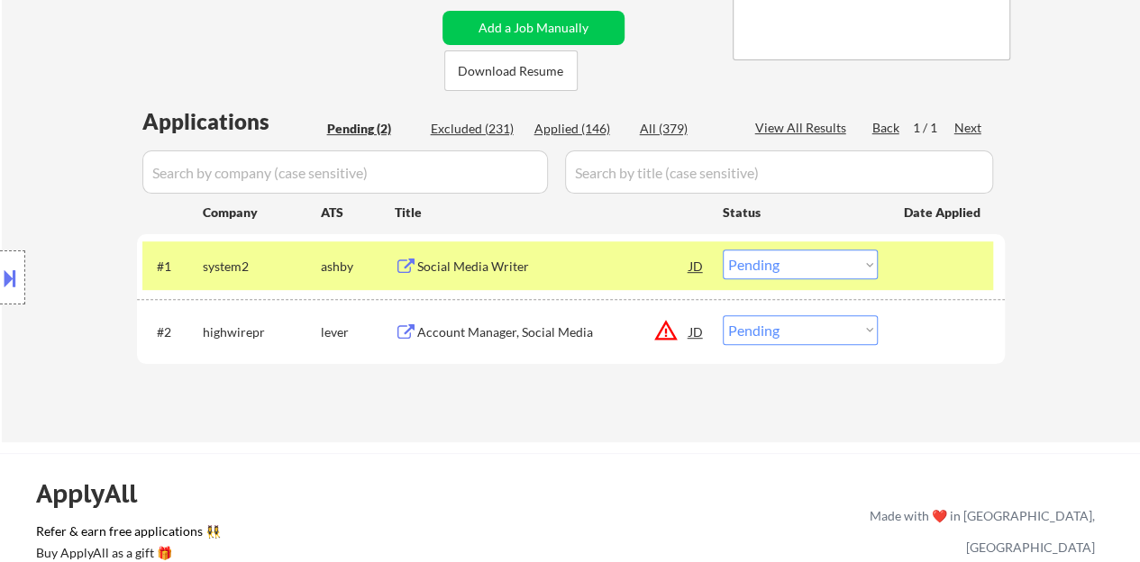
click at [834, 267] on select "Choose an option... Pending Applied Excluded (Questions) Excluded (Expired) Exc…" at bounding box center [800, 265] width 155 height 30
click at [723, 250] on select "Choose an option... Pending Applied Excluded (Questions) Excluded (Expired) Exc…" at bounding box center [800, 265] width 155 height 30
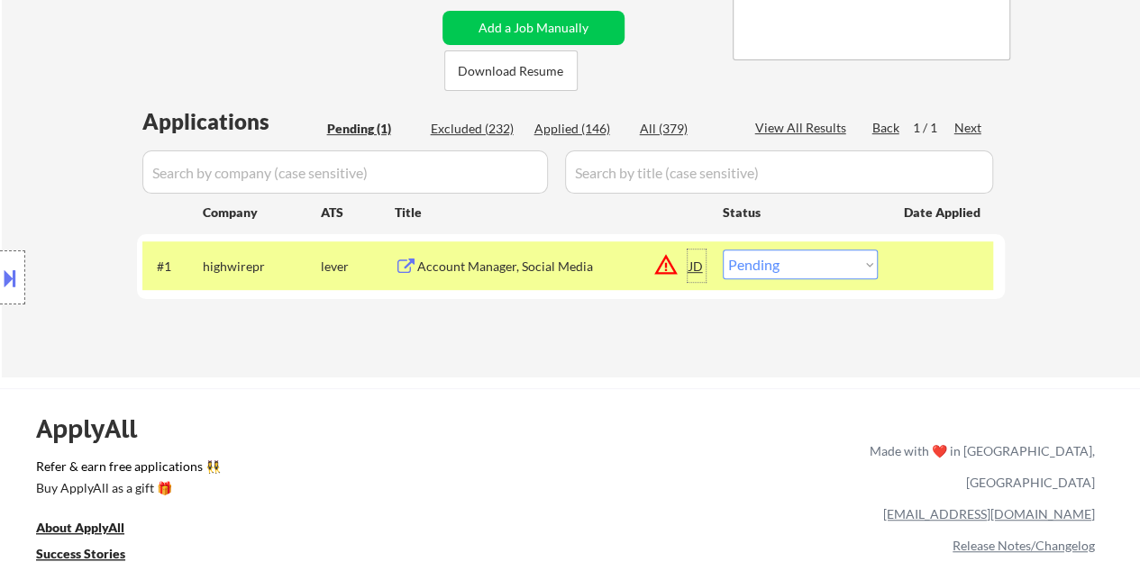
click at [693, 268] on div "JD" at bounding box center [697, 266] width 18 height 32
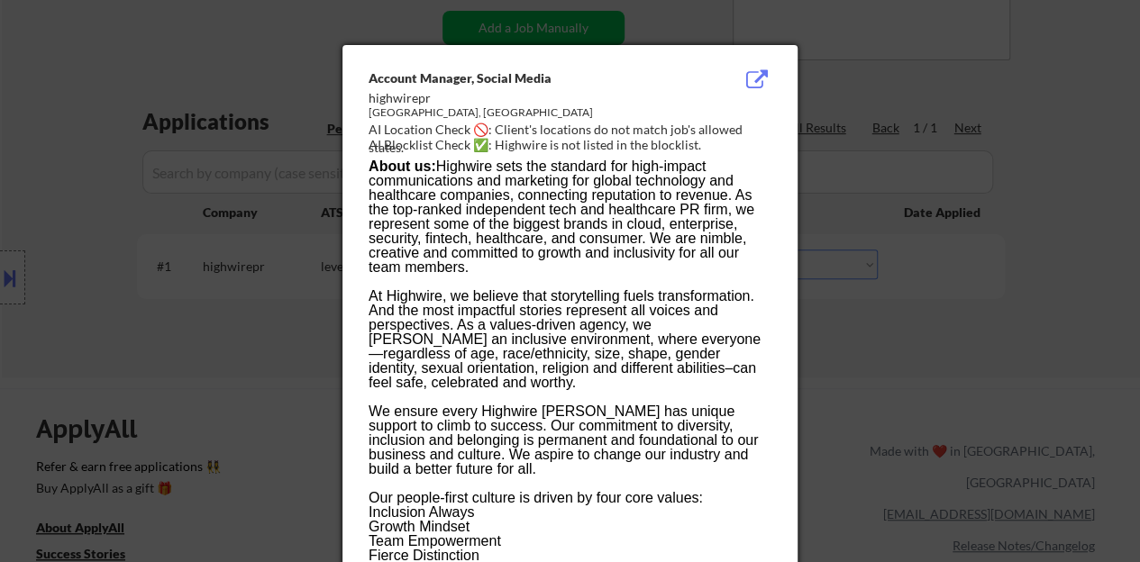
click at [148, 376] on div at bounding box center [570, 281] width 1140 height 562
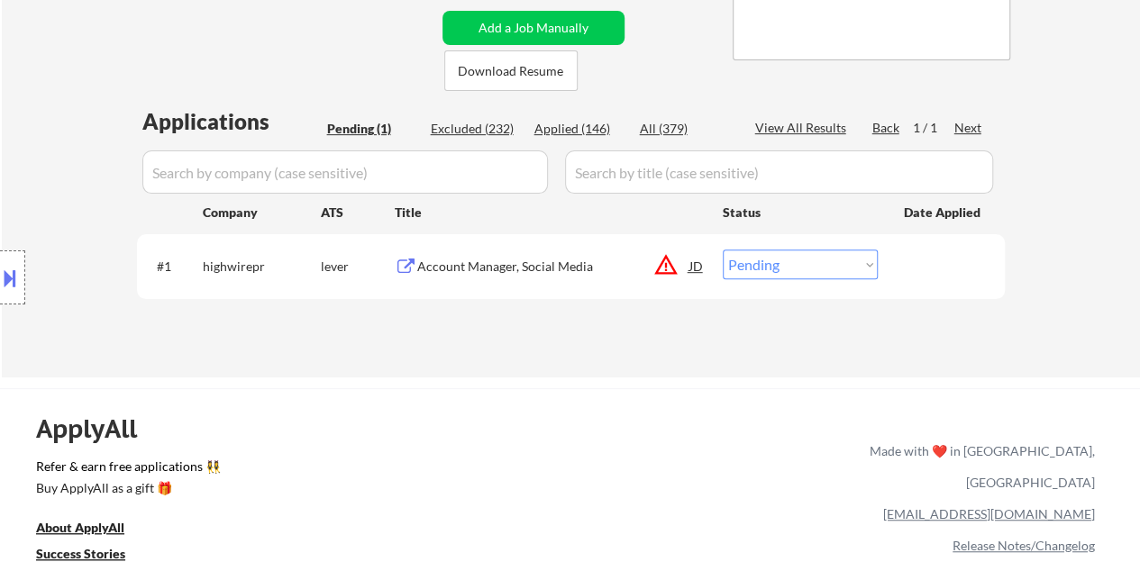
click at [0, 274] on button at bounding box center [10, 278] width 20 height 30
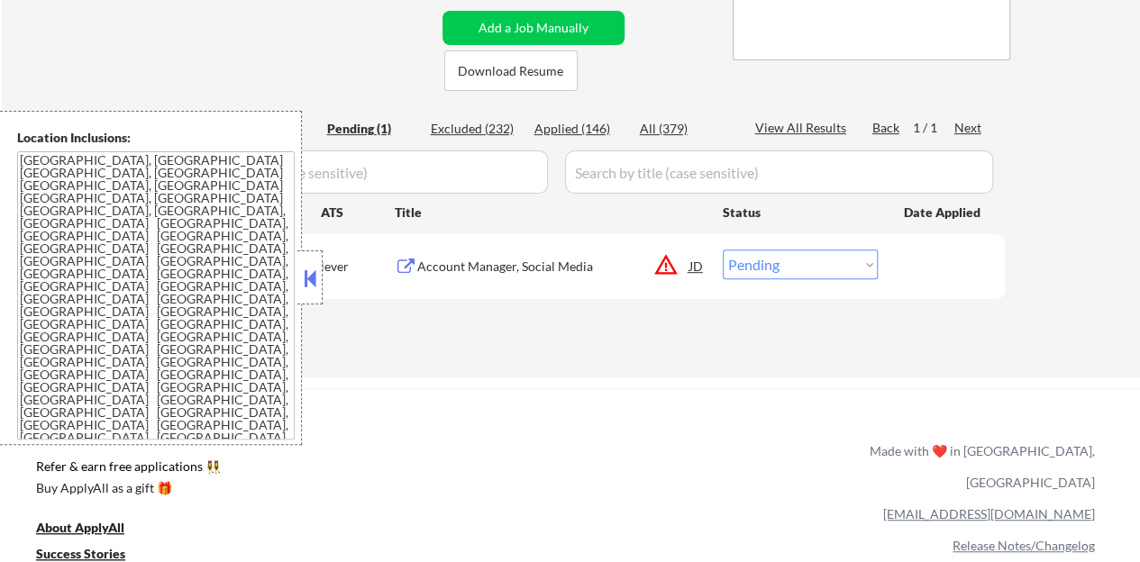
click at [290, 273] on textarea "San Francisco, CA Daly City, CA South San Francisco, CA Brisbane, CA Colma, CA …" at bounding box center [156, 295] width 278 height 288
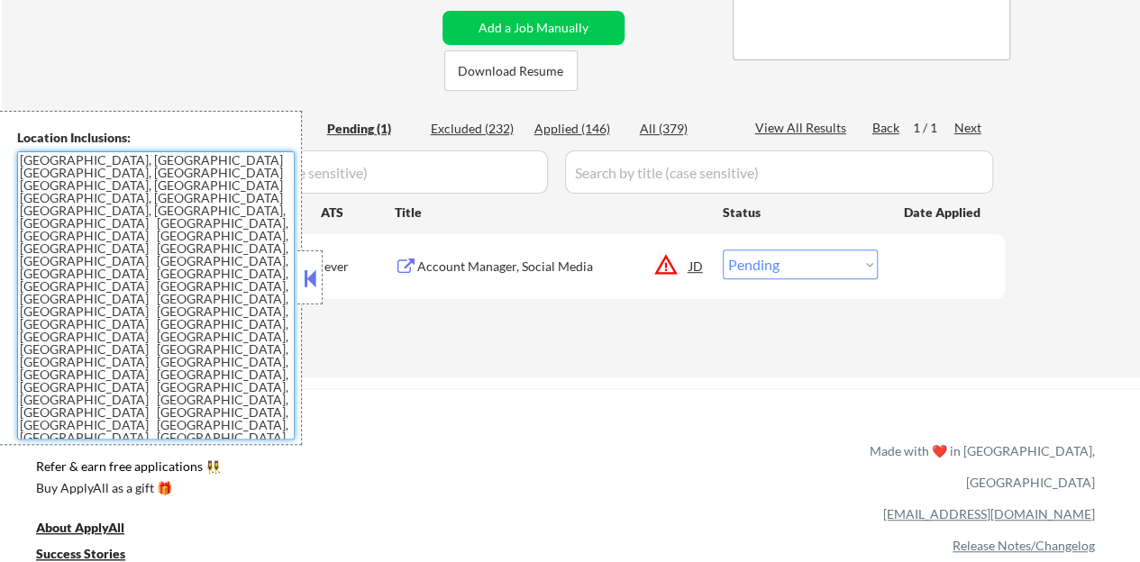
click at [306, 280] on button at bounding box center [310, 278] width 20 height 27
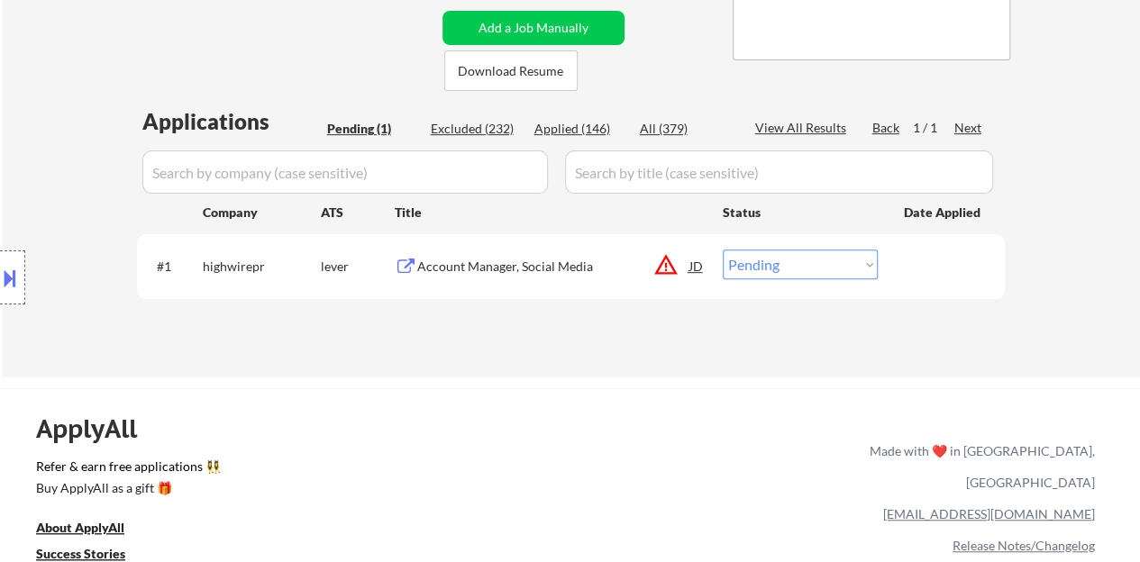
click at [460, 262] on div "Account Manager, Social Media" at bounding box center [553, 267] width 272 height 18
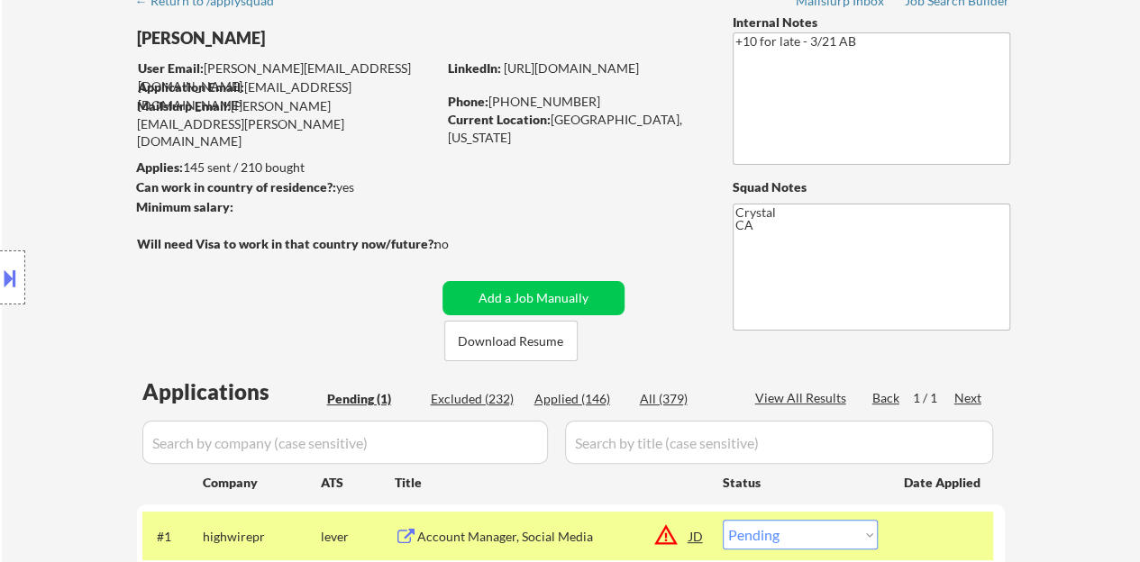
scroll to position [270, 0]
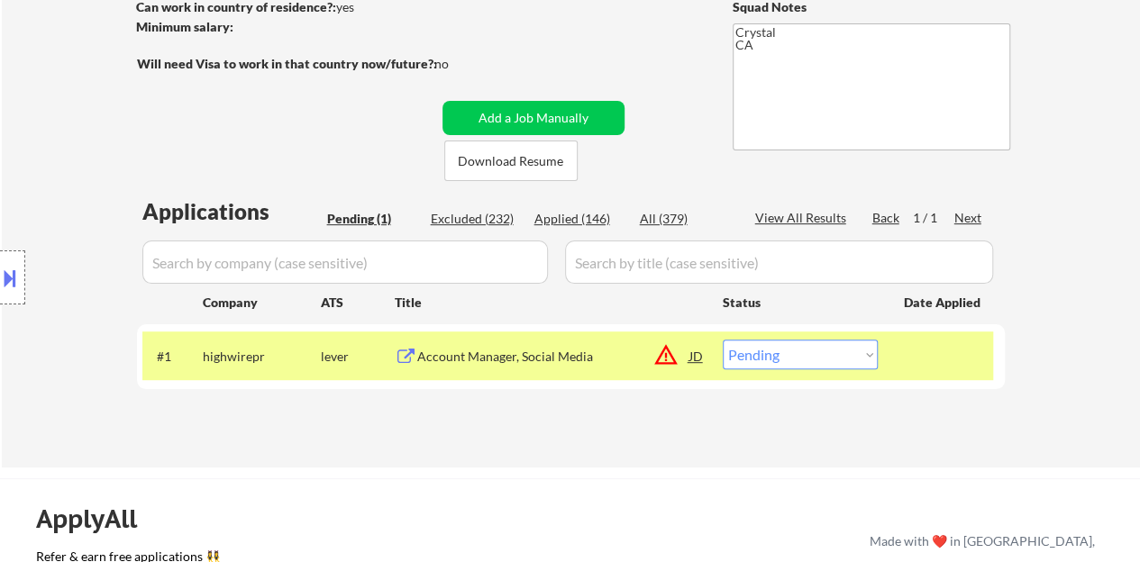
click at [755, 363] on select "Choose an option... Pending Applied Excluded (Questions) Excluded (Expired) Exc…" at bounding box center [800, 355] width 155 height 30
select select ""applied""
click at [723, 340] on select "Choose an option... Pending Applied Excluded (Questions) Excluded (Expired) Exc…" at bounding box center [800, 355] width 155 height 30
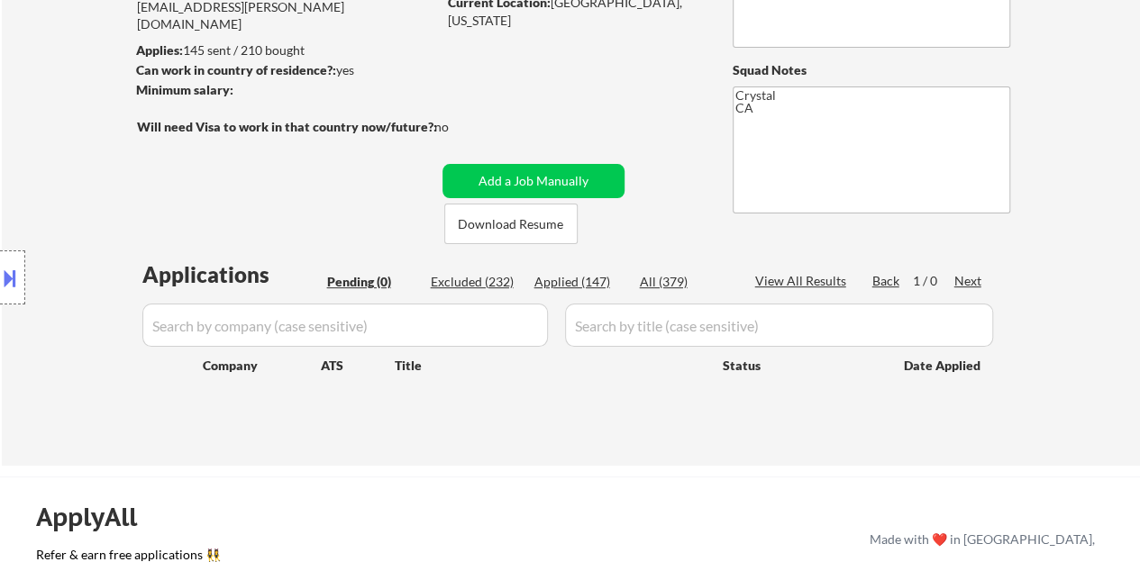
scroll to position [180, 0]
